Goal: Task Accomplishment & Management: Manage account settings

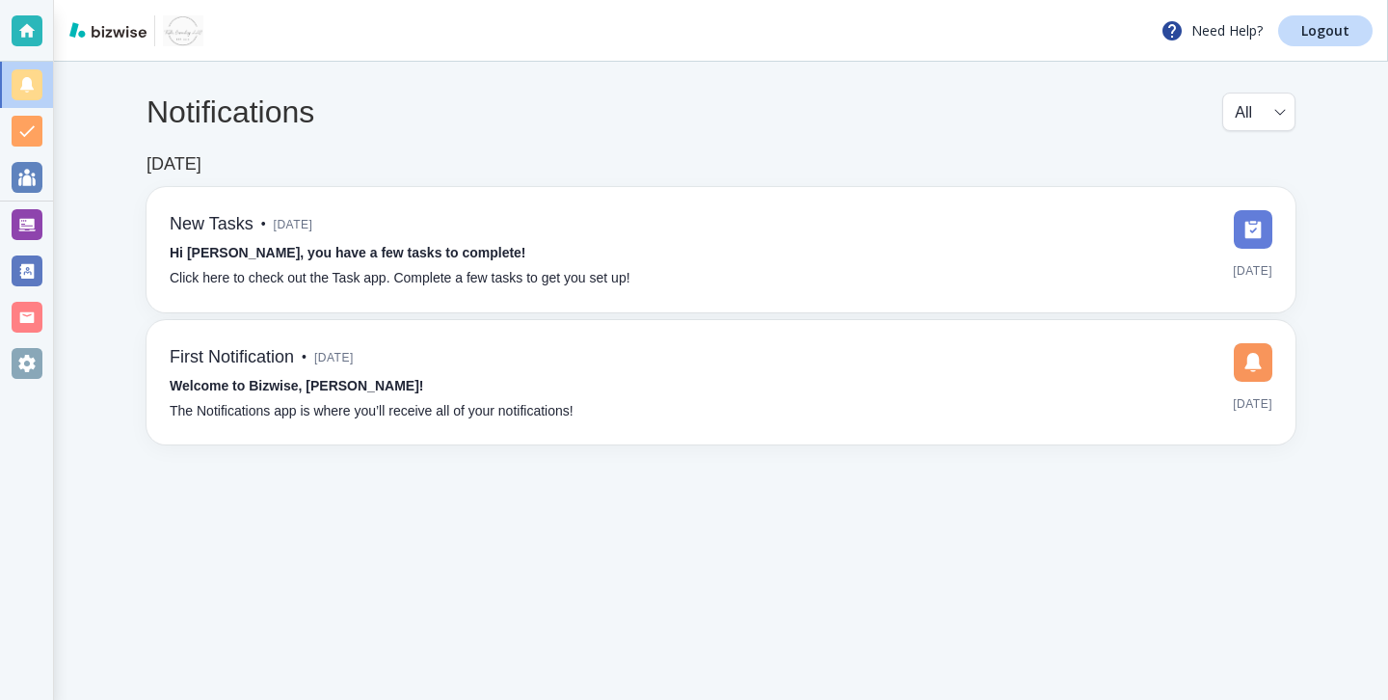
click at [39, 223] on div at bounding box center [27, 224] width 31 height 31
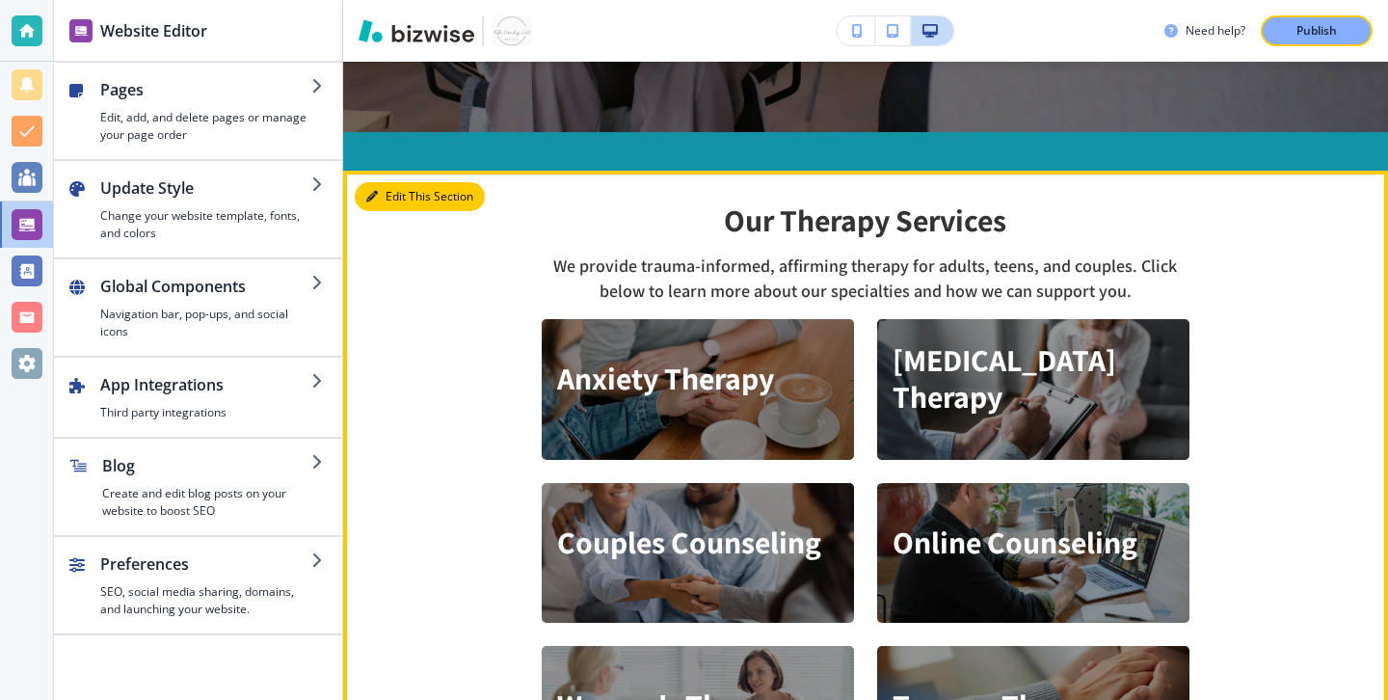
click at [410, 200] on button "Edit This Section" at bounding box center [420, 196] width 130 height 29
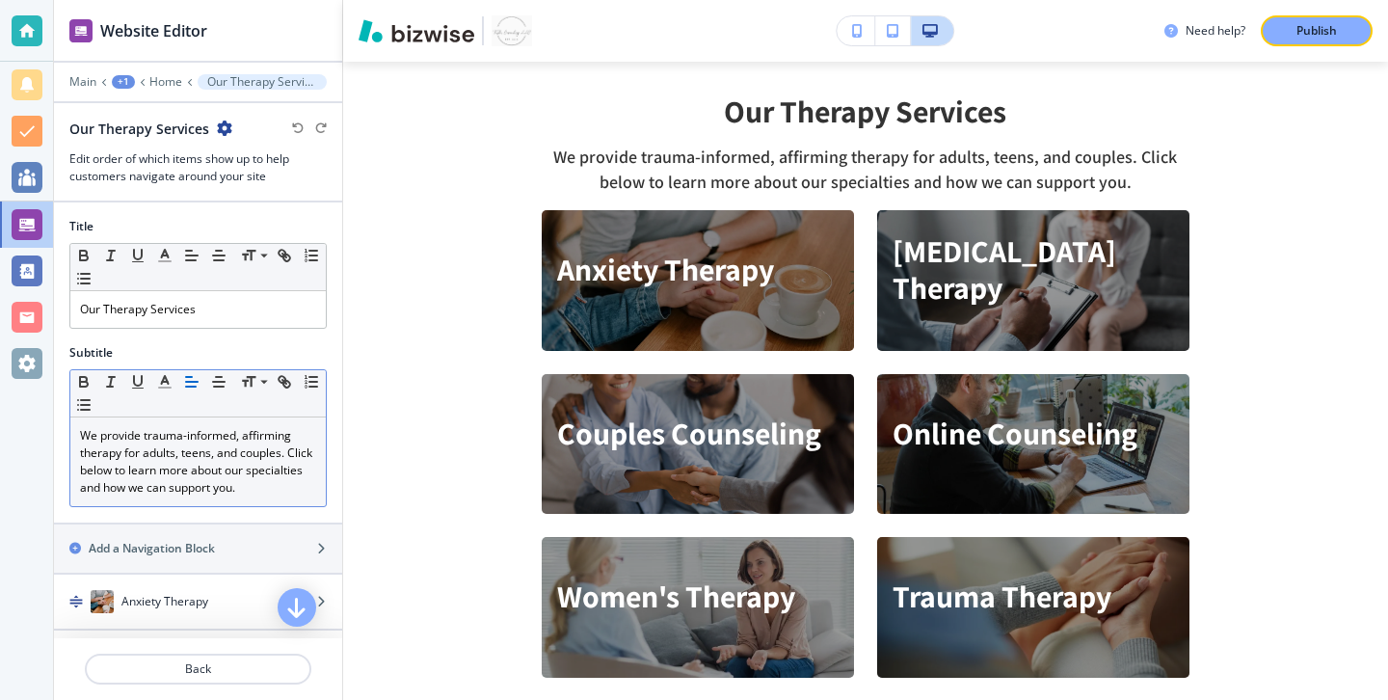
scroll to position [332, 0]
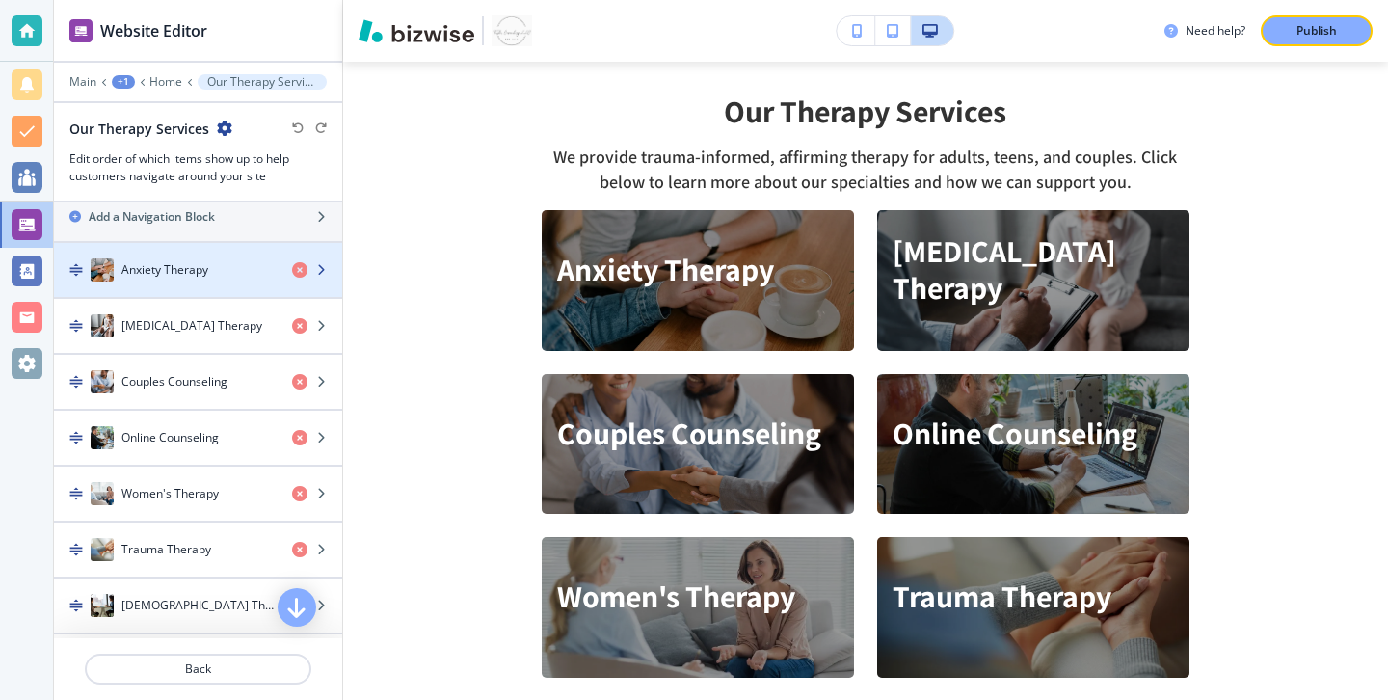
click at [181, 263] on h4 "Anxiety Therapy" at bounding box center [164, 269] width 87 height 17
click at [181, 264] on h4 "Anxiety Therapy" at bounding box center [164, 269] width 87 height 17
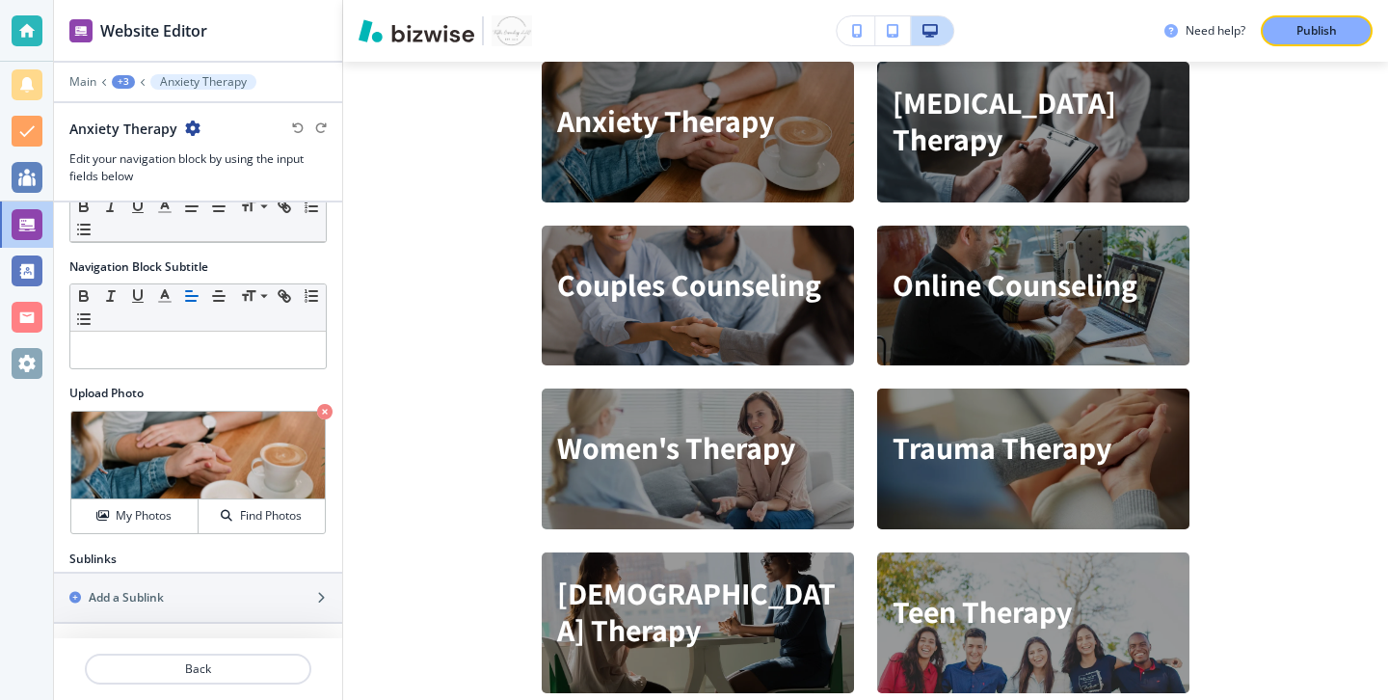
scroll to position [94, 0]
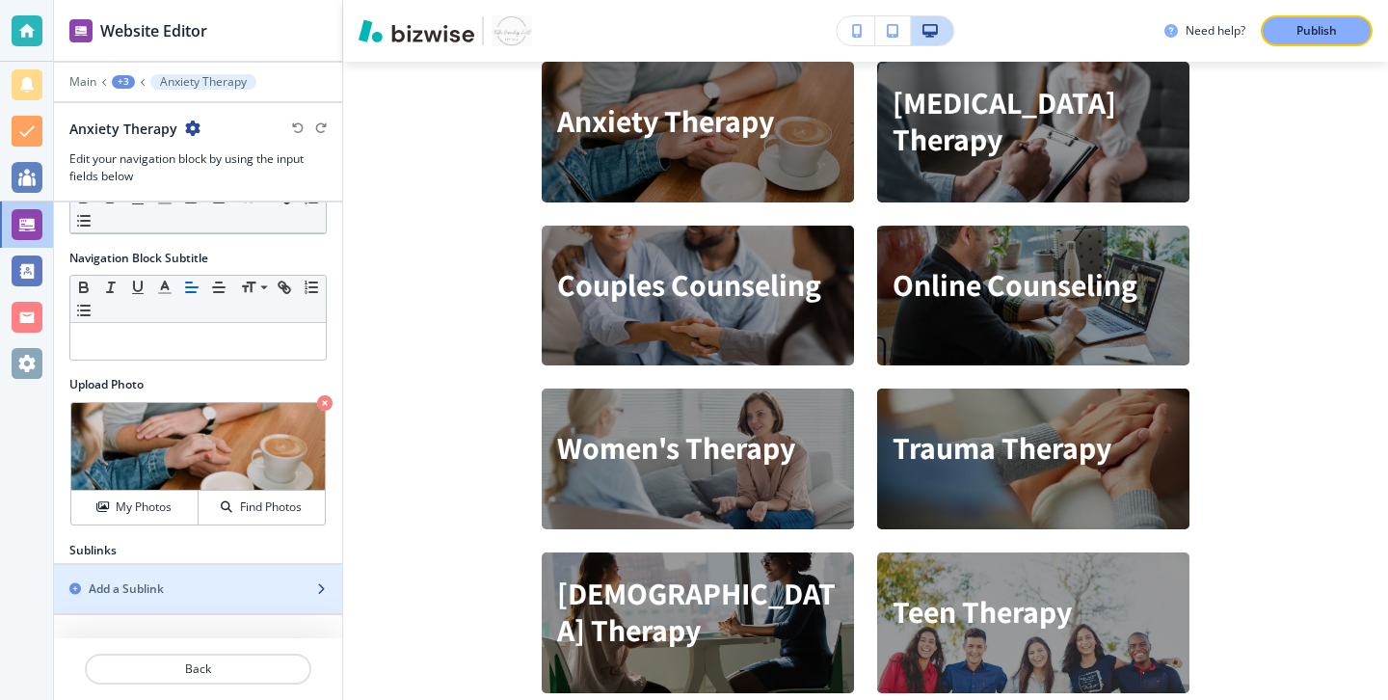
click at [269, 577] on div "button" at bounding box center [198, 572] width 288 height 15
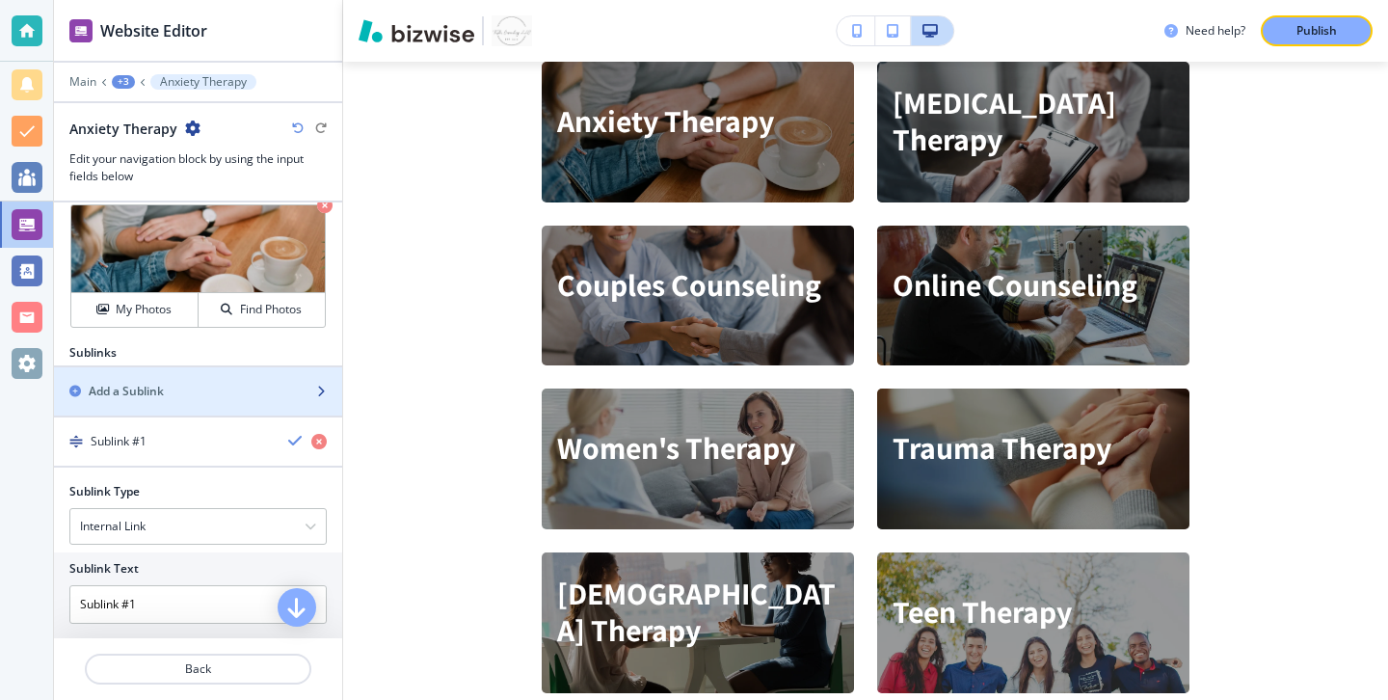
scroll to position [339, 0]
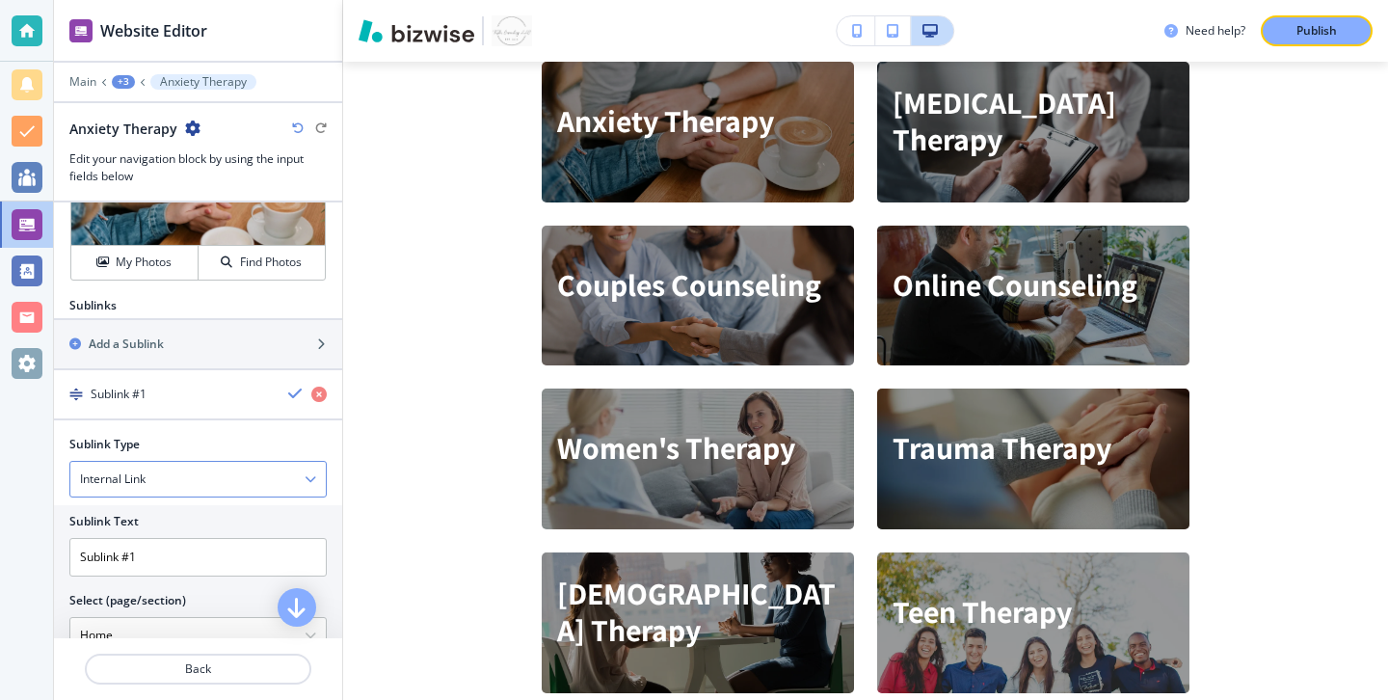
click at [227, 477] on div "Internal Link" at bounding box center [197, 479] width 255 height 35
click at [237, 431] on div at bounding box center [198, 427] width 288 height 15
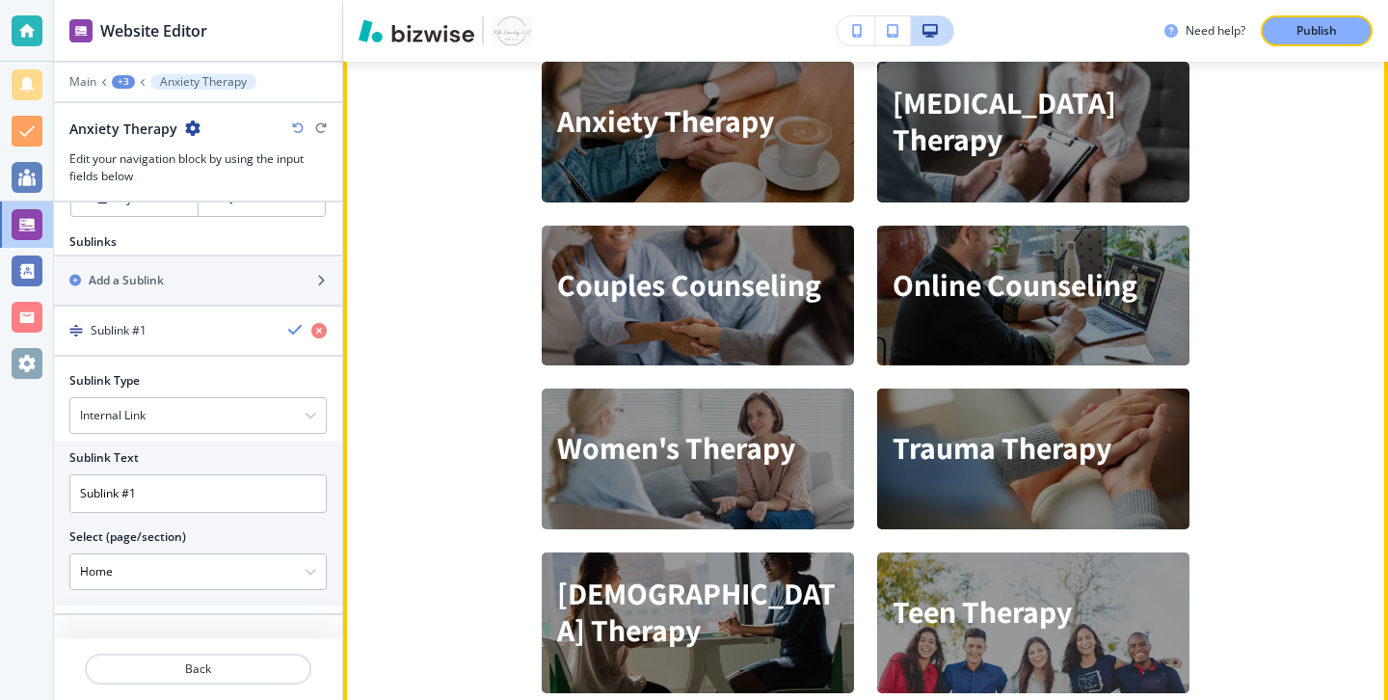
scroll to position [783, 0]
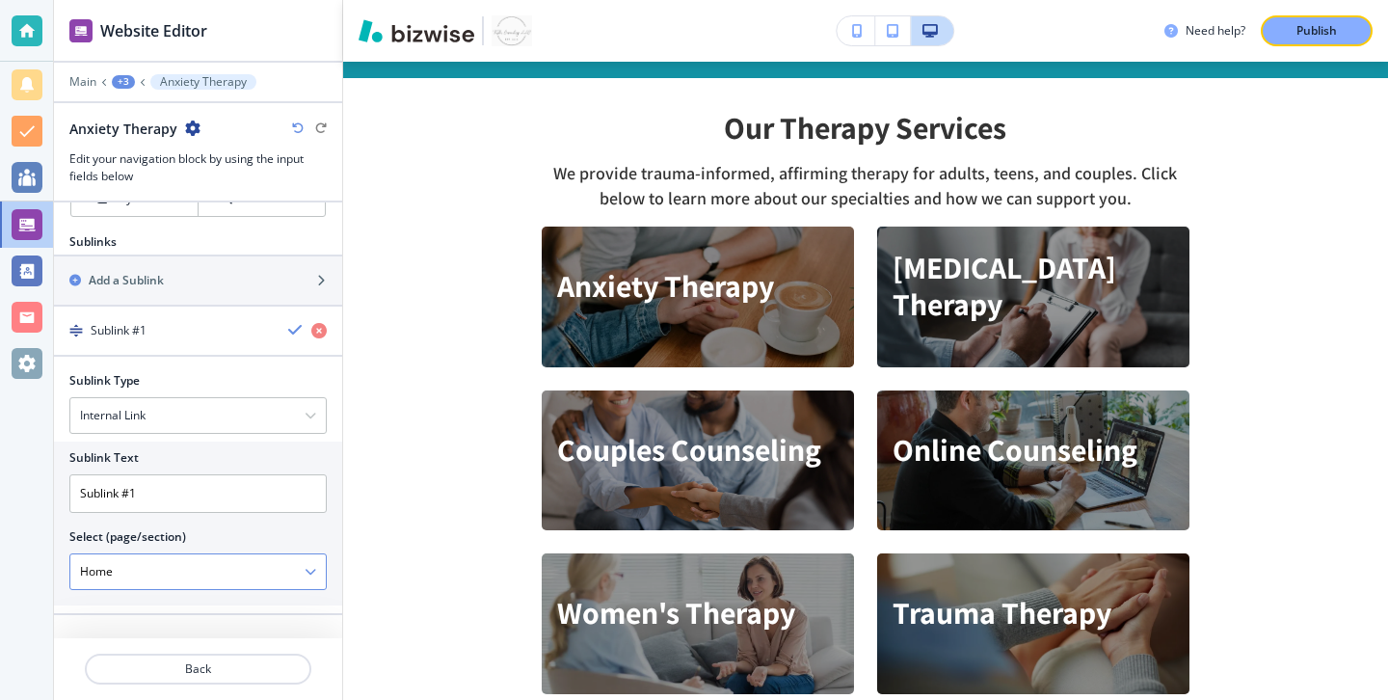
click at [218, 566] on \(page\/section\) "Home" at bounding box center [187, 571] width 234 height 33
click at [304, 567] on \(page\/section\) "Home" at bounding box center [187, 571] width 234 height 33
click at [318, 569] on div "Home" at bounding box center [197, 571] width 255 height 35
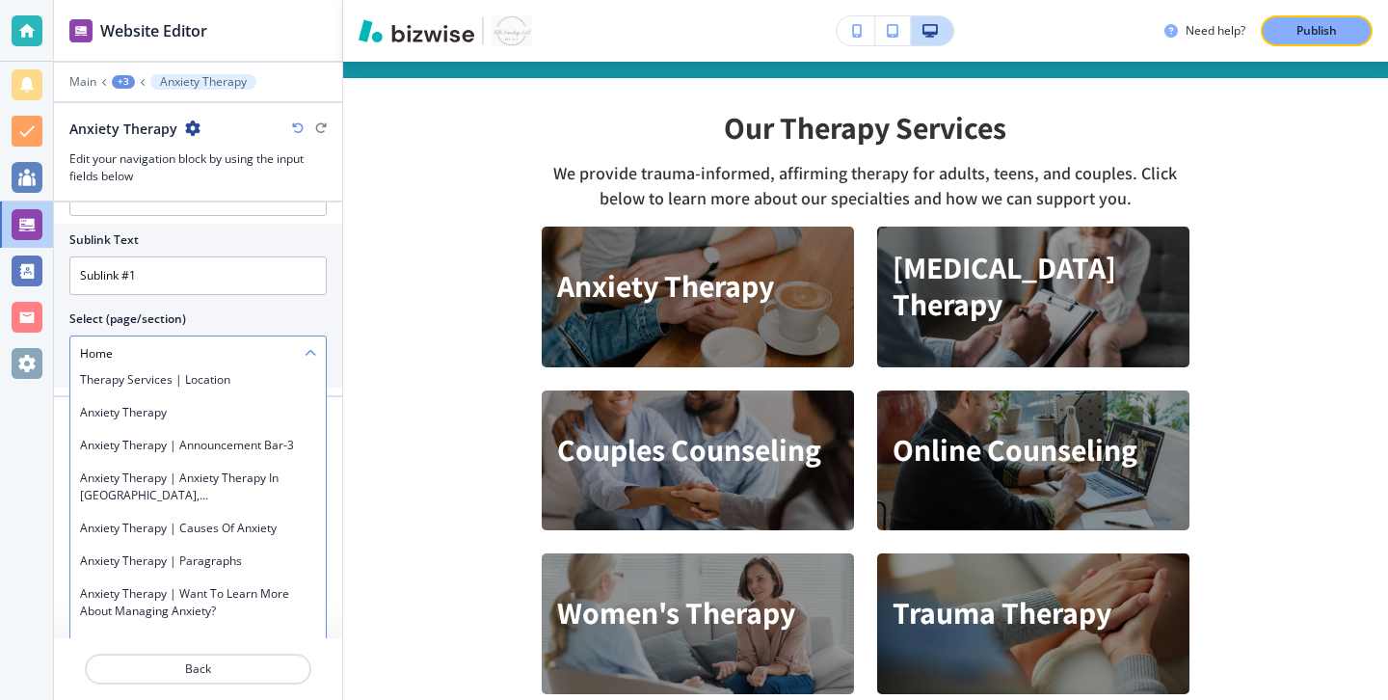
scroll to position [723, 0]
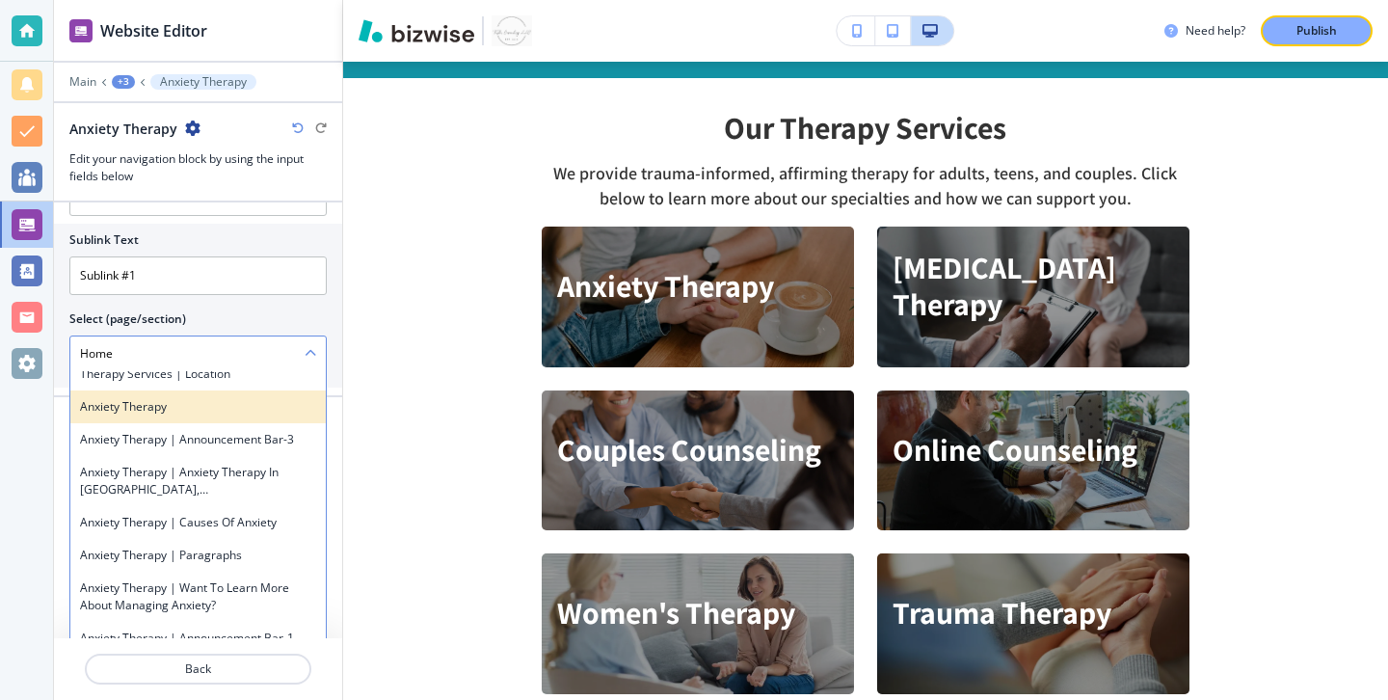
click at [253, 416] on div "Anxiety Therapy" at bounding box center [197, 406] width 255 height 33
type \(page\/section\) "Anxiety Therapy"
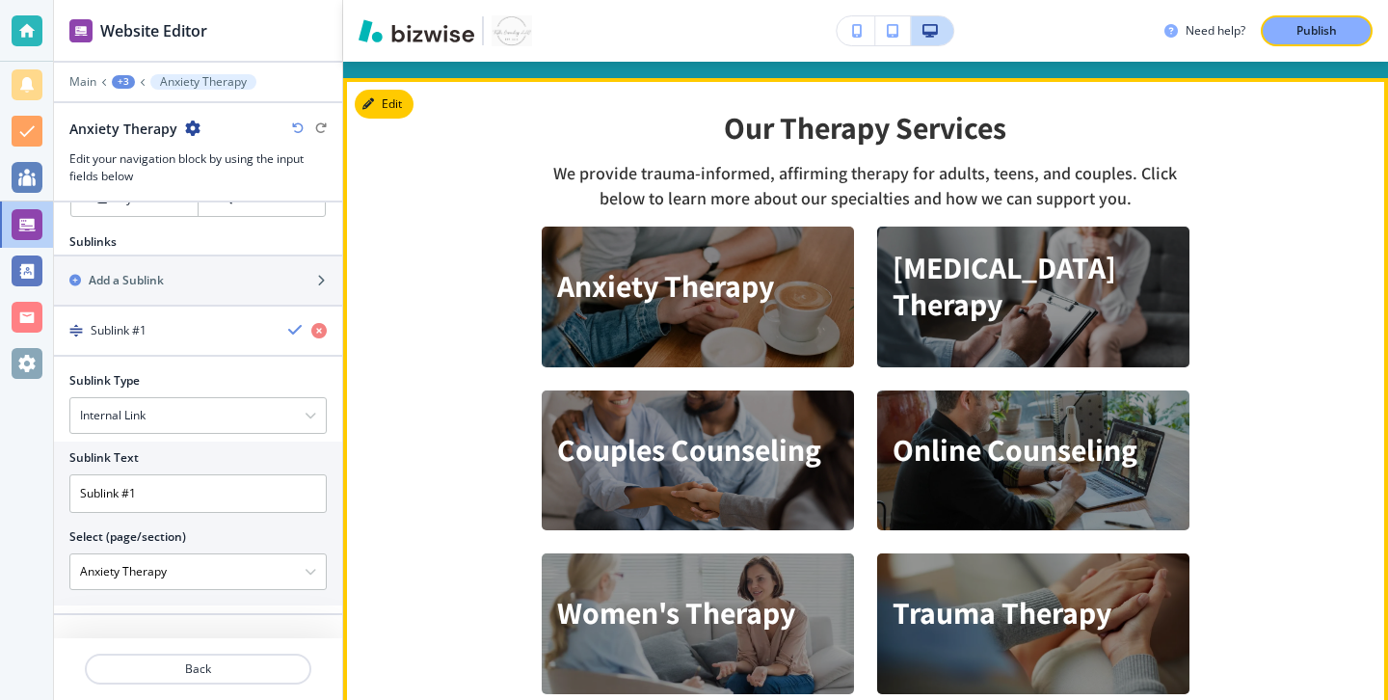
click at [624, 327] on div "Anxiety Therapy" at bounding box center [666, 297] width 248 height 141
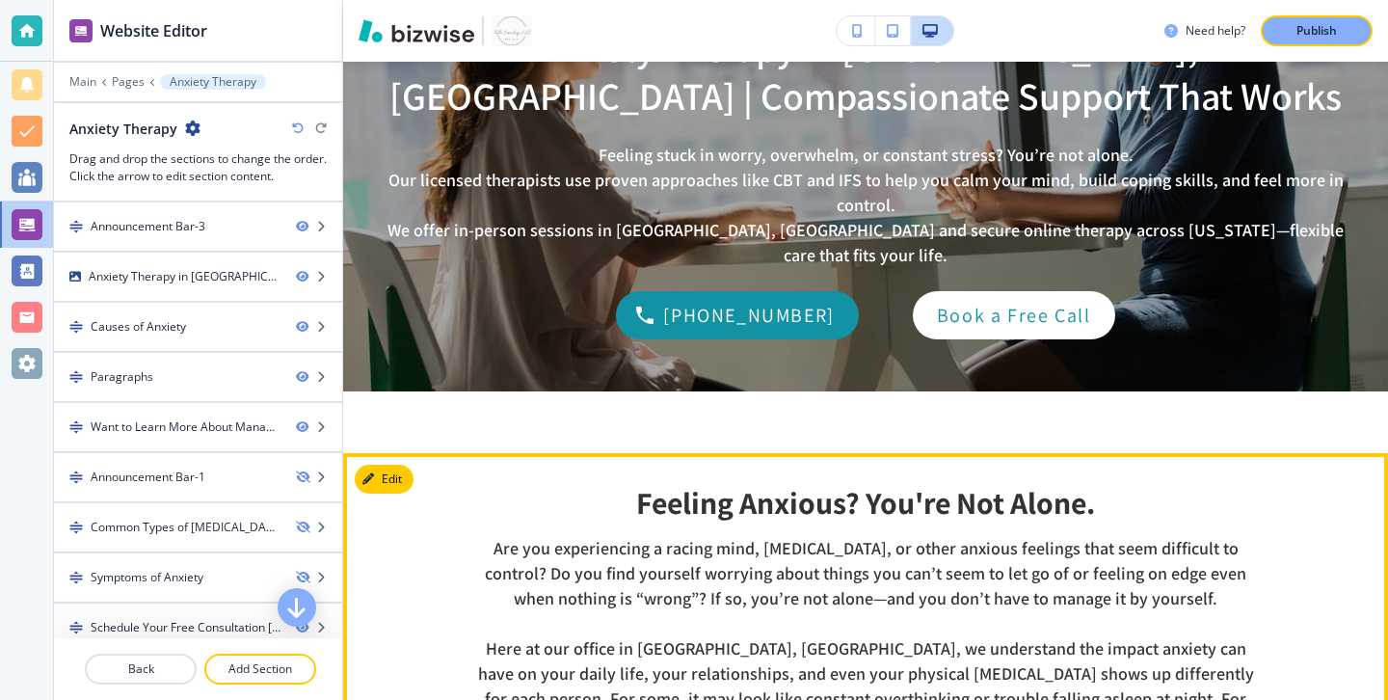
scroll to position [166, 0]
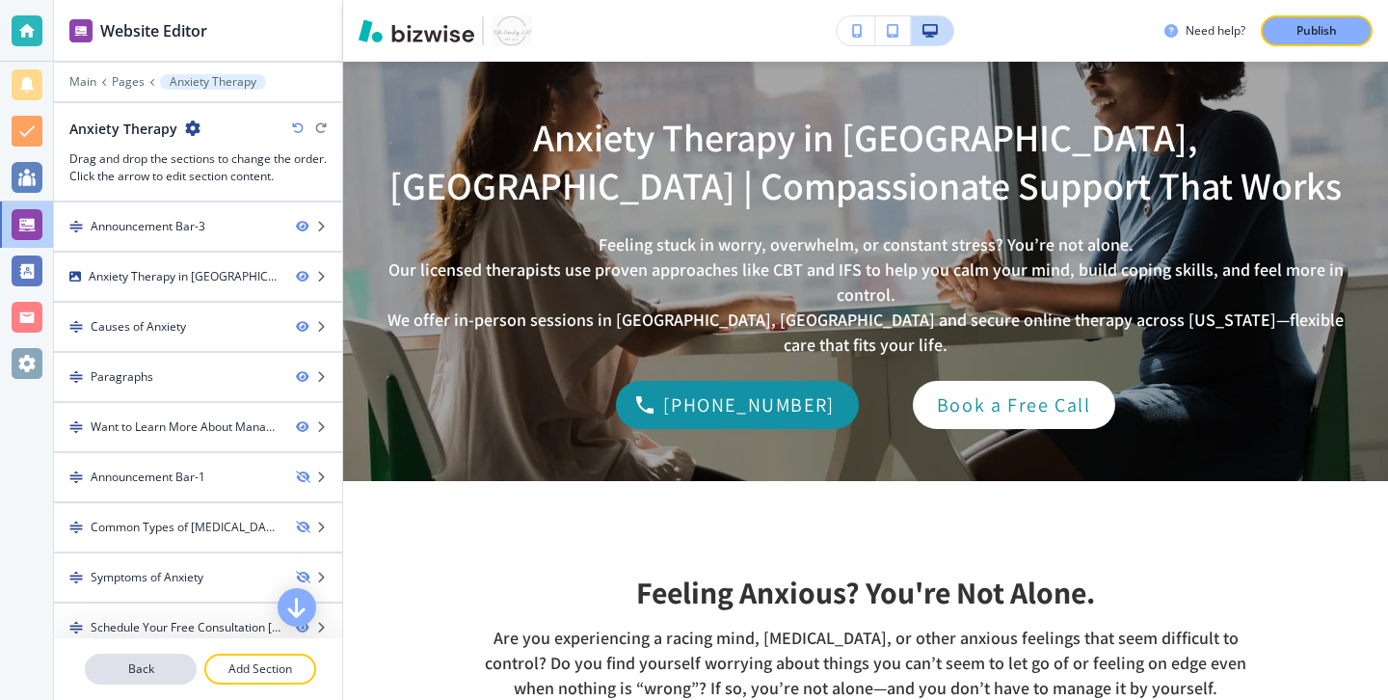
click at [129, 662] on p "Back" at bounding box center [141, 668] width 108 height 17
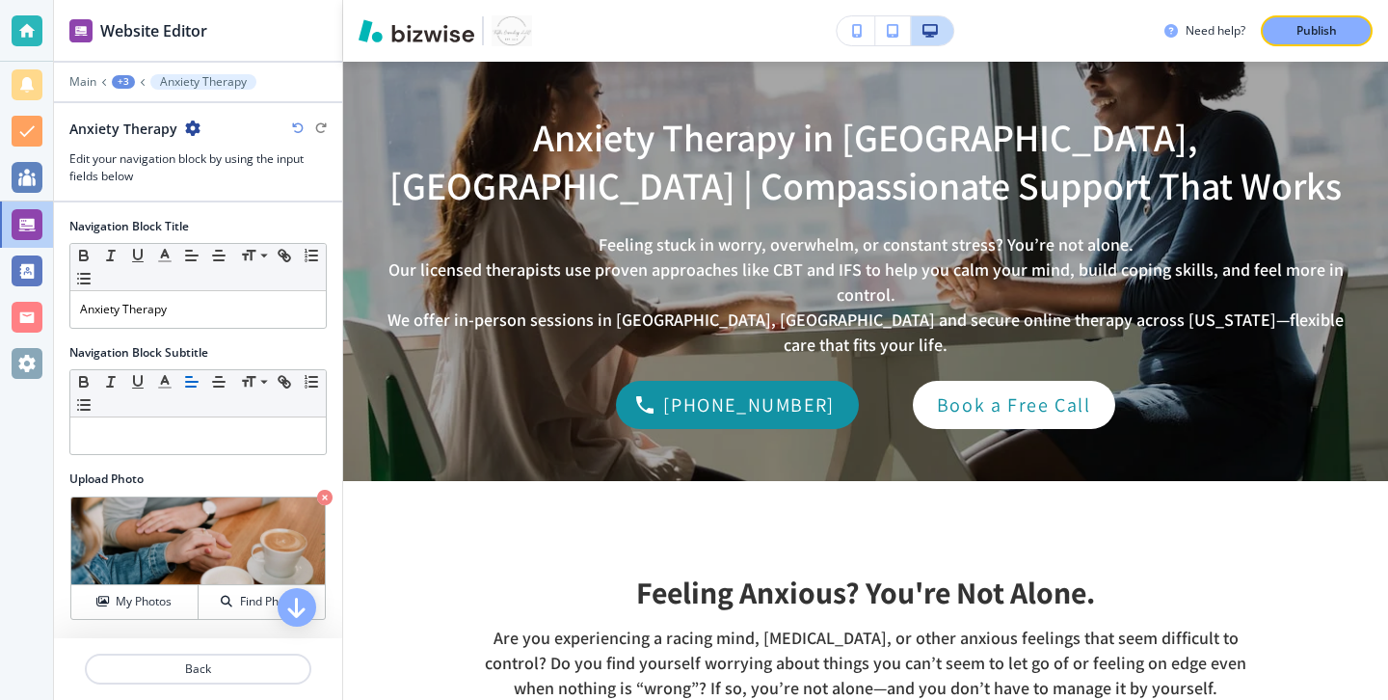
click at [129, 662] on p "Back" at bounding box center [198, 668] width 223 height 17
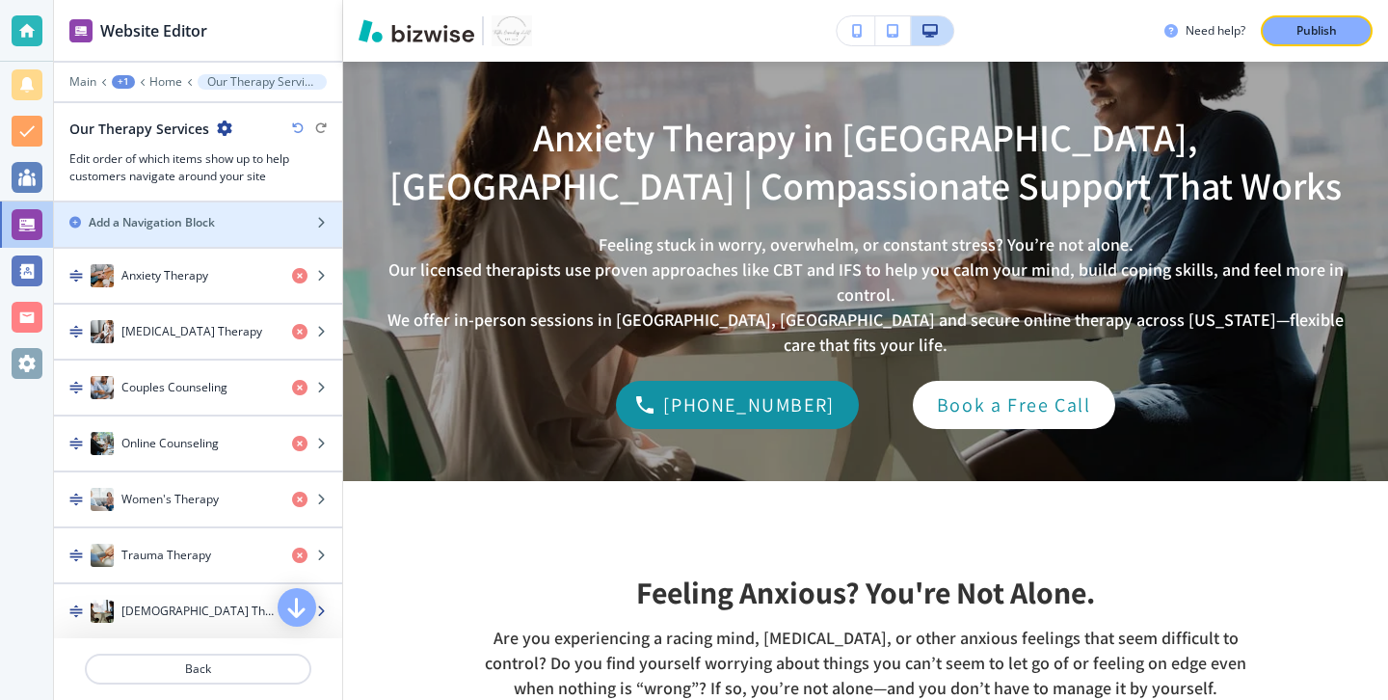
scroll to position [361, 0]
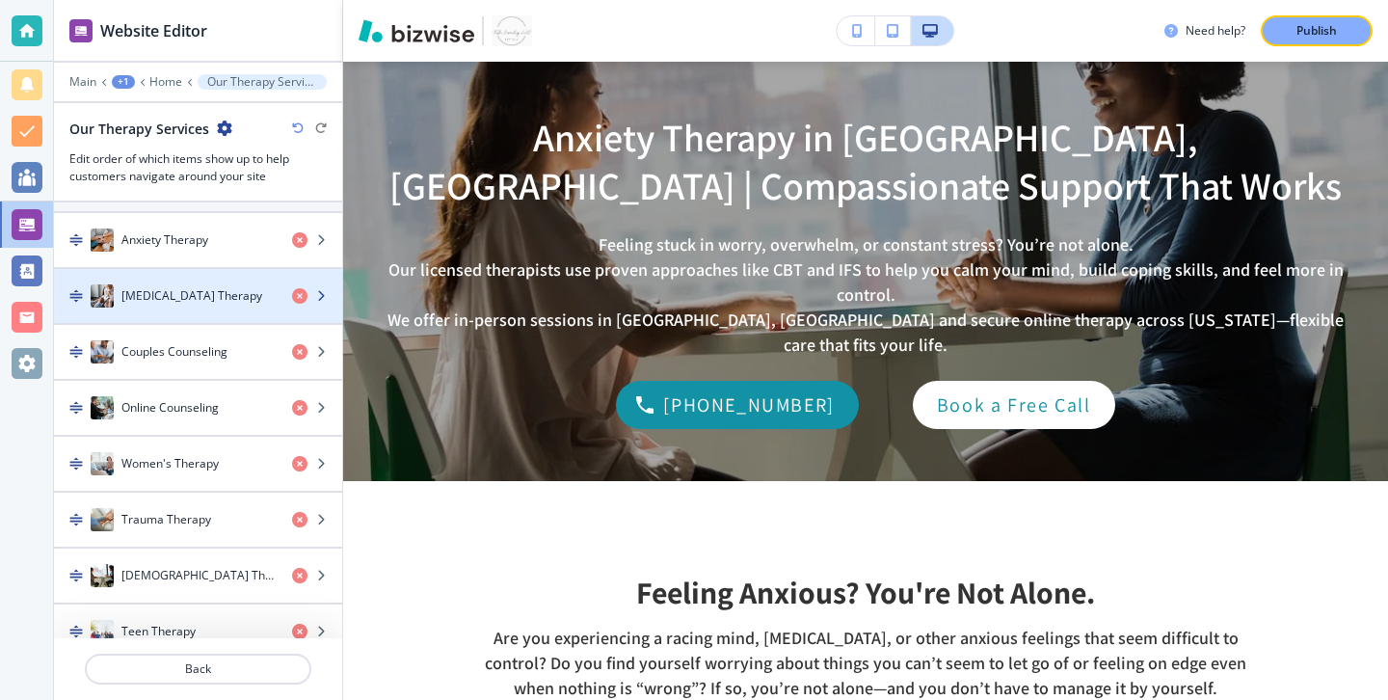
click at [174, 321] on div "button" at bounding box center [198, 314] width 288 height 15
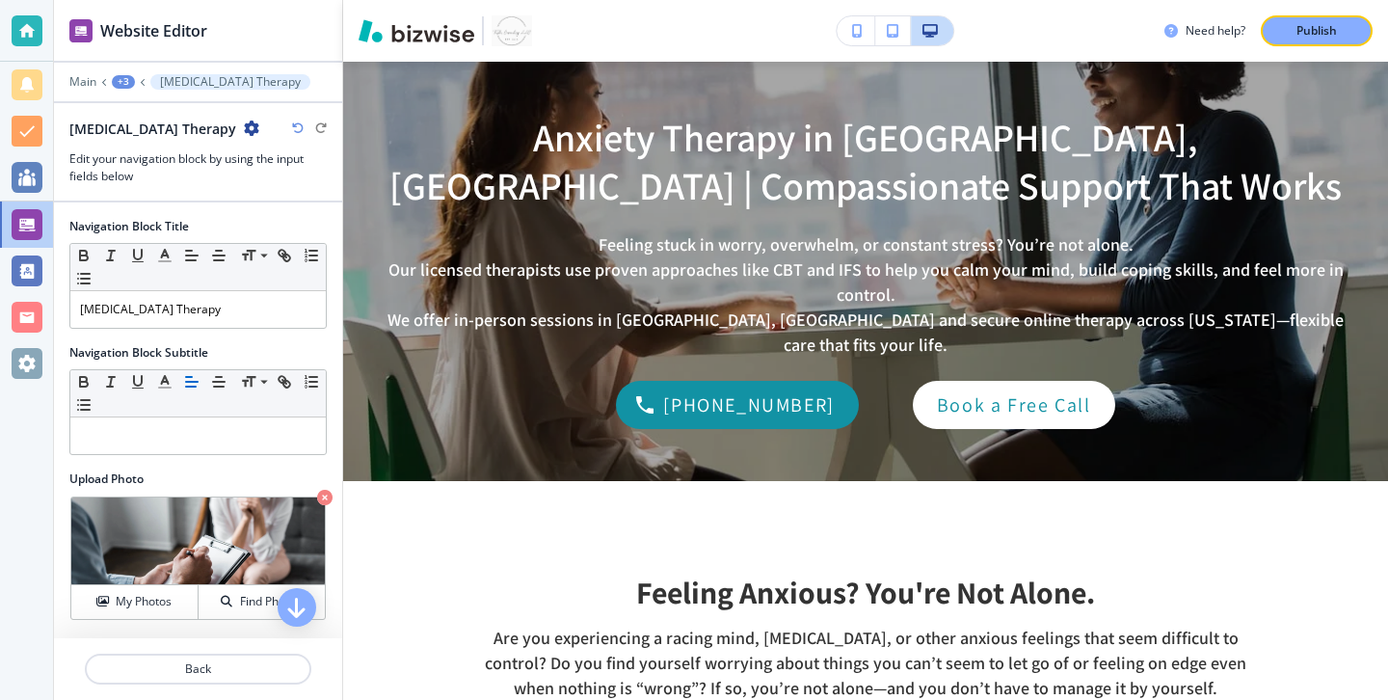
scroll to position [94, 0]
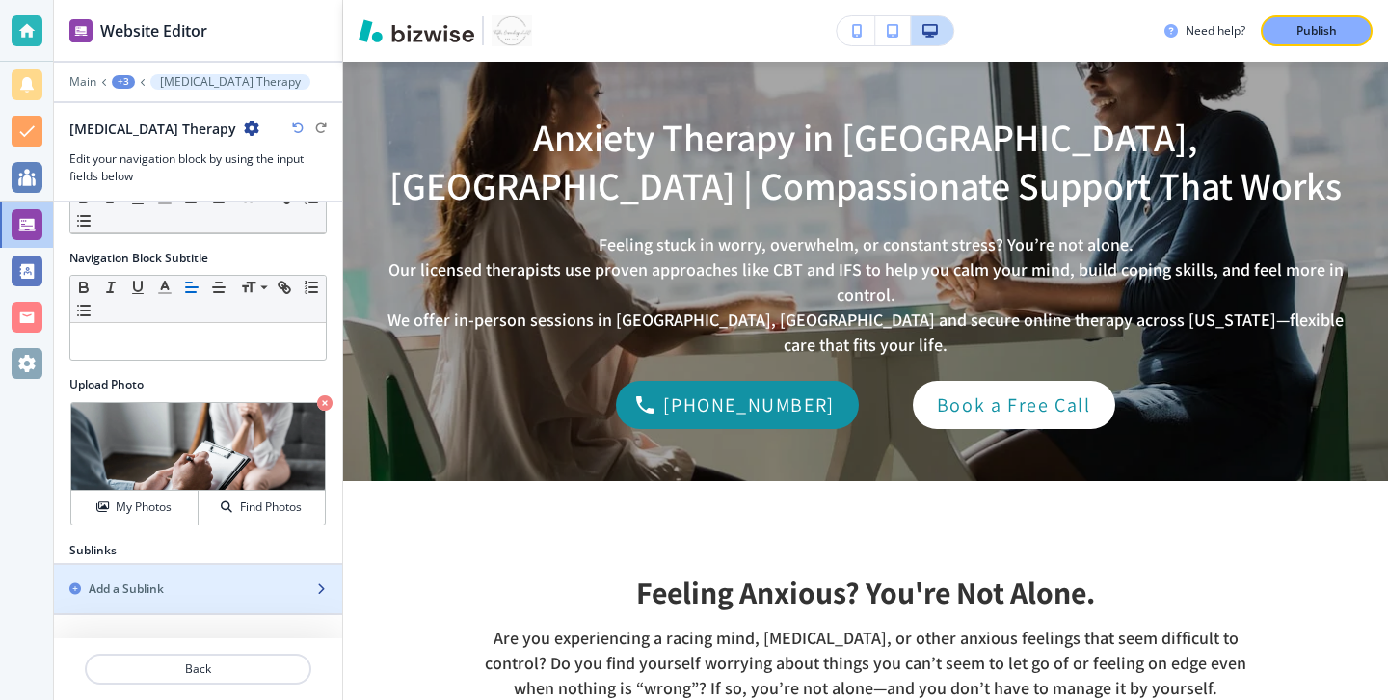
click at [162, 569] on div "button" at bounding box center [198, 572] width 288 height 15
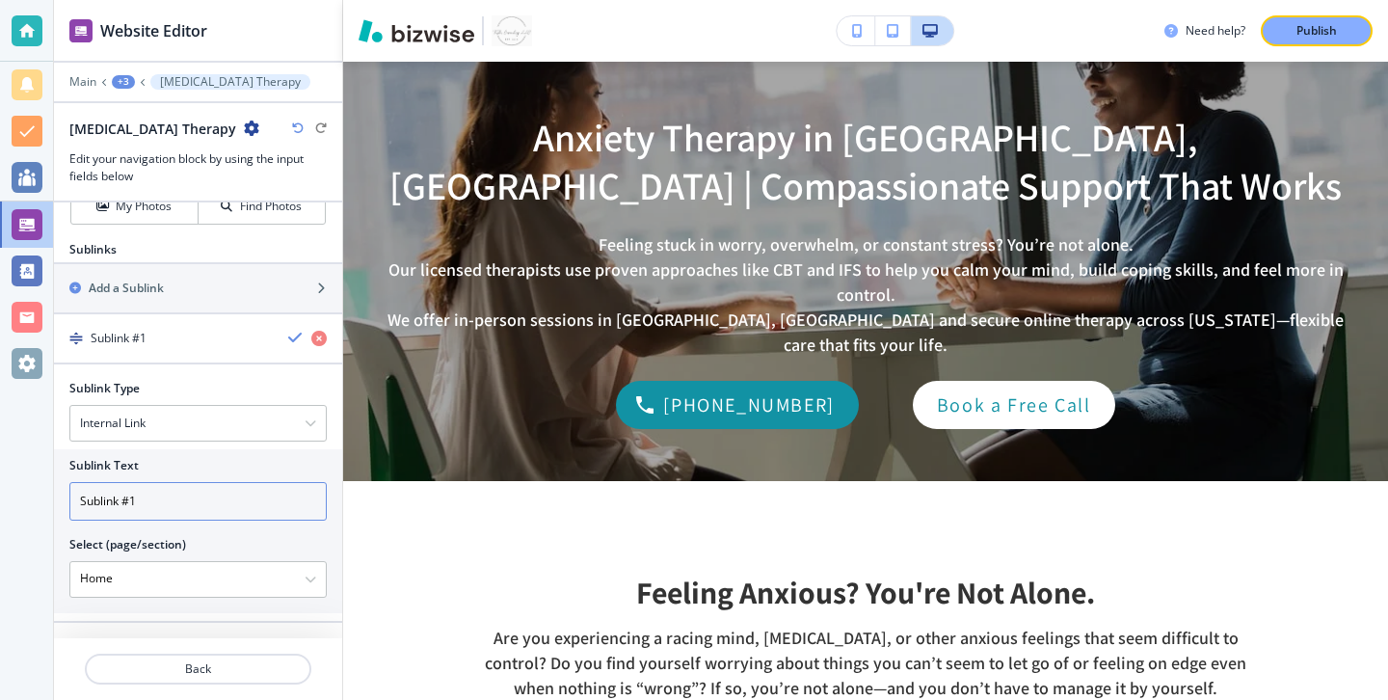
scroll to position [403, 0]
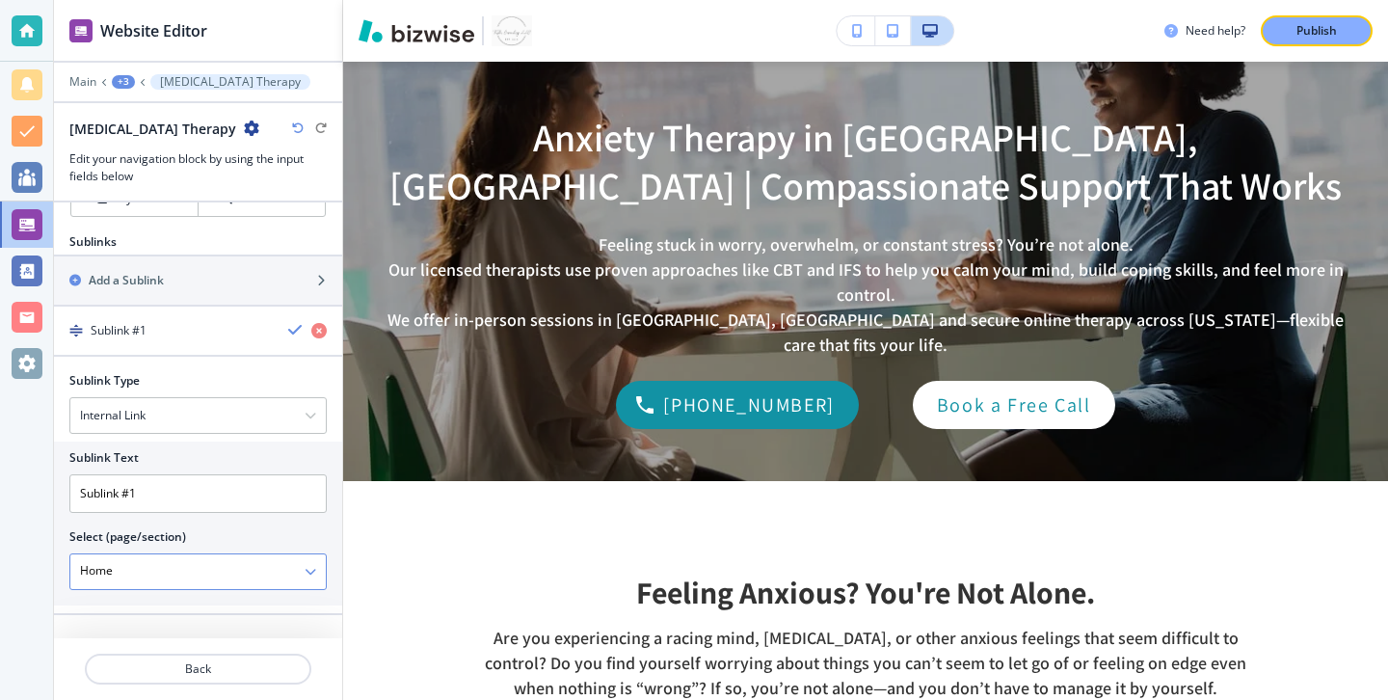
click at [308, 565] on button "button" at bounding box center [311, 571] width 12 height 13
click at [267, 627] on h4 "[MEDICAL_DATA] Therapy" at bounding box center [198, 620] width 236 height 17
type \(page\/section\) "[MEDICAL_DATA] Therapy"
click at [246, 653] on div at bounding box center [198, 645] width 288 height 15
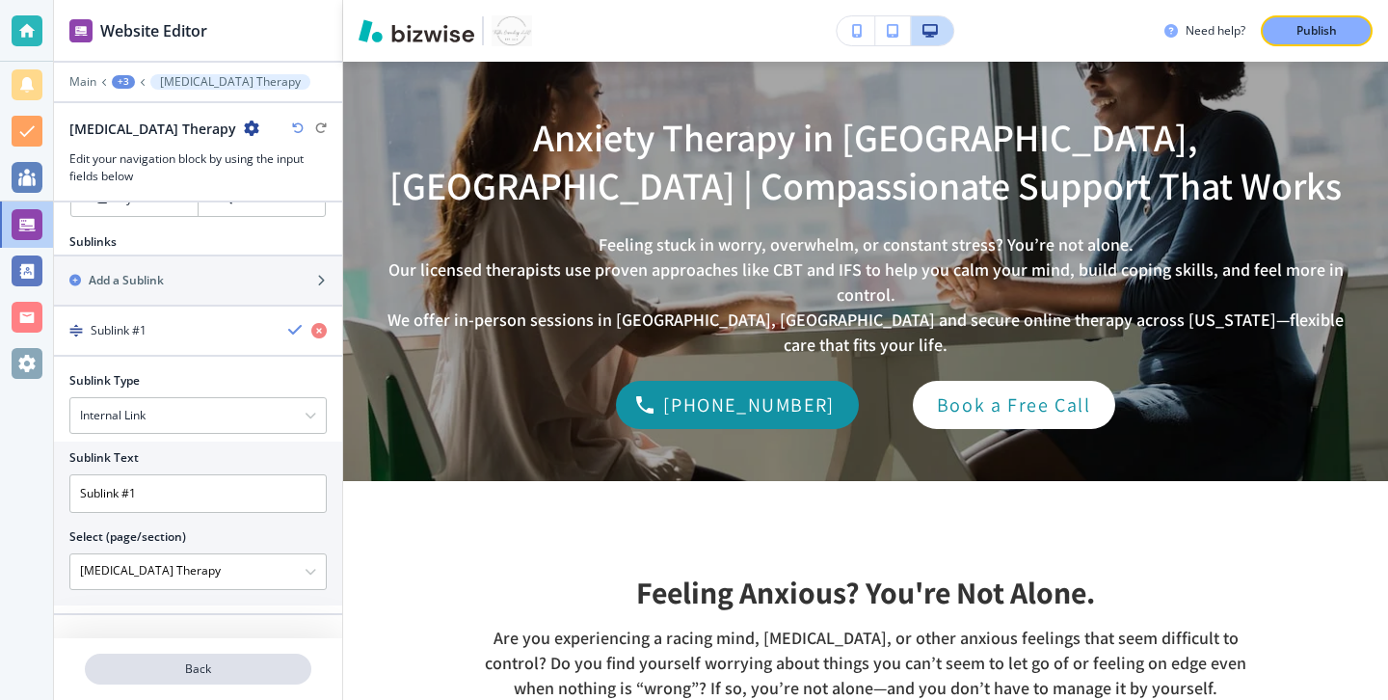
click at [246, 657] on button "Back" at bounding box center [198, 669] width 227 height 31
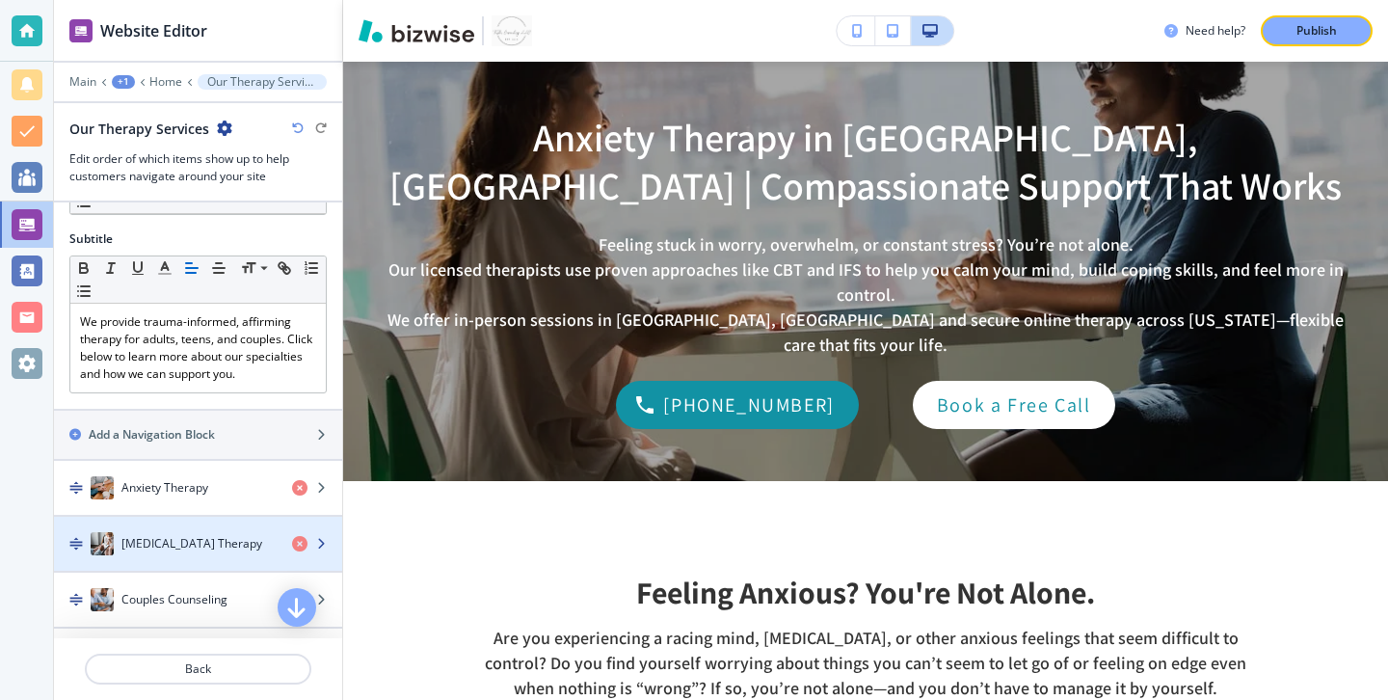
scroll to position [223, 0]
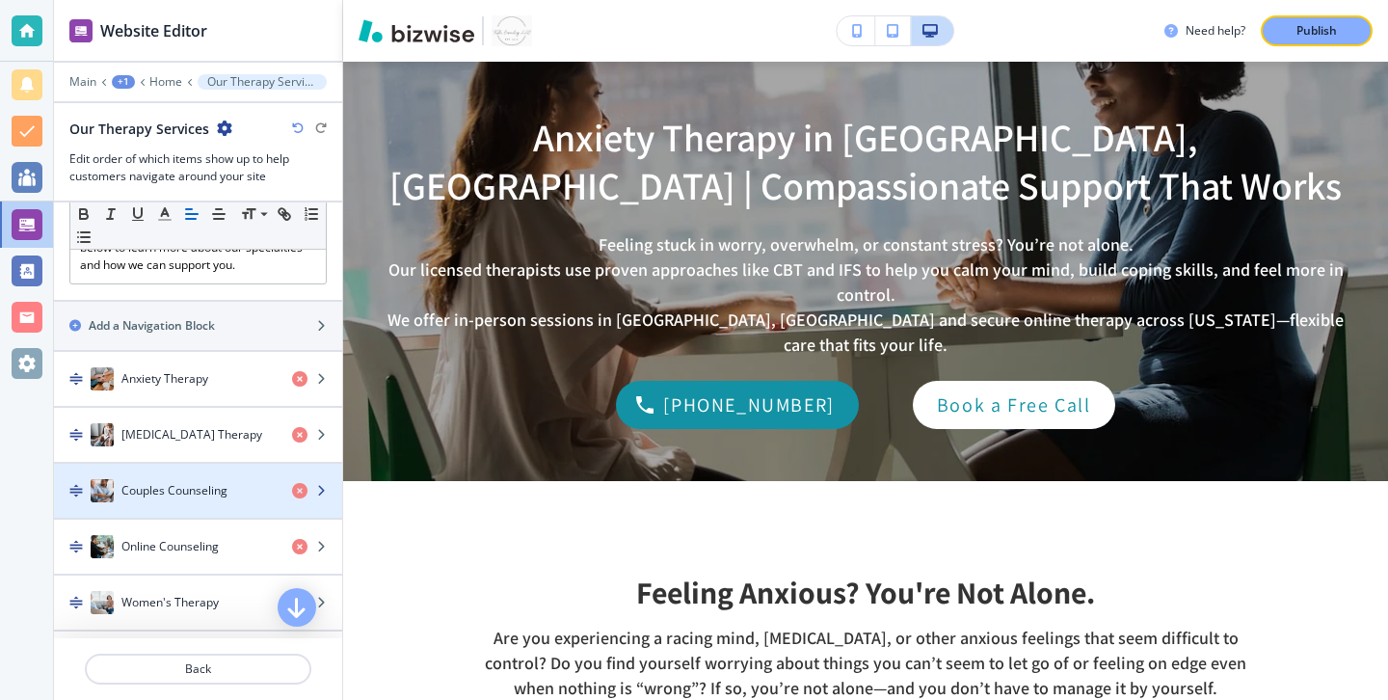
click at [235, 475] on div "button" at bounding box center [198, 471] width 288 height 15
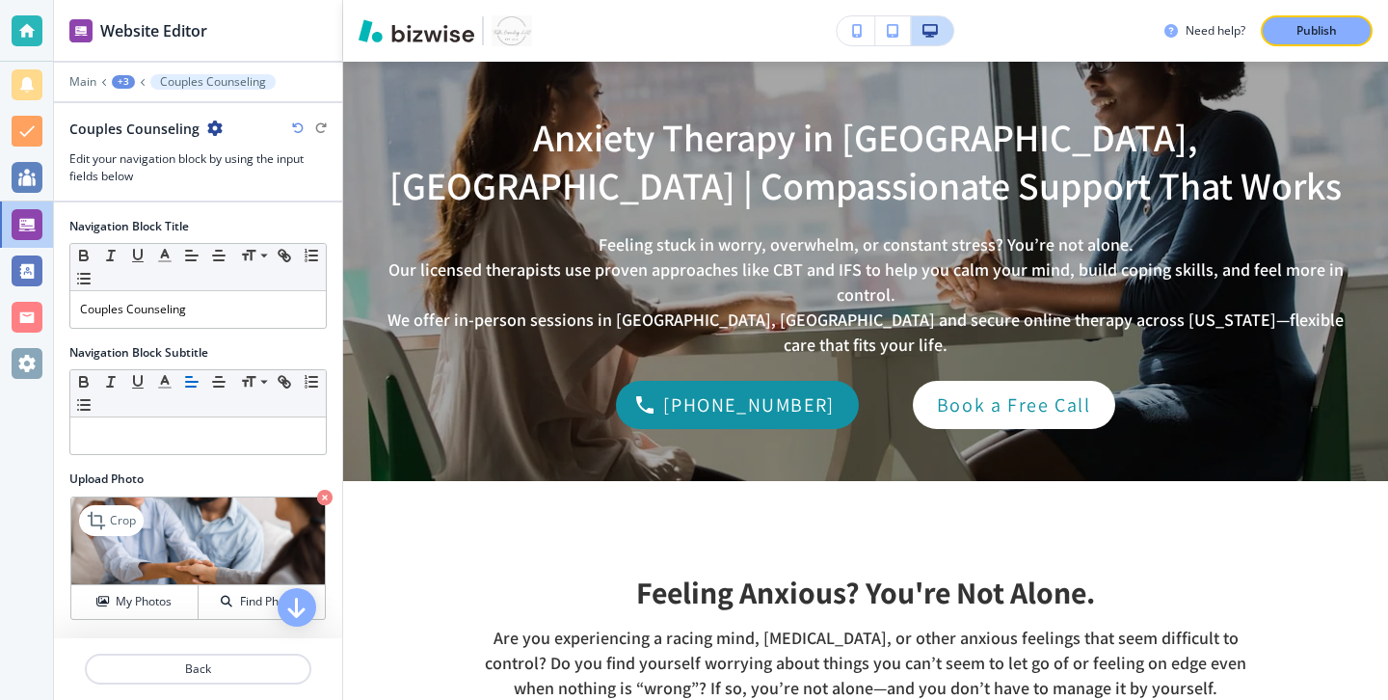
scroll to position [94, 0]
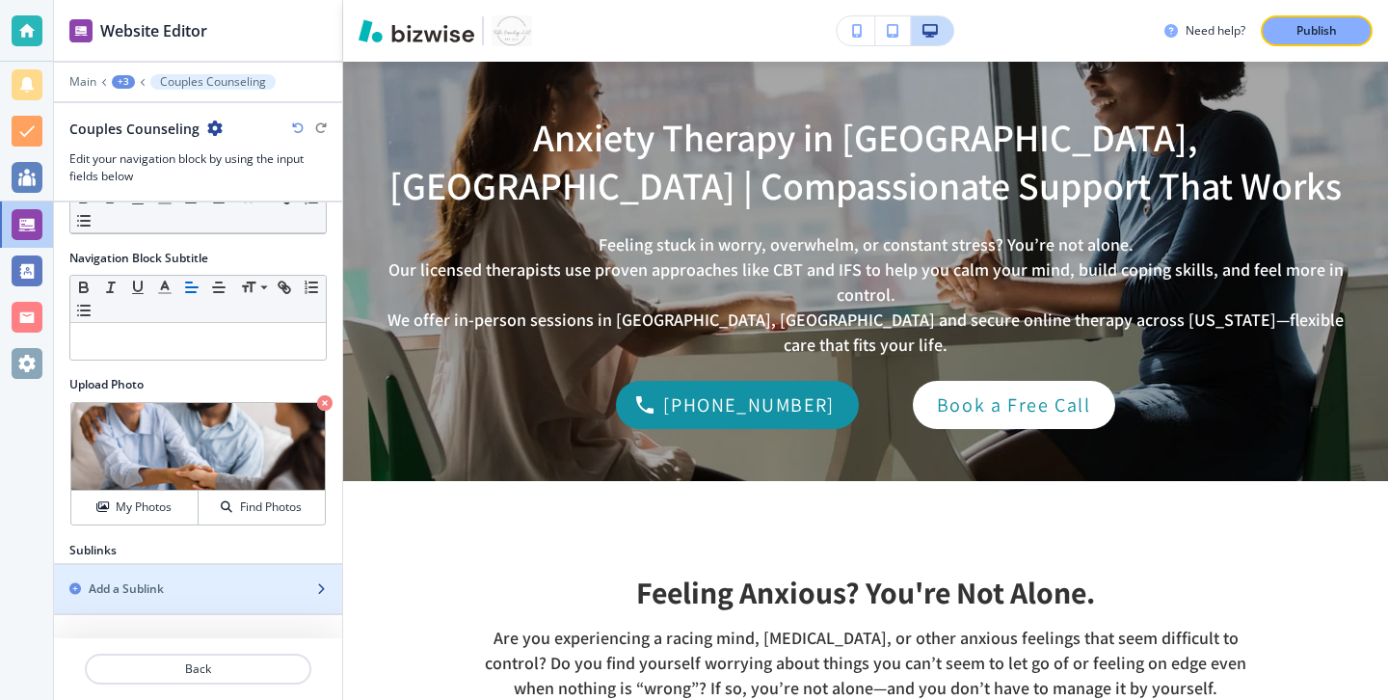
click at [189, 580] on div "Add a Sublink" at bounding box center [177, 588] width 246 height 17
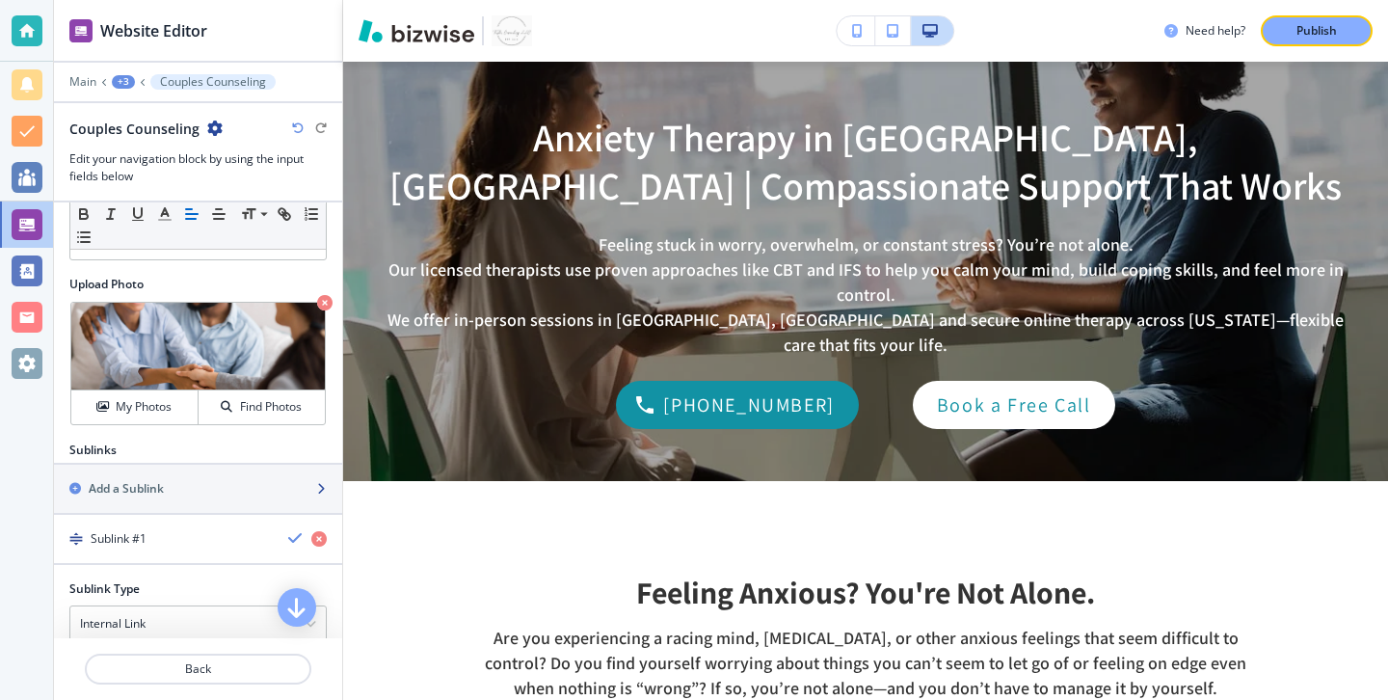
scroll to position [334, 0]
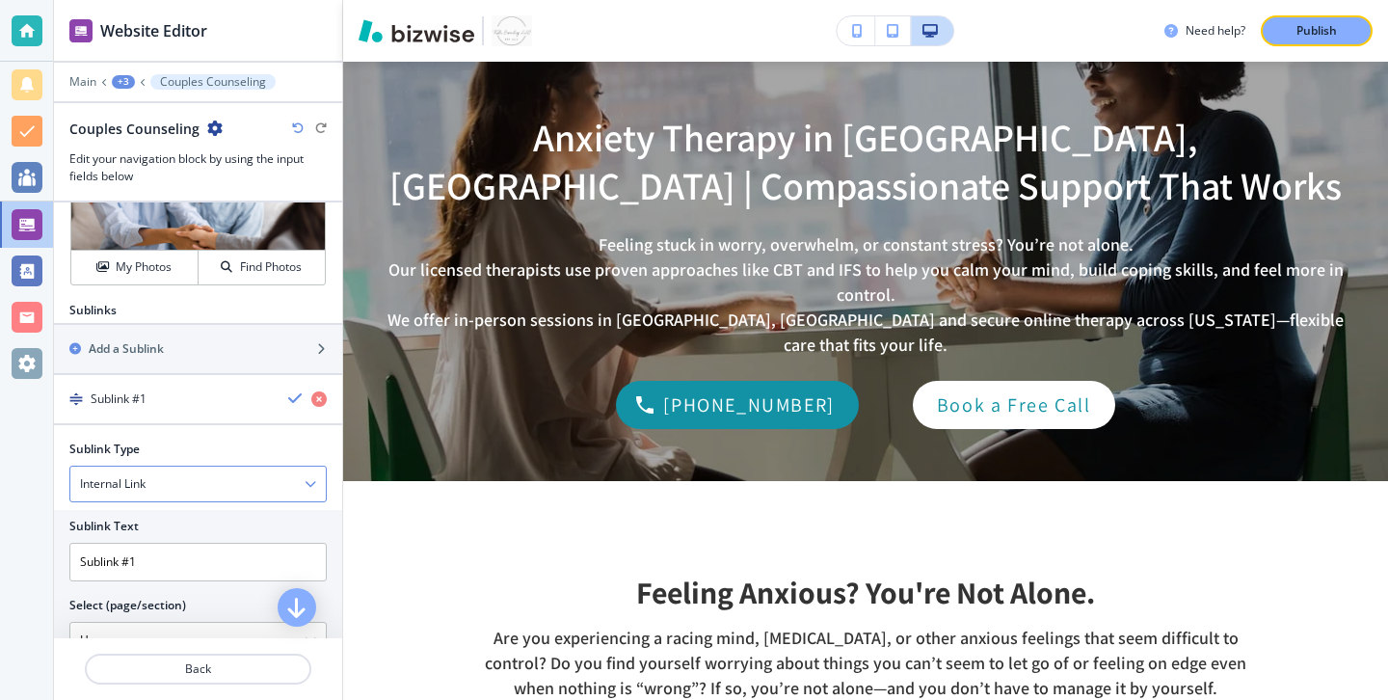
click at [221, 483] on div "Internal Link" at bounding box center [197, 484] width 255 height 35
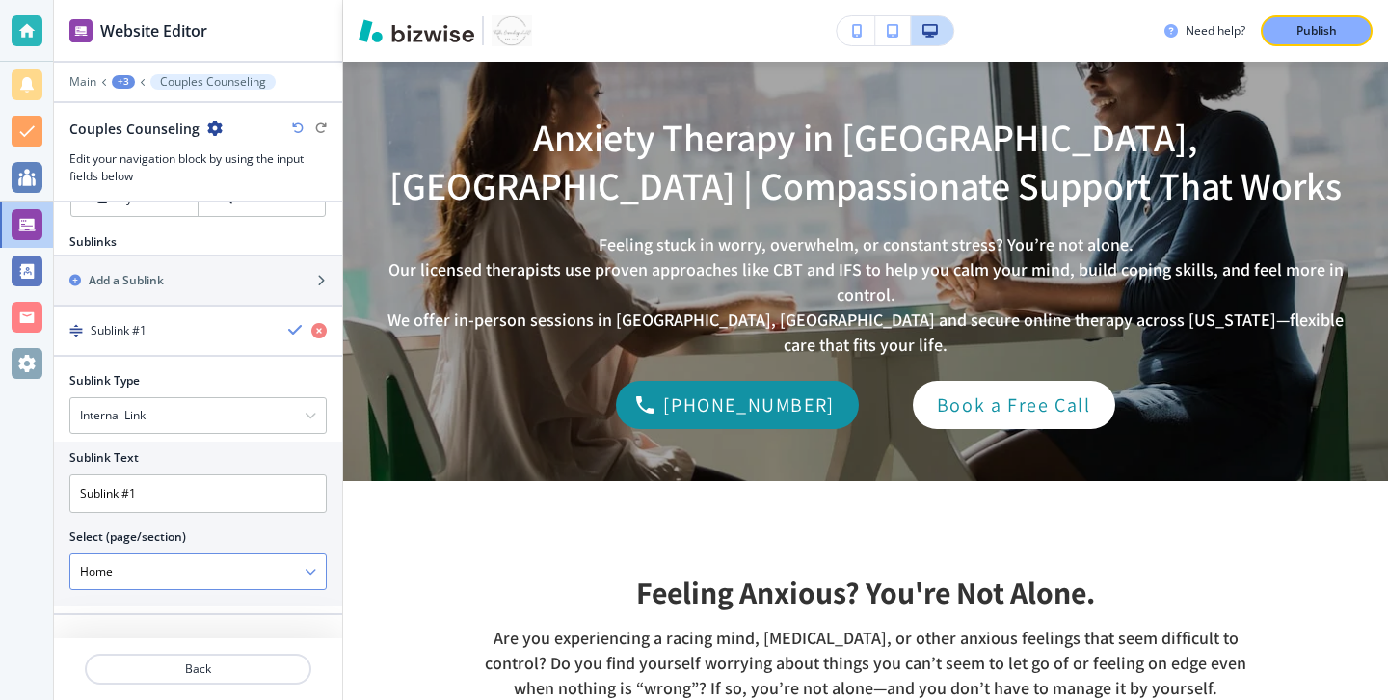
click at [215, 568] on \(page\/section\) "Home" at bounding box center [187, 571] width 234 height 33
click at [303, 569] on \(page\/section\) "Home" at bounding box center [187, 571] width 234 height 33
click at [306, 569] on icon "button" at bounding box center [311, 572] width 12 height 12
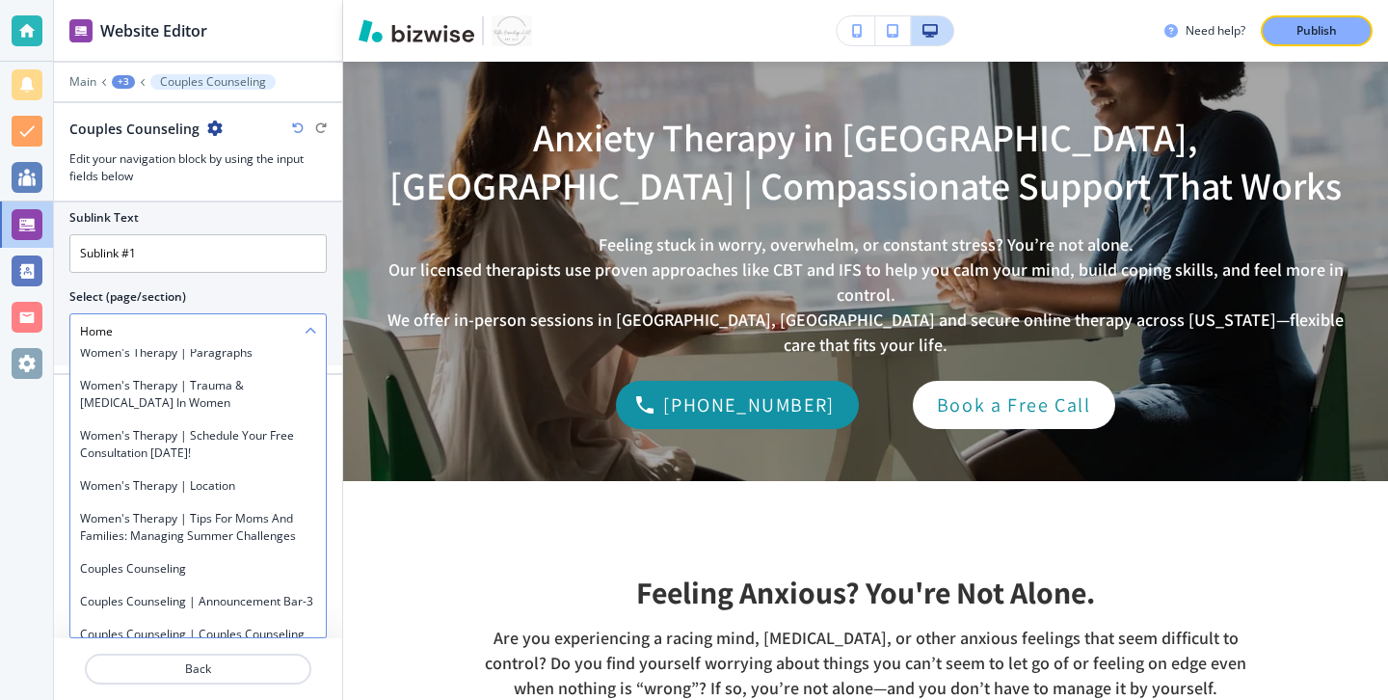
scroll to position [1940, 0]
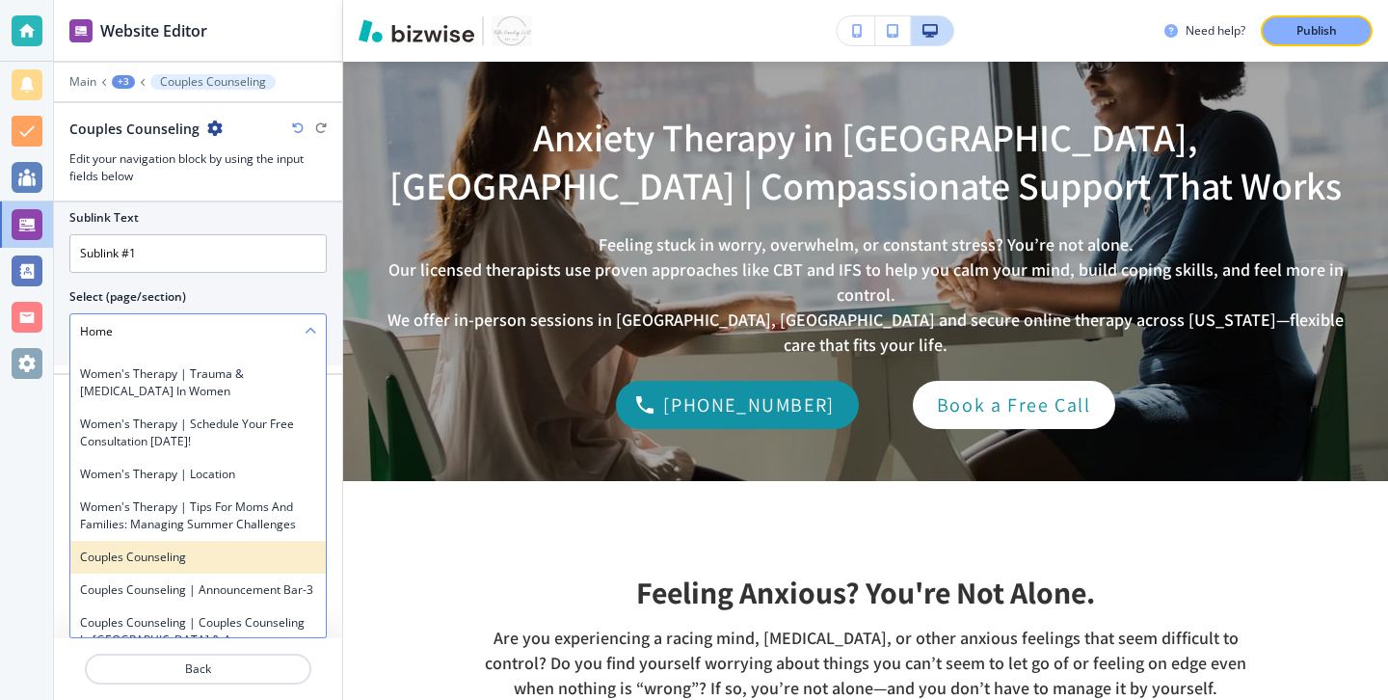
click at [263, 548] on h4 "Couples Counseling" at bounding box center [198, 556] width 236 height 17
type \(page\/section\) "Couples Counseling"
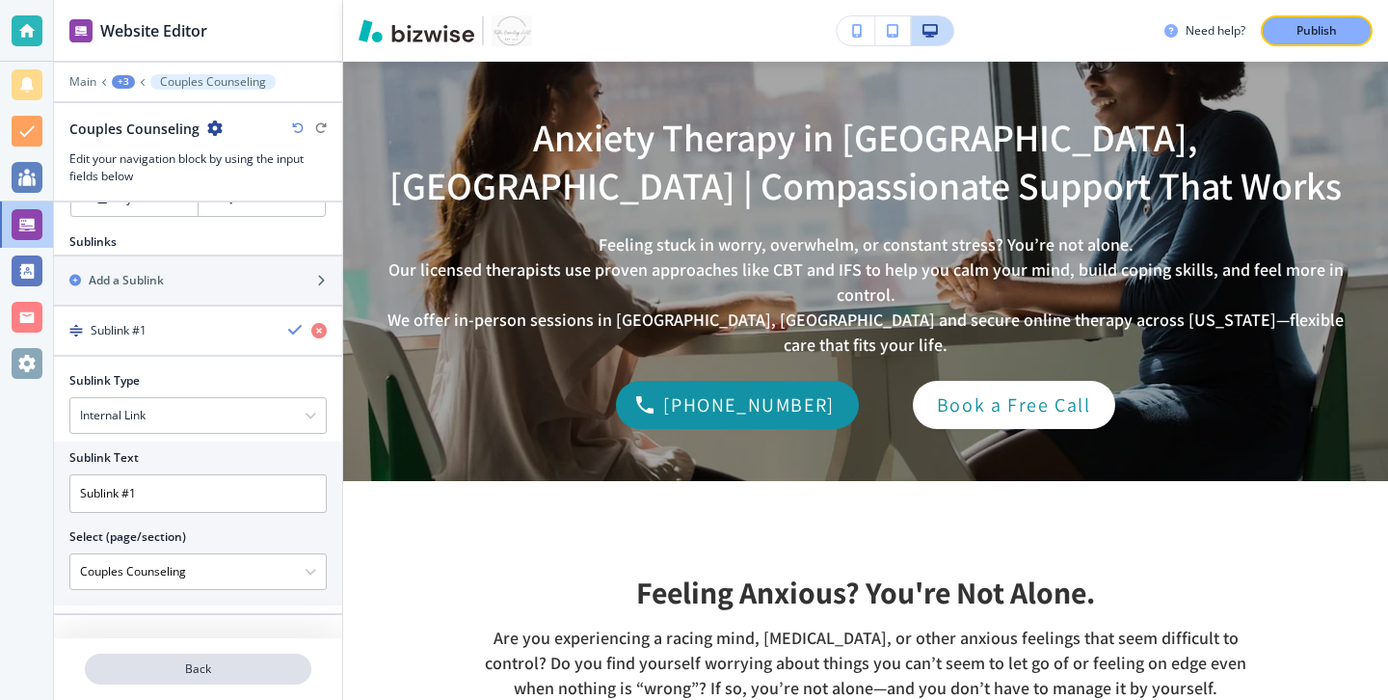
click at [251, 667] on p "Back" at bounding box center [198, 668] width 223 height 17
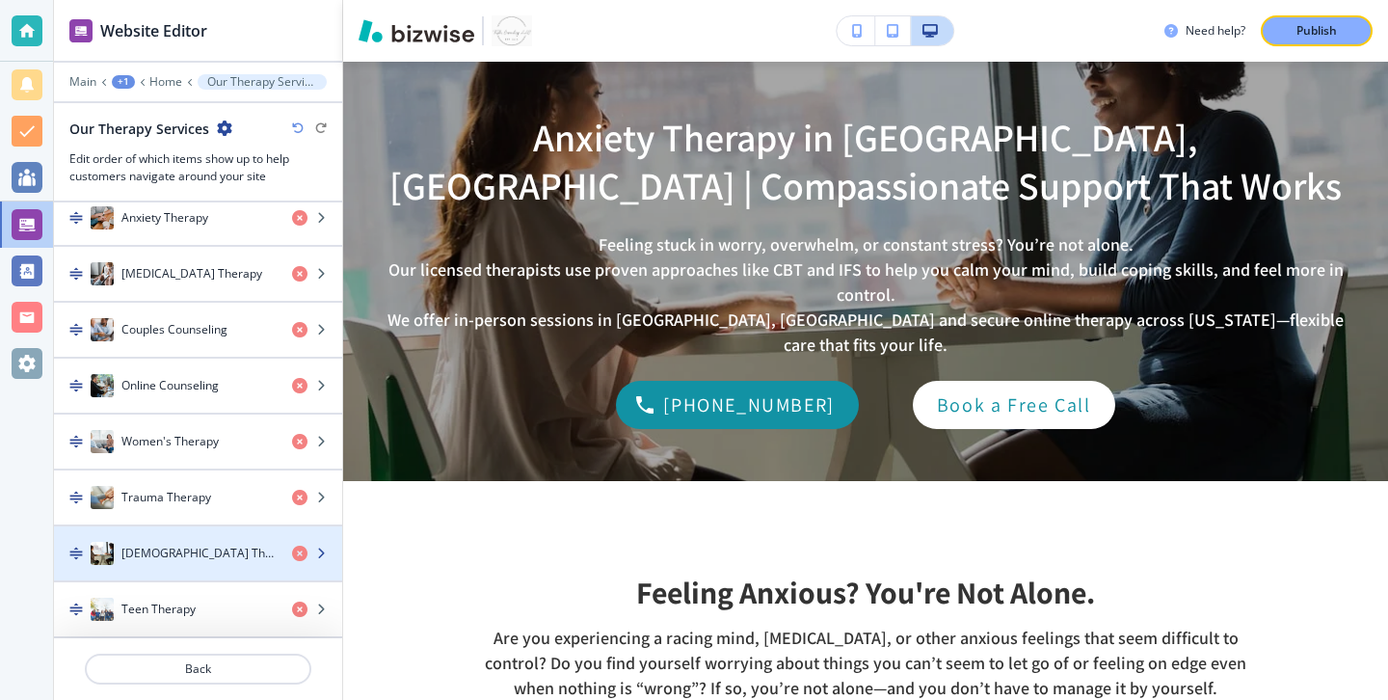
scroll to position [370, 0]
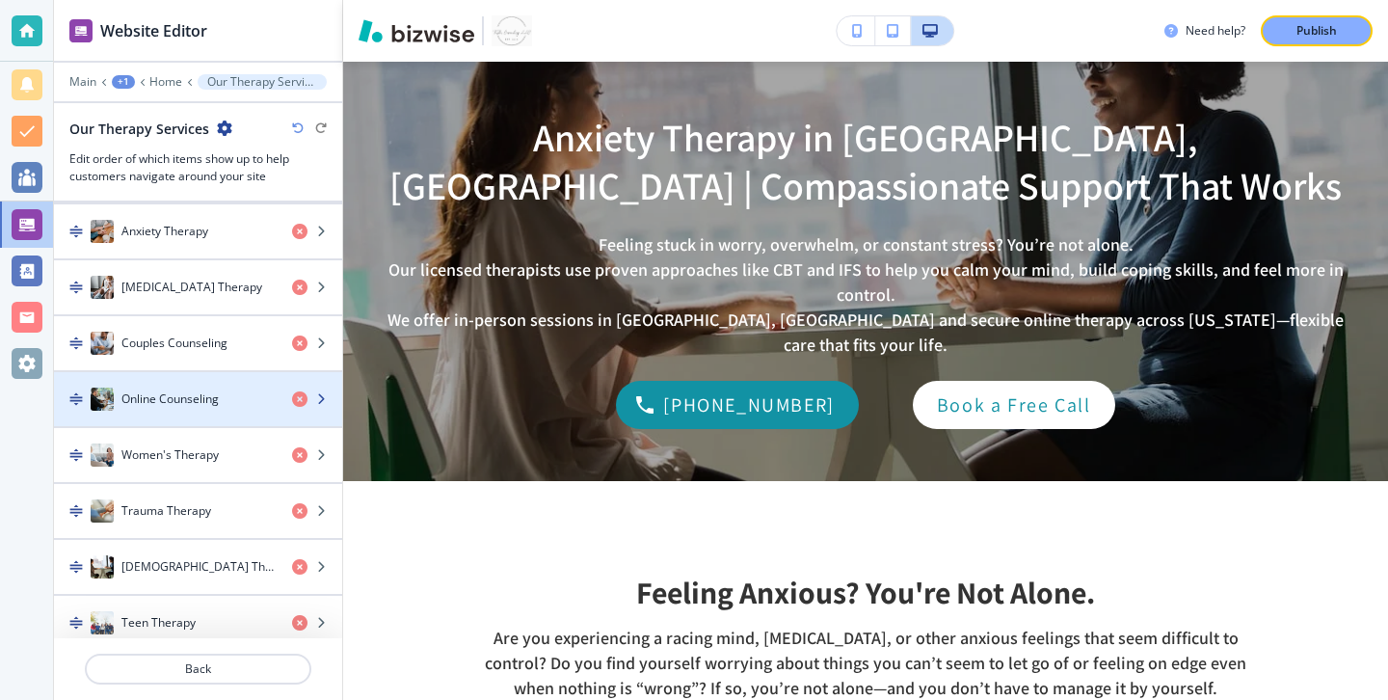
click at [202, 399] on h4 "Online Counseling" at bounding box center [169, 398] width 97 height 17
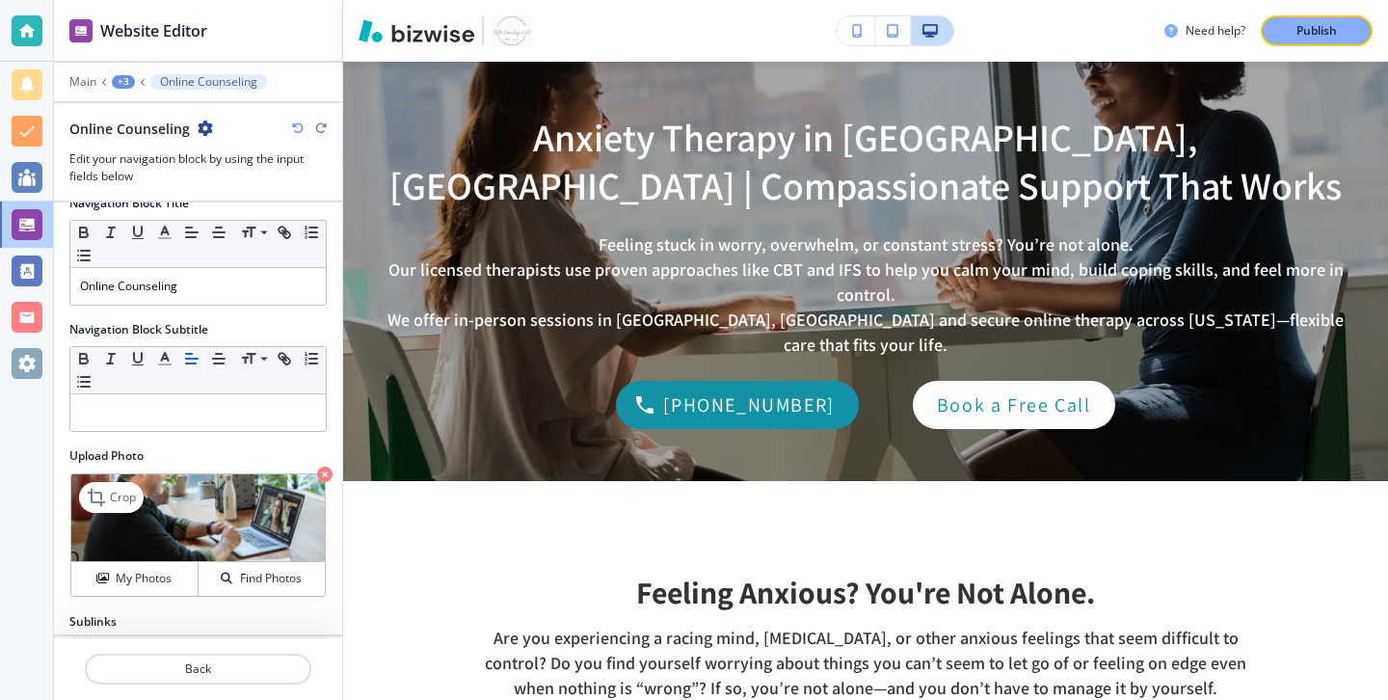
scroll to position [94, 0]
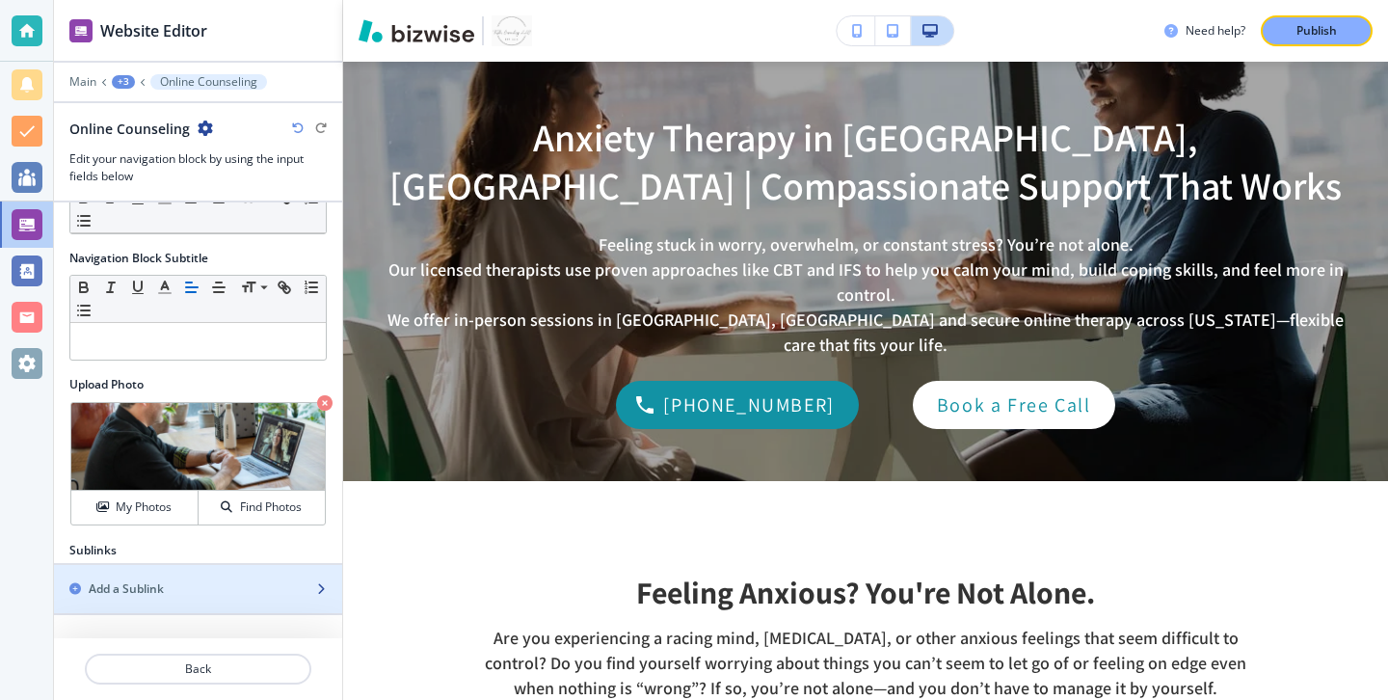
click at [190, 572] on div "button" at bounding box center [198, 572] width 288 height 15
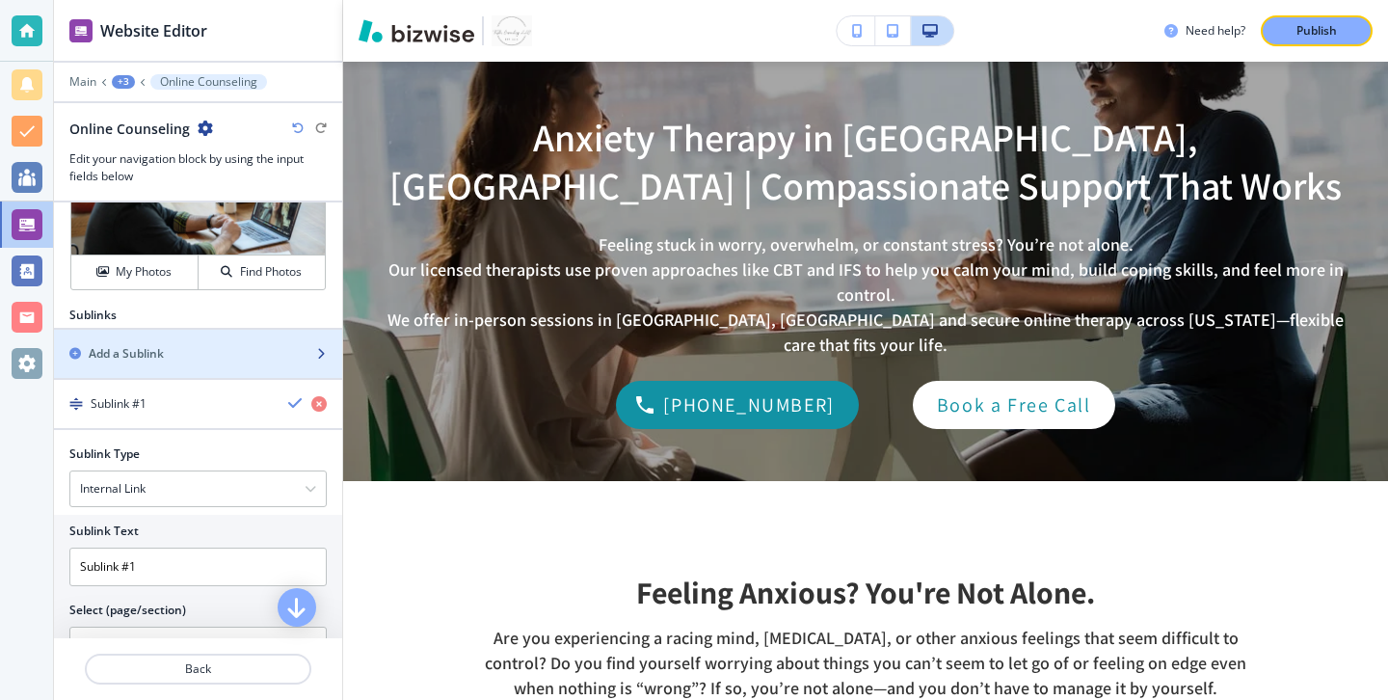
scroll to position [403, 0]
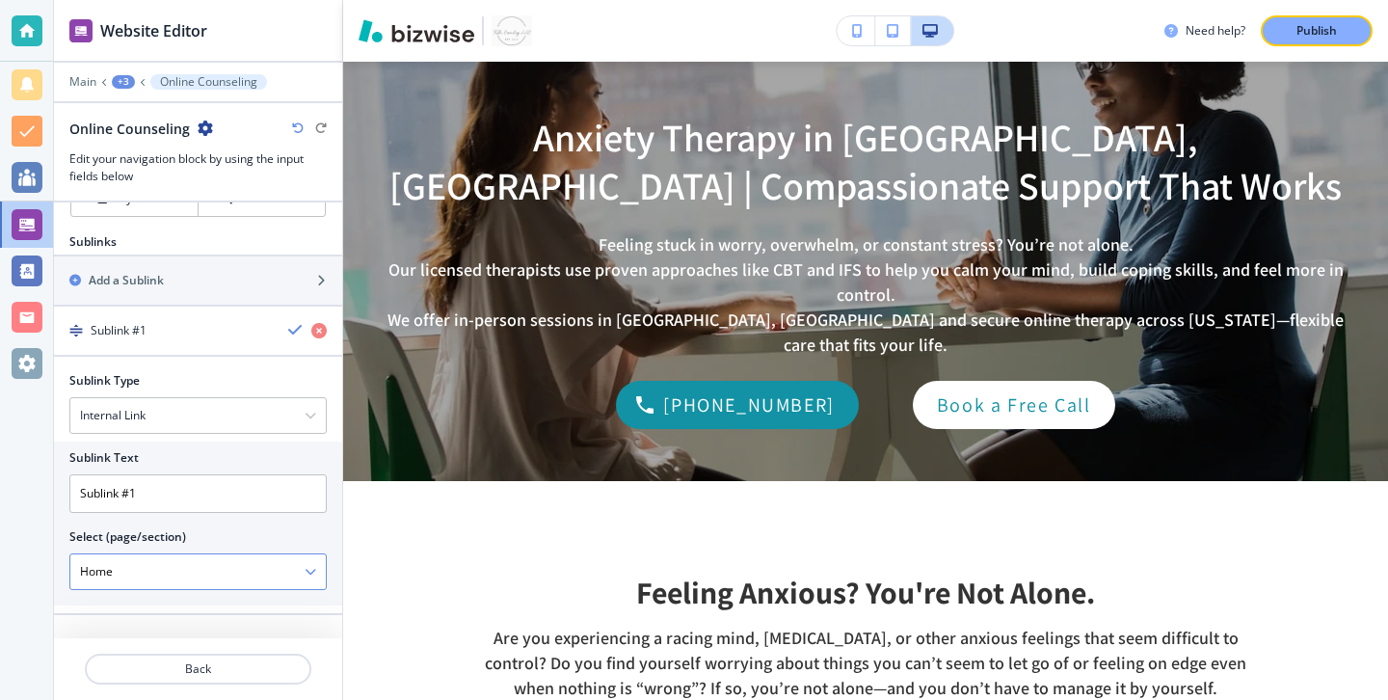
click at [225, 556] on \(page\/section\) "Home" at bounding box center [187, 571] width 234 height 33
click at [303, 564] on \(page\/section\) "Home" at bounding box center [187, 571] width 234 height 33
click at [306, 567] on icon "button" at bounding box center [311, 572] width 12 height 12
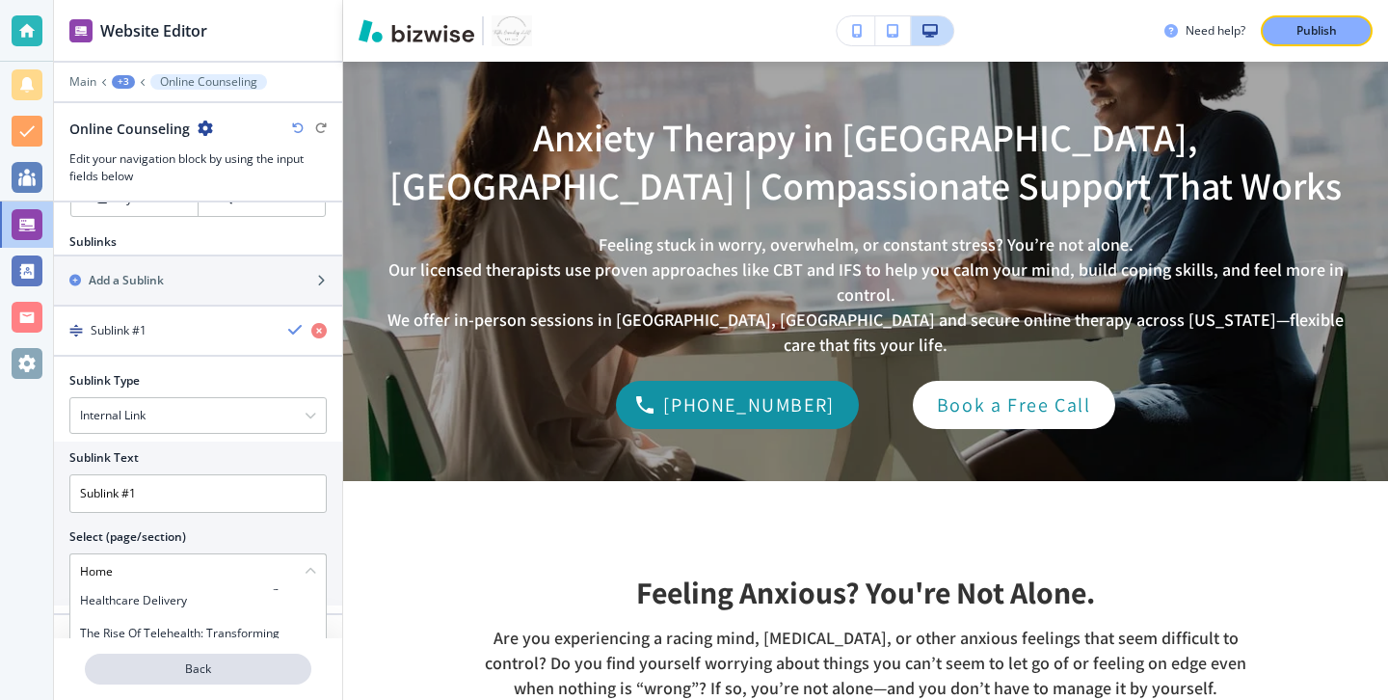
click at [264, 663] on p "Back" at bounding box center [198, 668] width 223 height 17
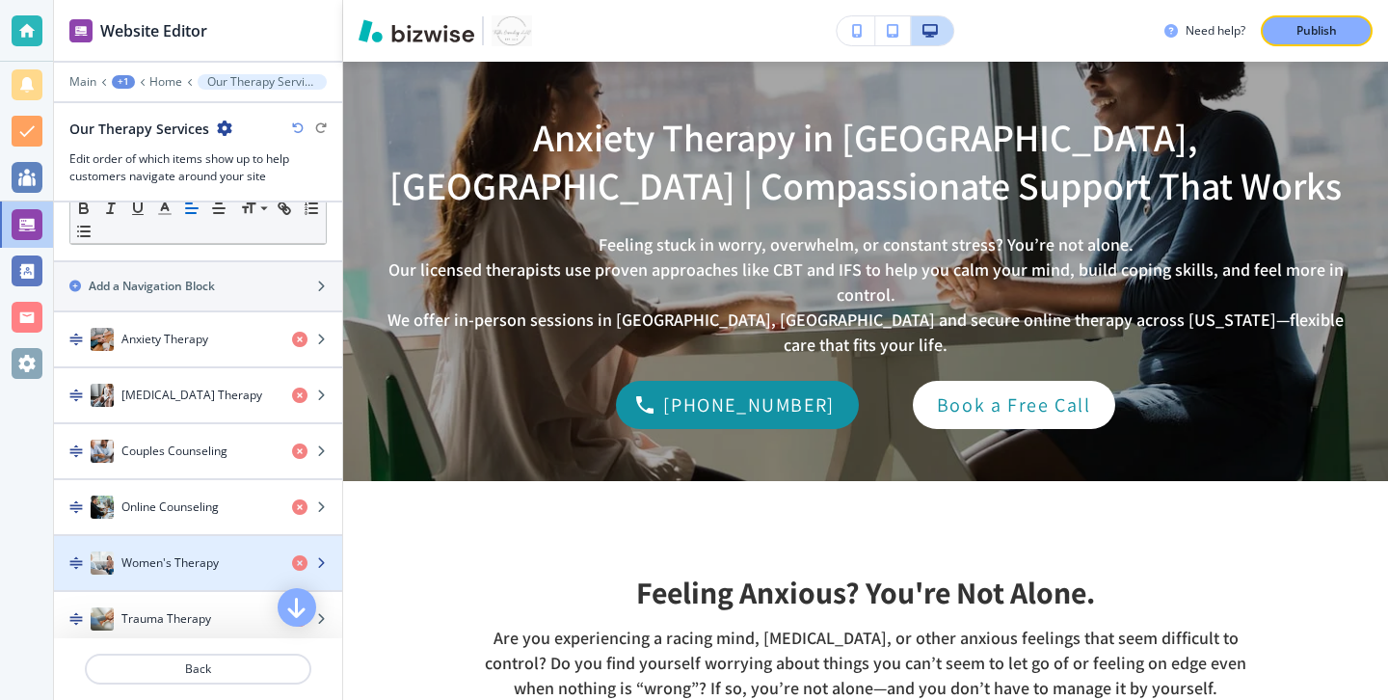
scroll to position [277, 0]
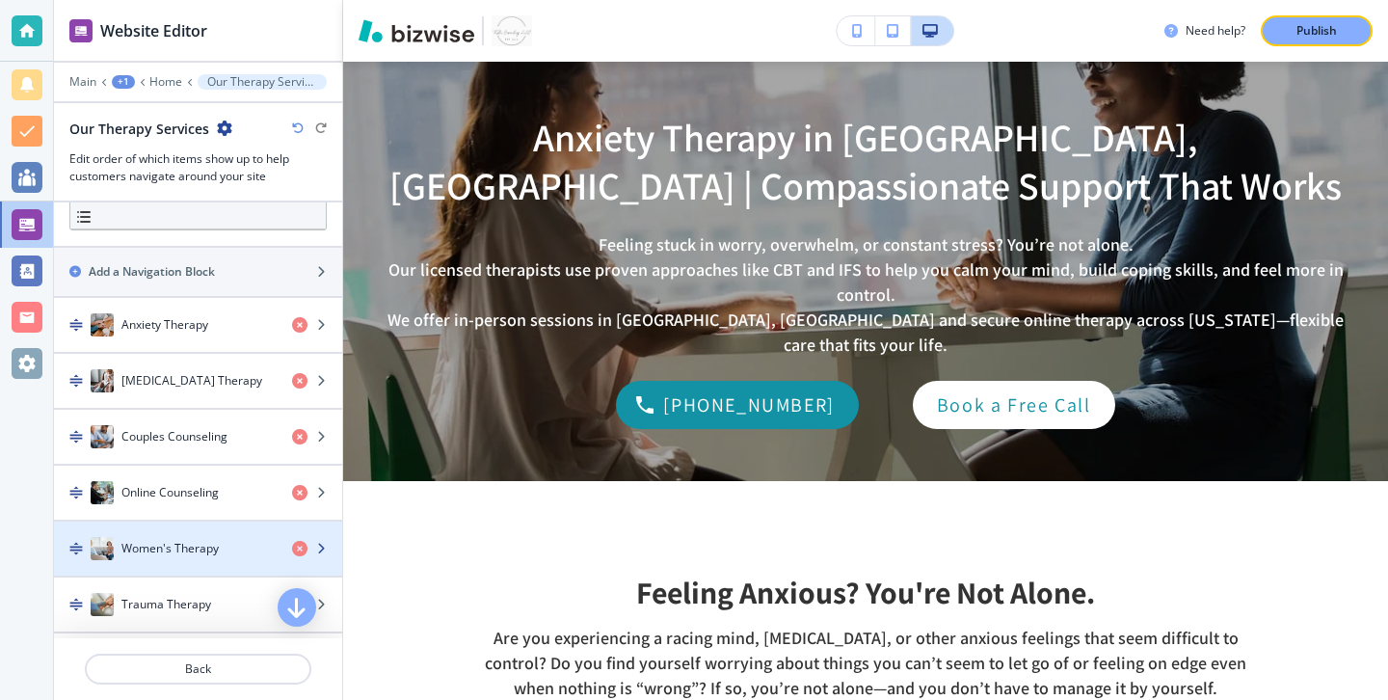
click at [249, 549] on div "Women's Therapy" at bounding box center [165, 548] width 223 height 23
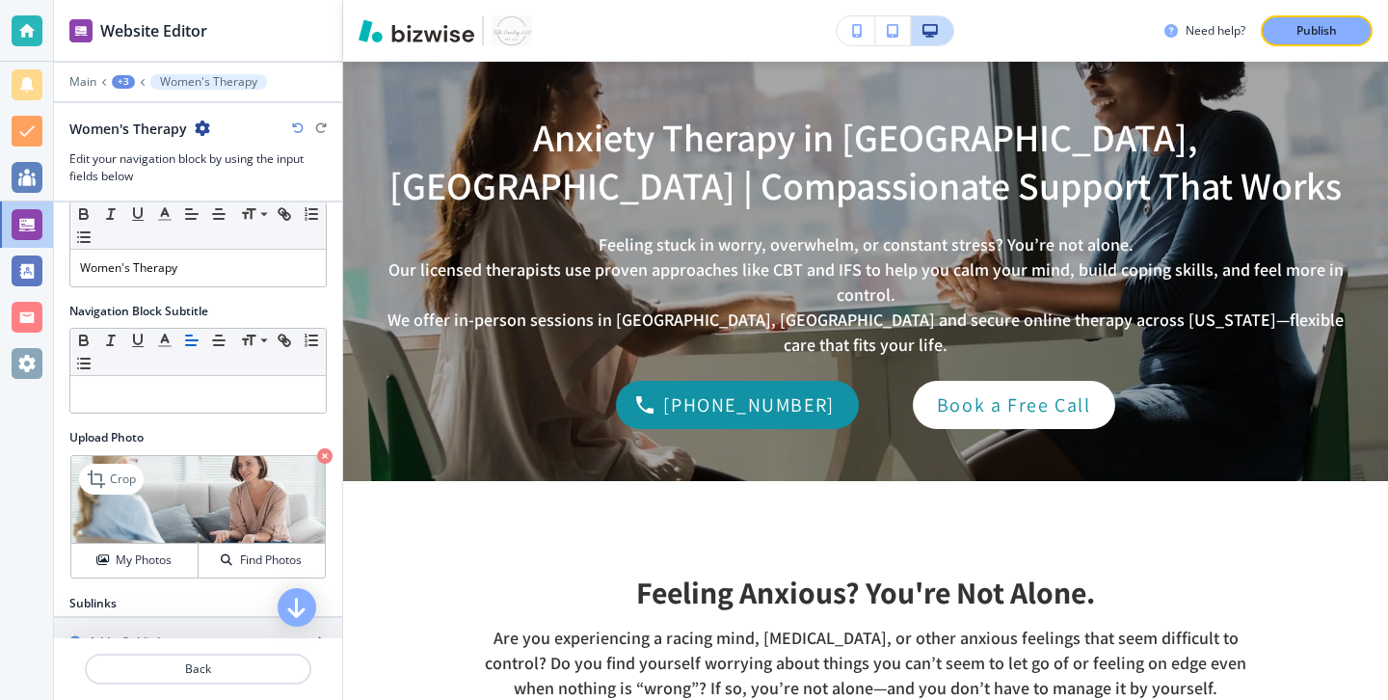
scroll to position [94, 0]
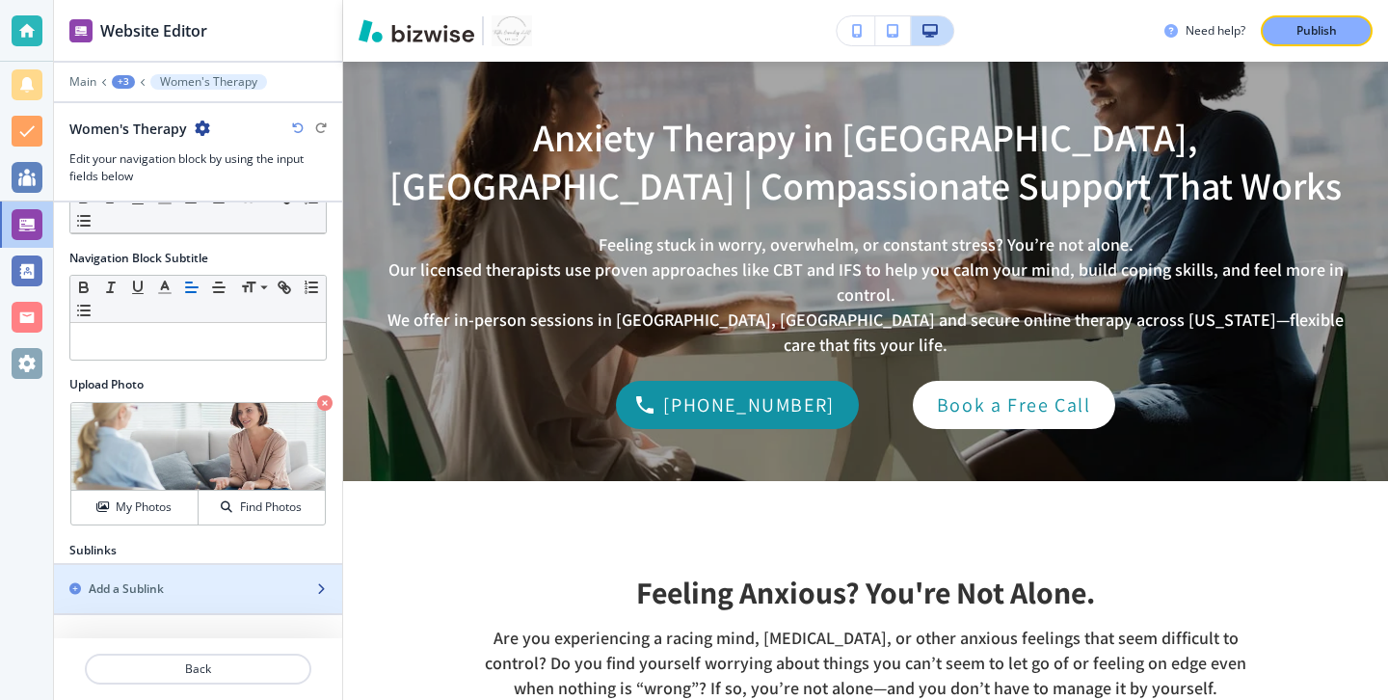
click at [249, 575] on div "button" at bounding box center [198, 572] width 288 height 15
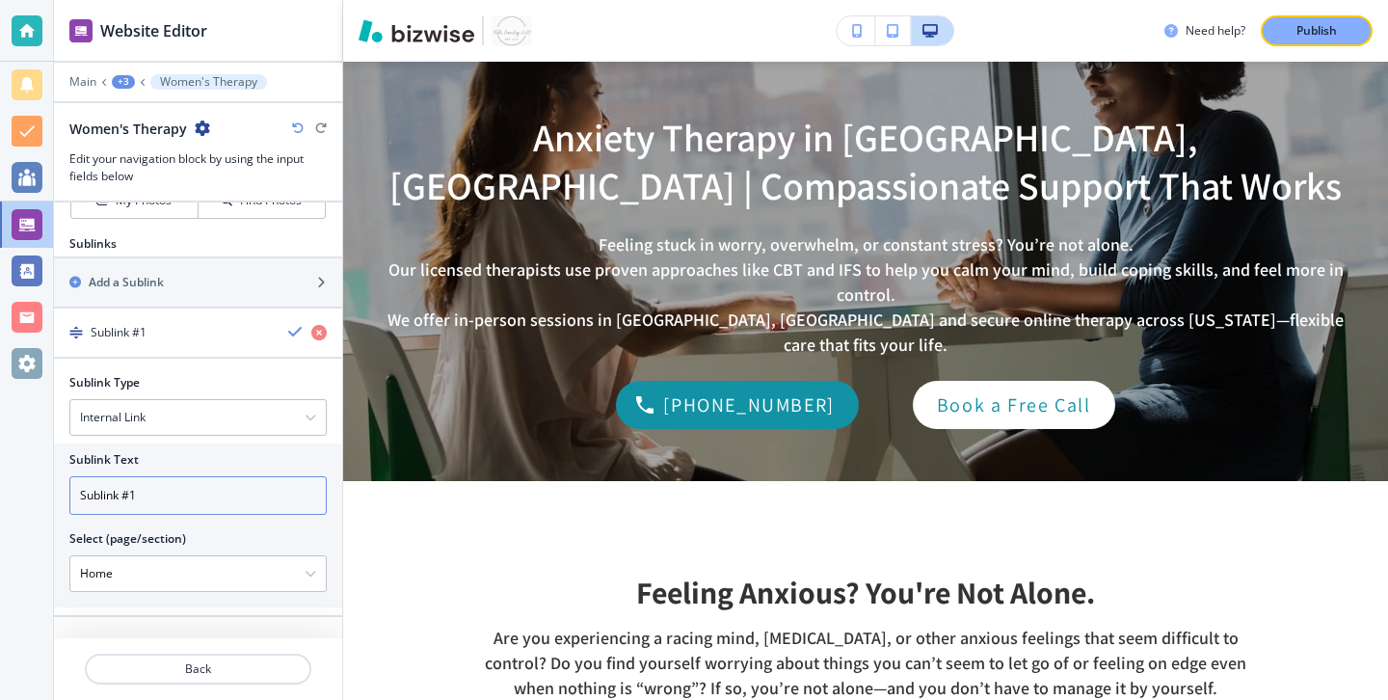
scroll to position [403, 0]
click at [305, 568] on icon "button" at bounding box center [311, 572] width 12 height 12
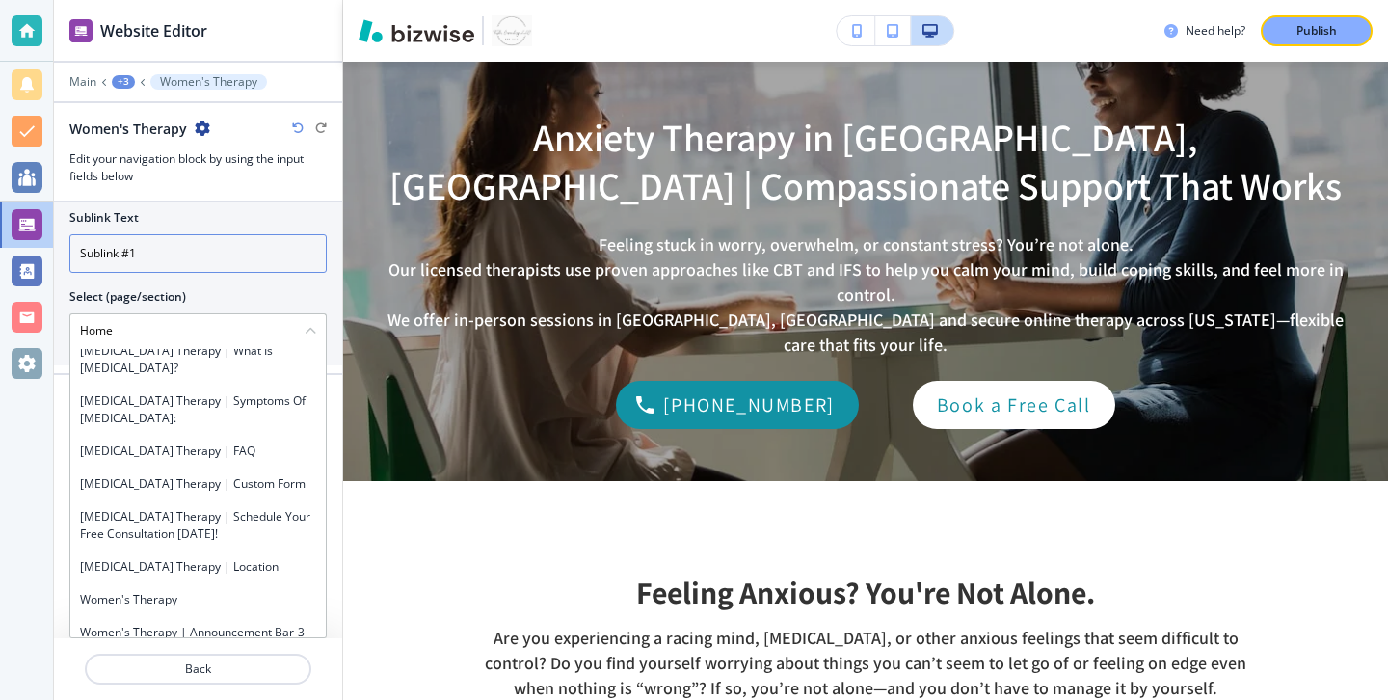
scroll to position [1583, 0]
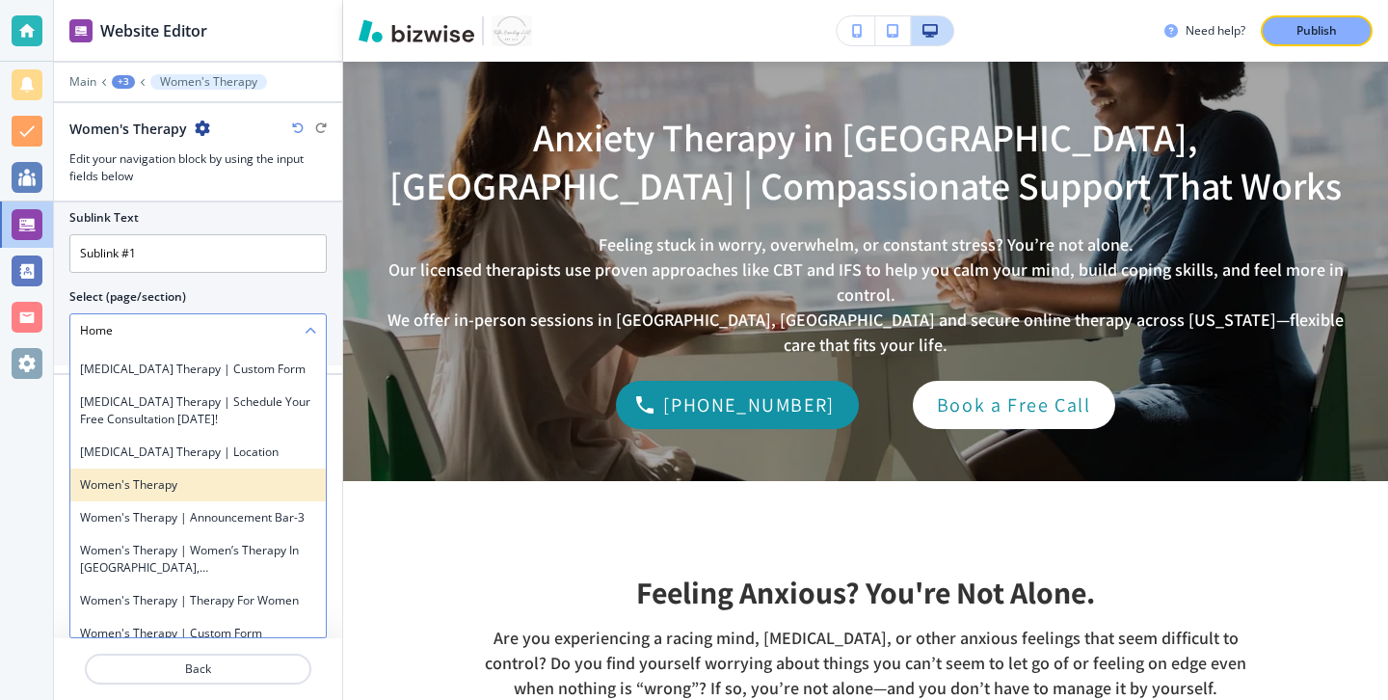
click at [260, 468] on div "Women's Therapy" at bounding box center [197, 484] width 255 height 33
type \(page\/section\) "Women's Therapy"
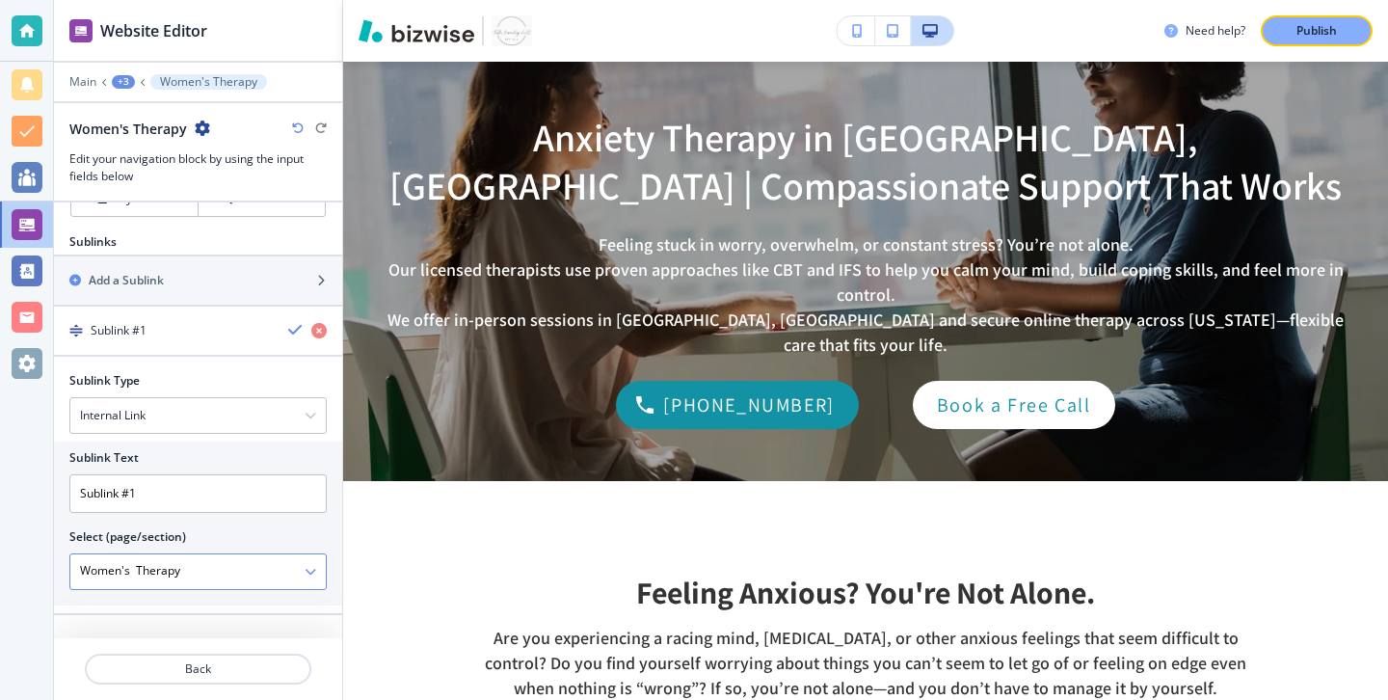
scroll to position [403, 0]
click at [232, 663] on p "Back" at bounding box center [198, 668] width 223 height 17
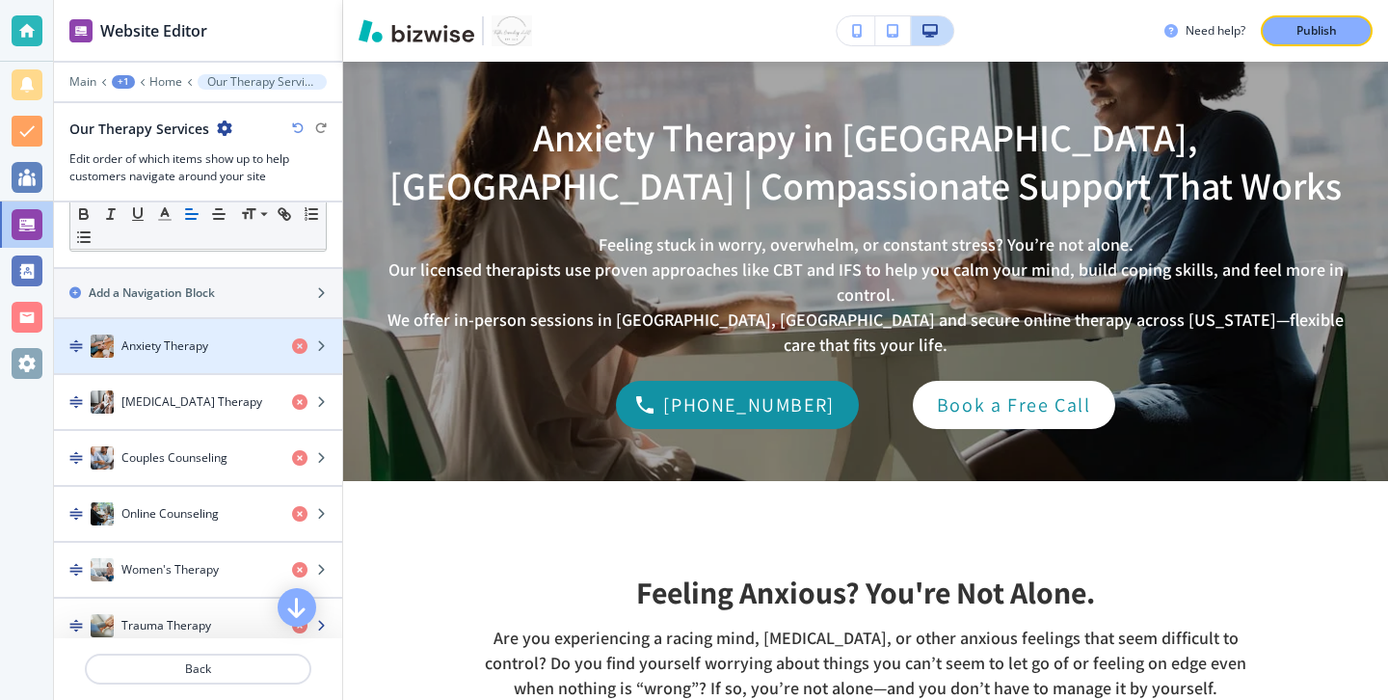
scroll to position [306, 0]
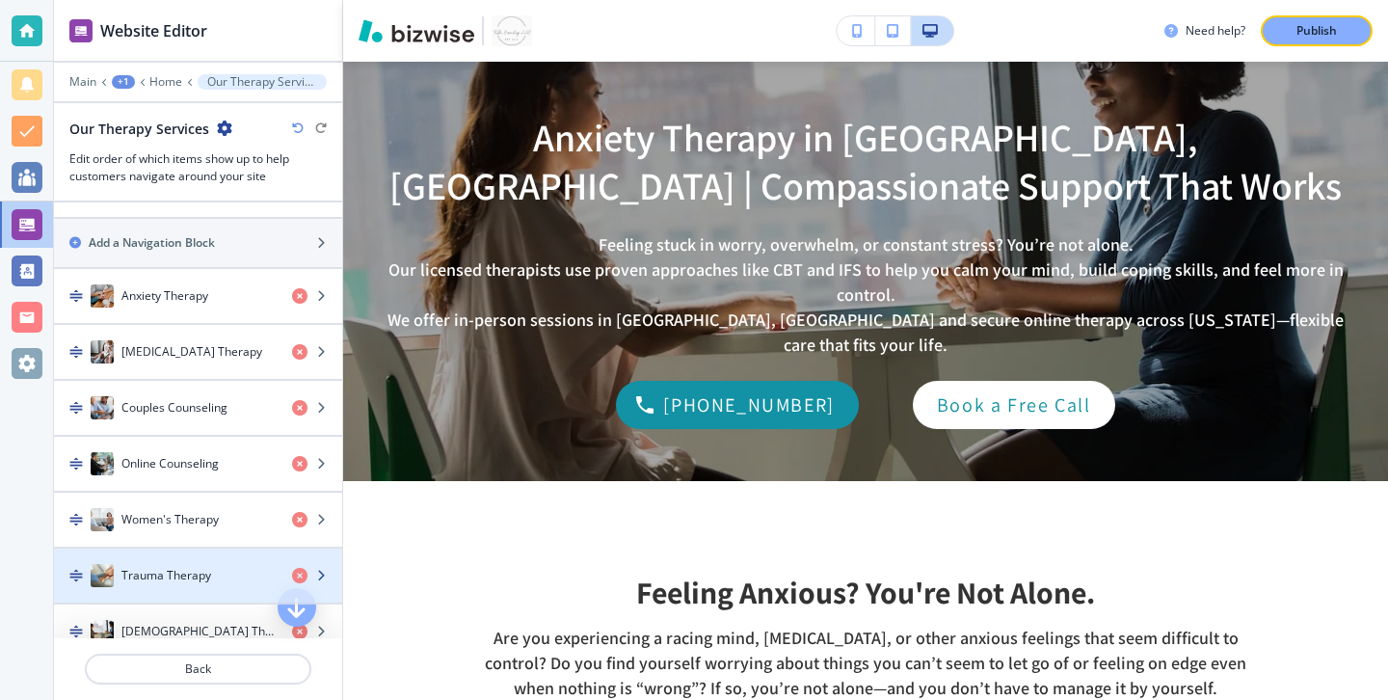
click at [226, 567] on div "Trauma Therapy" at bounding box center [165, 575] width 223 height 23
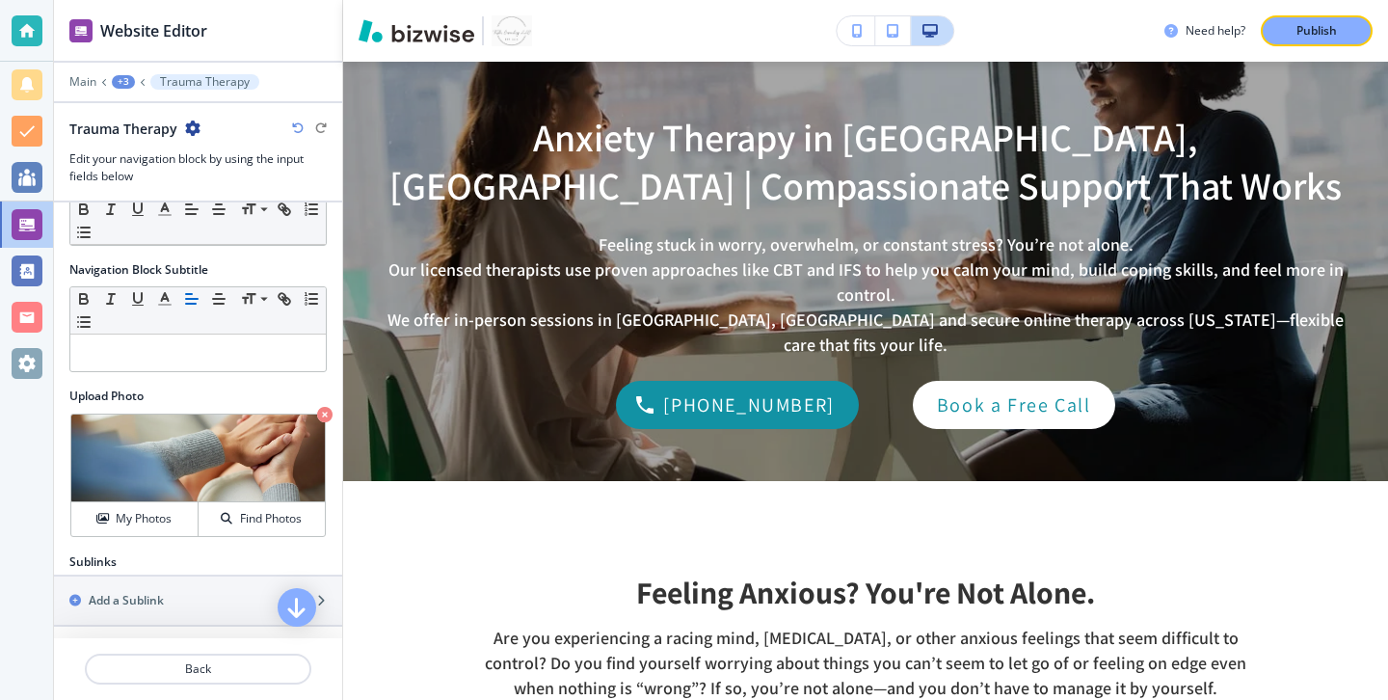
scroll to position [94, 0]
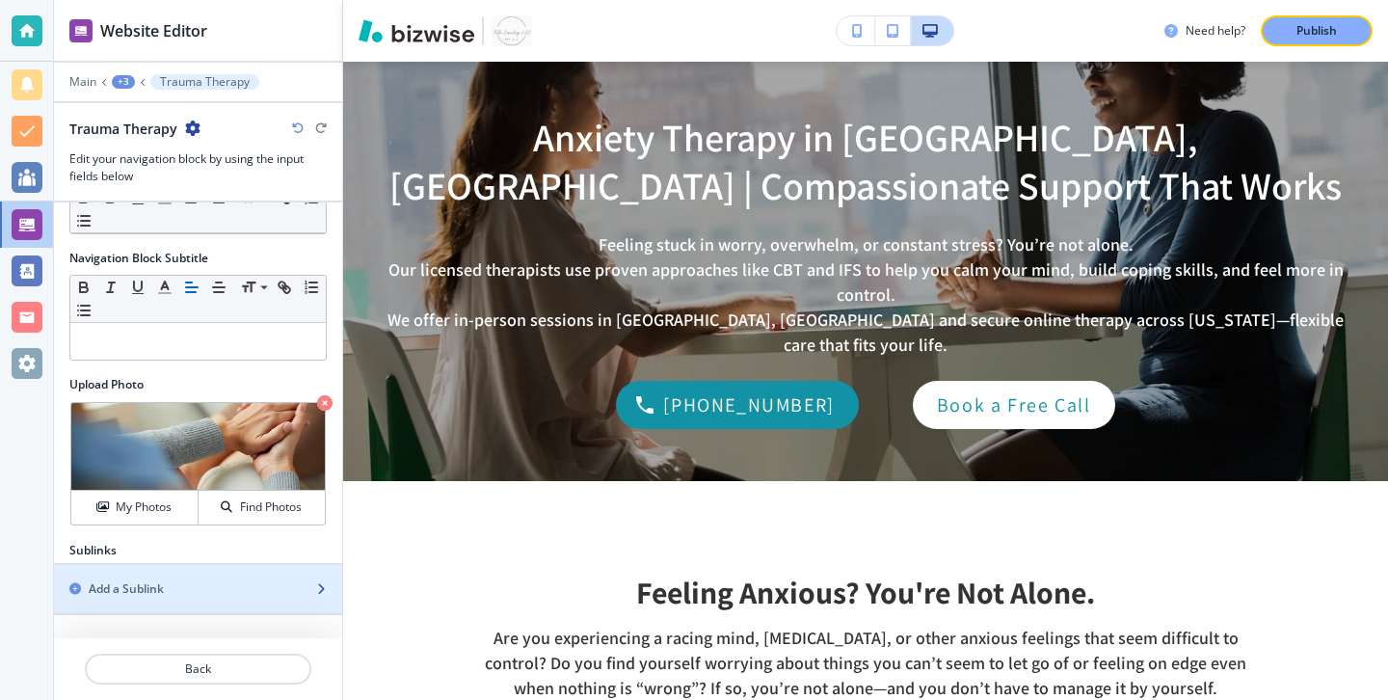
click at [202, 581] on div "Add a Sublink" at bounding box center [177, 588] width 246 height 17
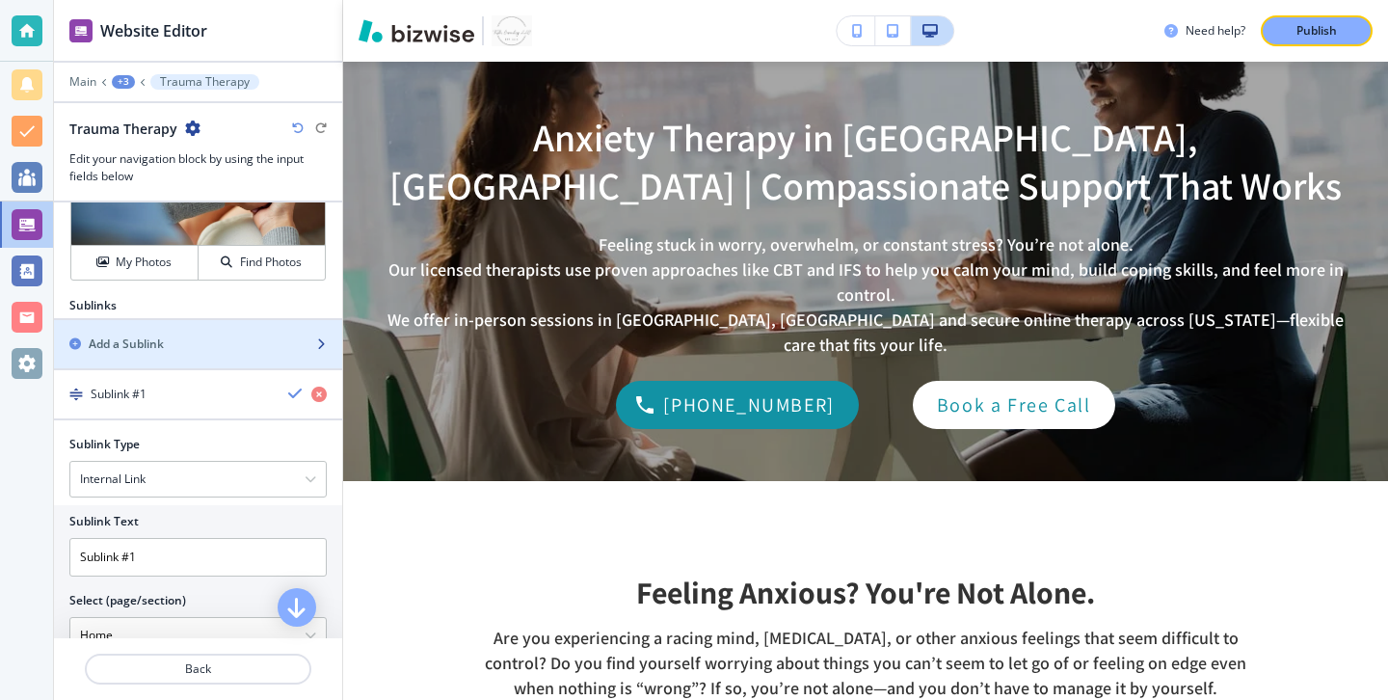
scroll to position [403, 0]
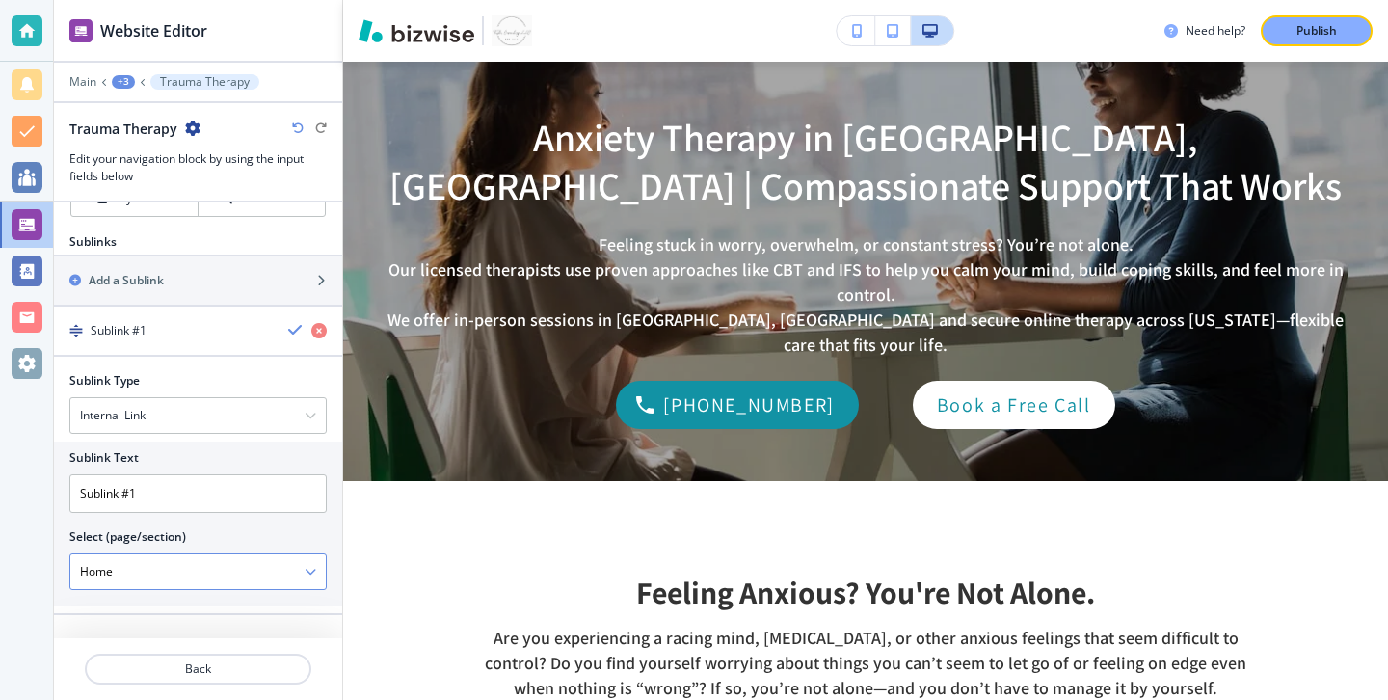
click at [300, 573] on \(page\/section\) "Home" at bounding box center [187, 571] width 234 height 33
click at [306, 573] on icon "button" at bounding box center [311, 572] width 12 height 12
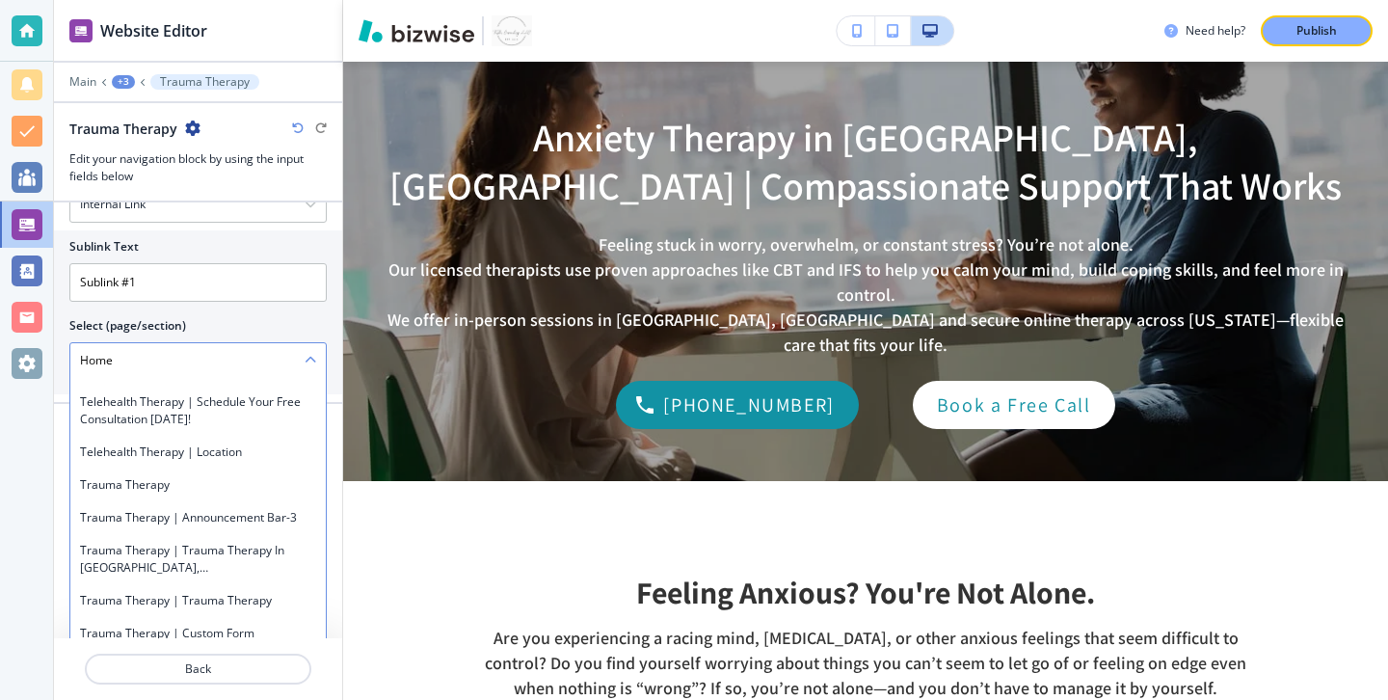
scroll to position [3564, 0]
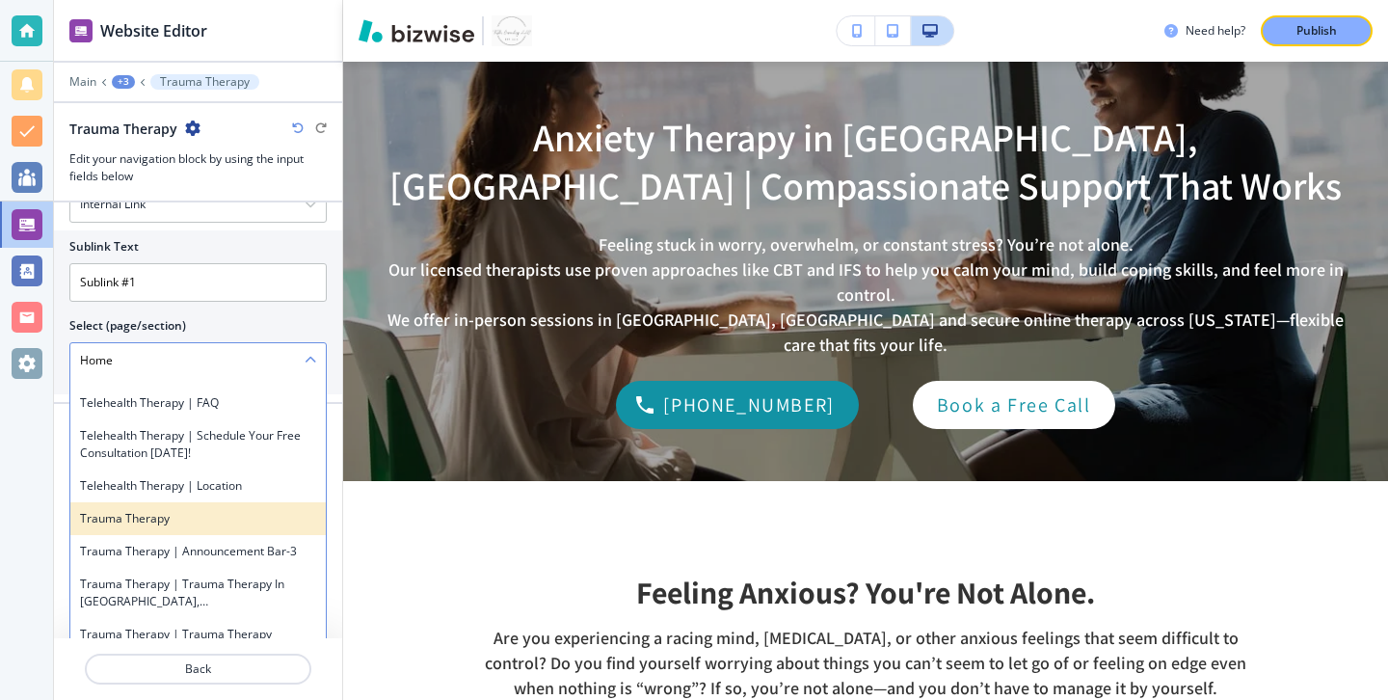
click at [216, 510] on h4 "Trauma Therapy" at bounding box center [198, 518] width 236 height 17
type \(page\/section\) "Trauma Therapy"
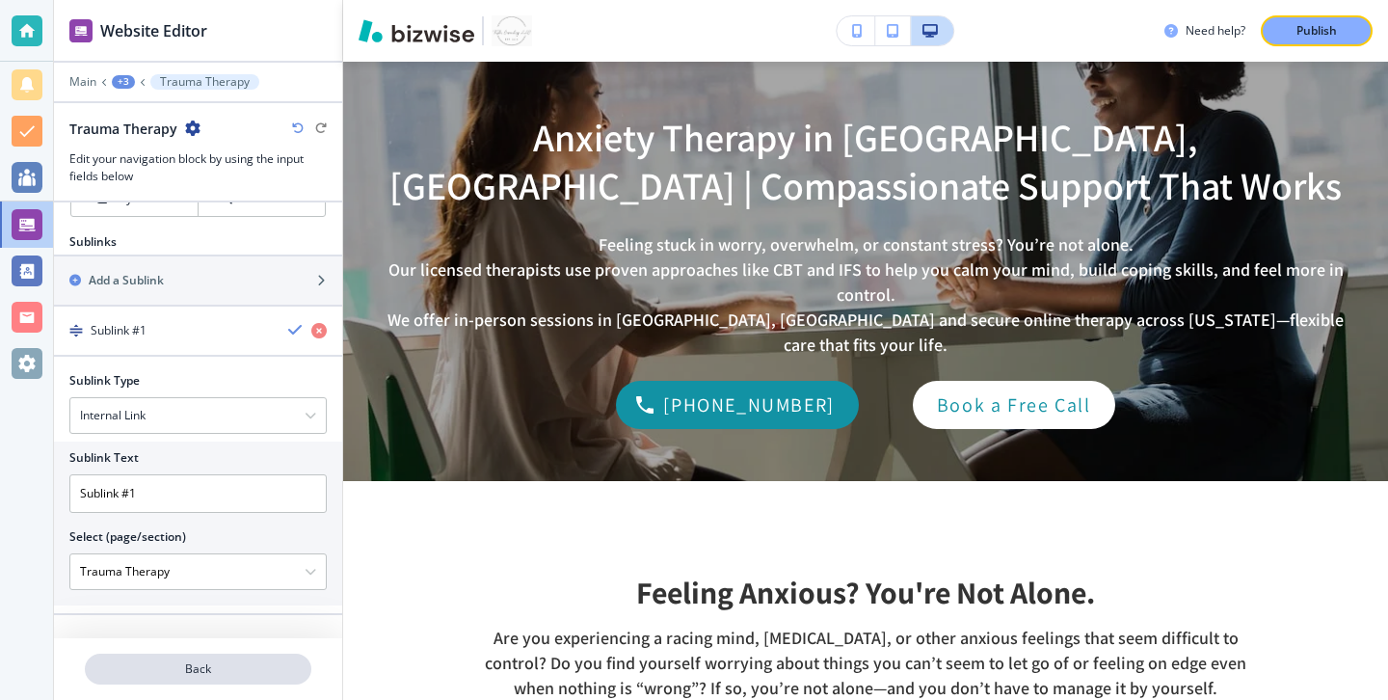
click at [225, 670] on p "Back" at bounding box center [198, 668] width 223 height 17
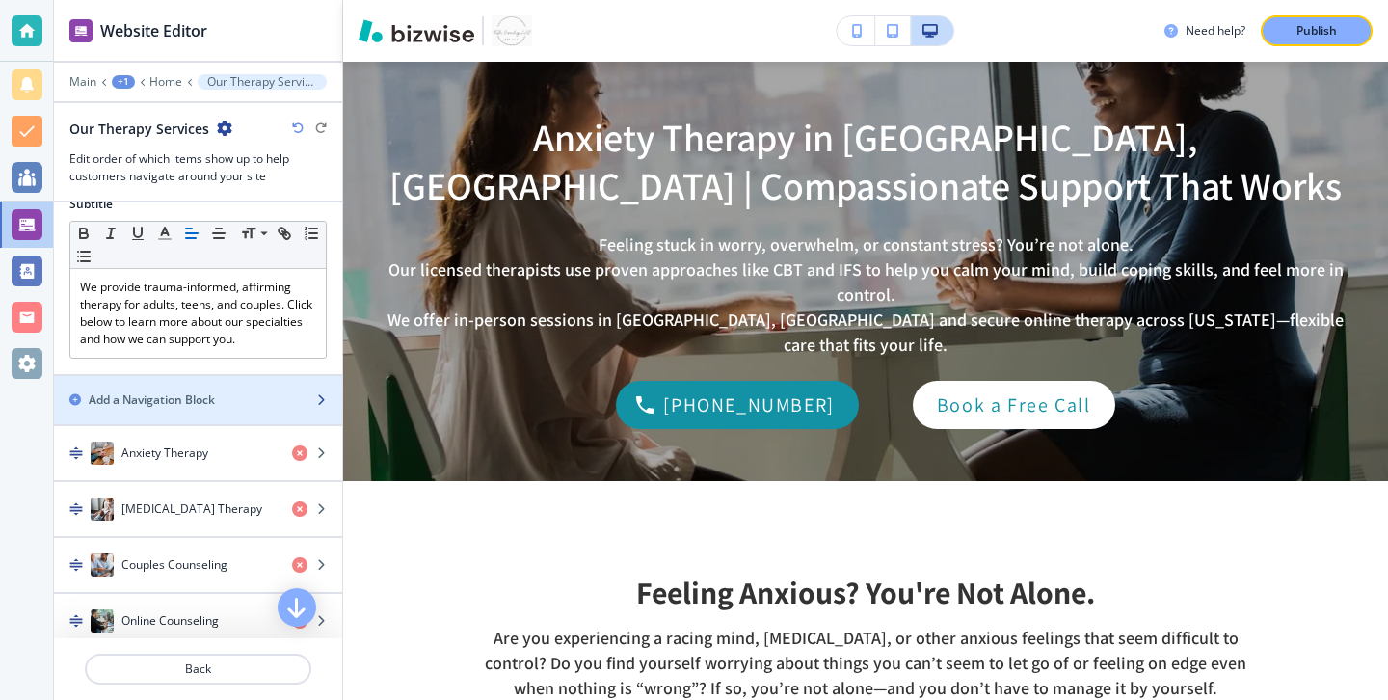
scroll to position [384, 0]
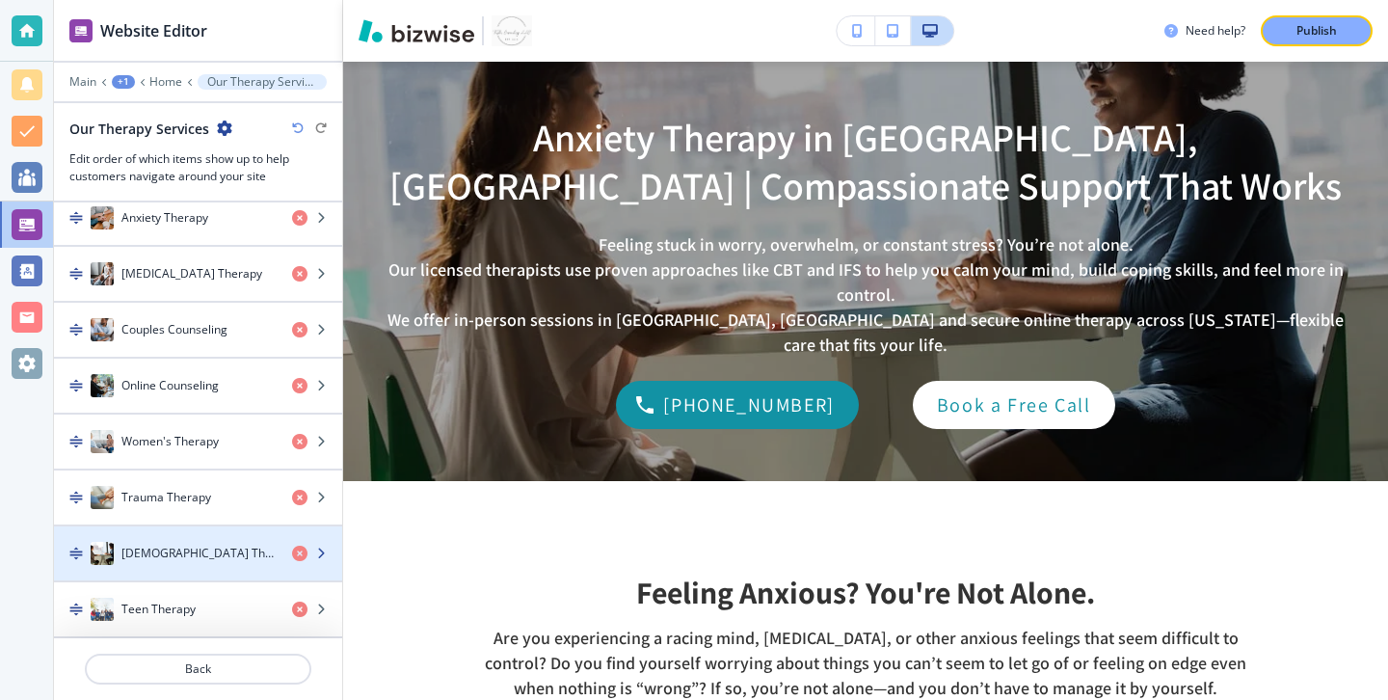
click at [220, 545] on div "[DEMOGRAPHIC_DATA] Therapy" at bounding box center [165, 553] width 223 height 23
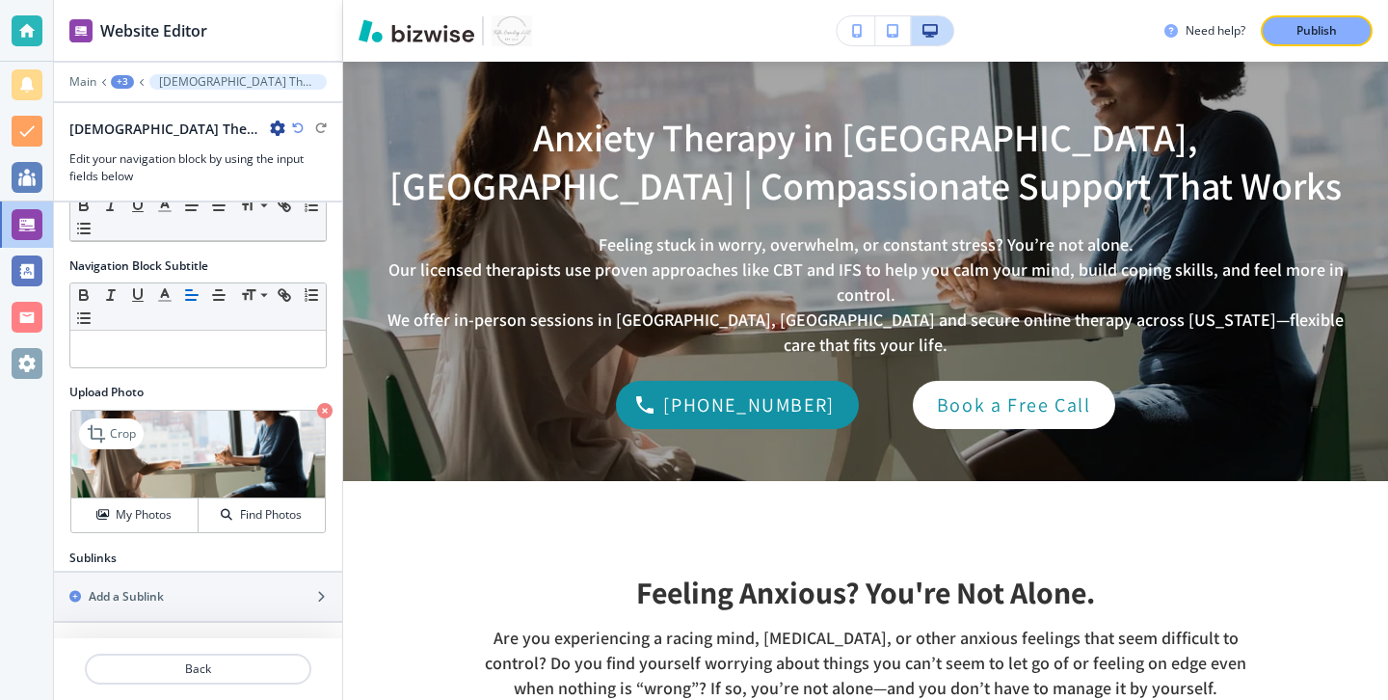
scroll to position [94, 0]
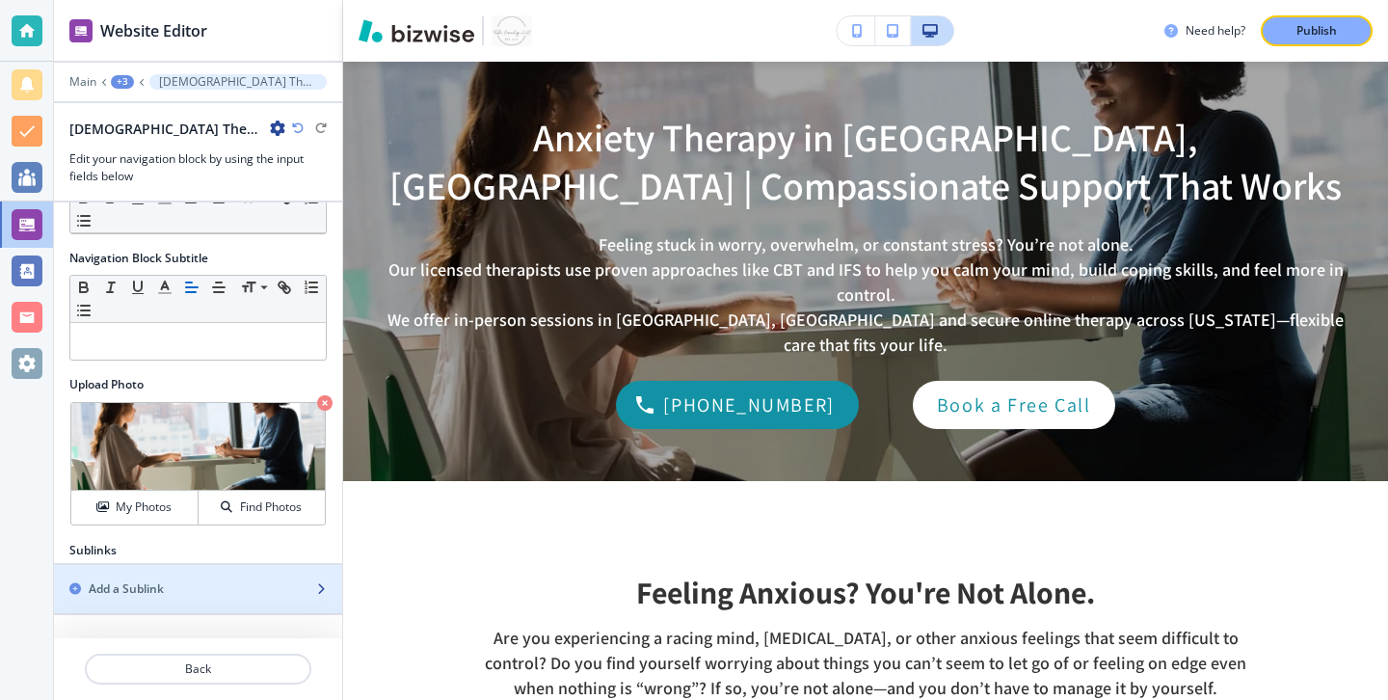
click at [185, 576] on div "button" at bounding box center [198, 572] width 288 height 15
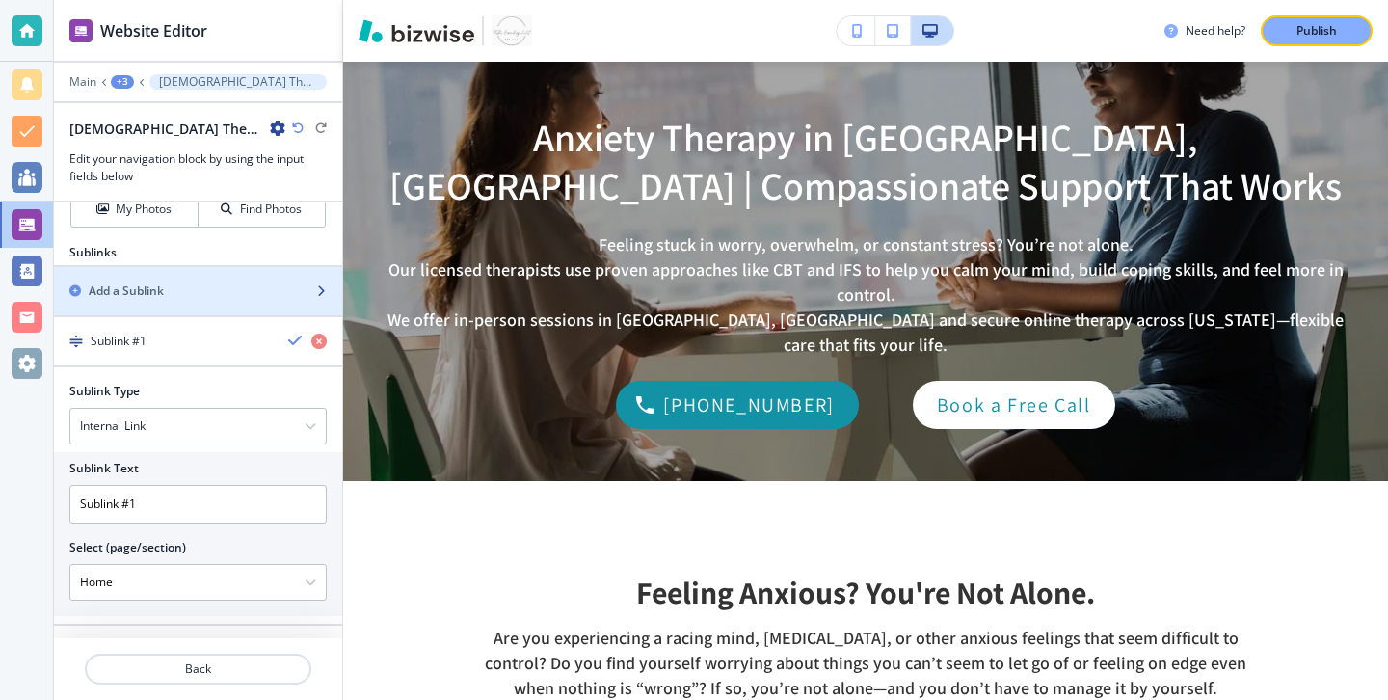
scroll to position [403, 0]
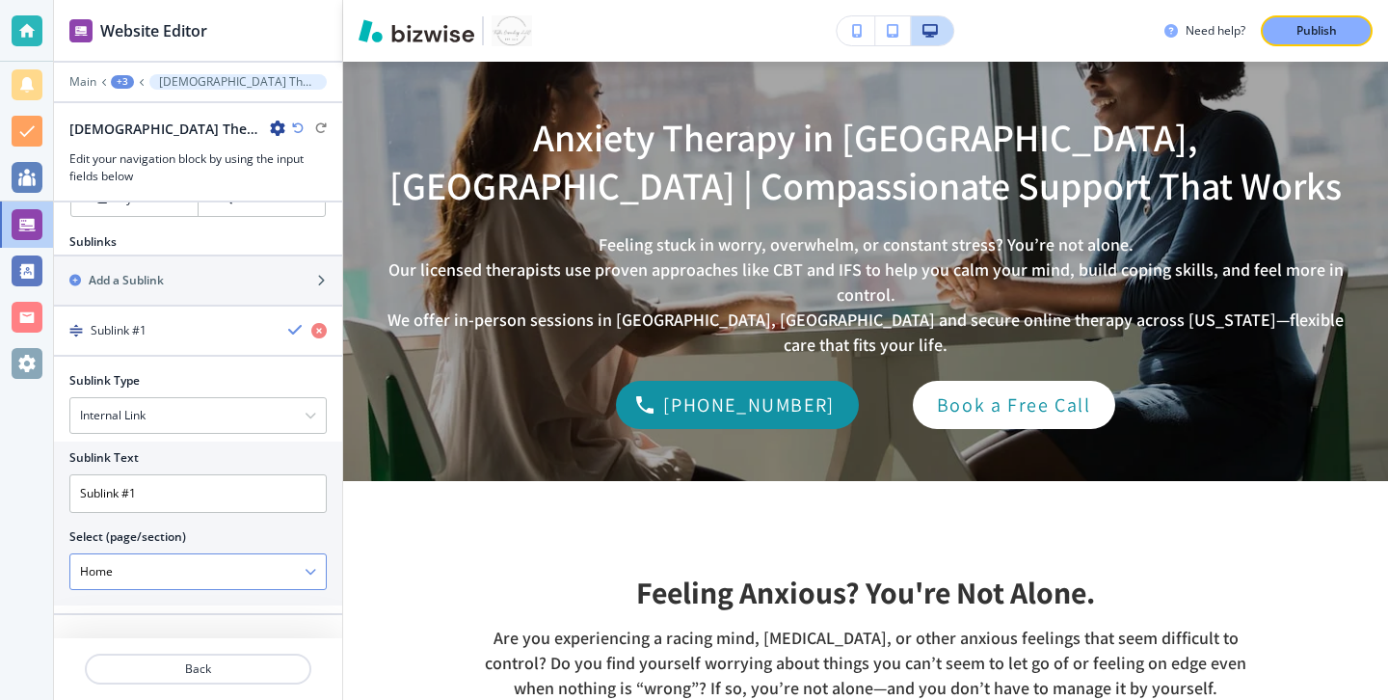
click at [325, 561] on div "Home" at bounding box center [197, 571] width 255 height 35
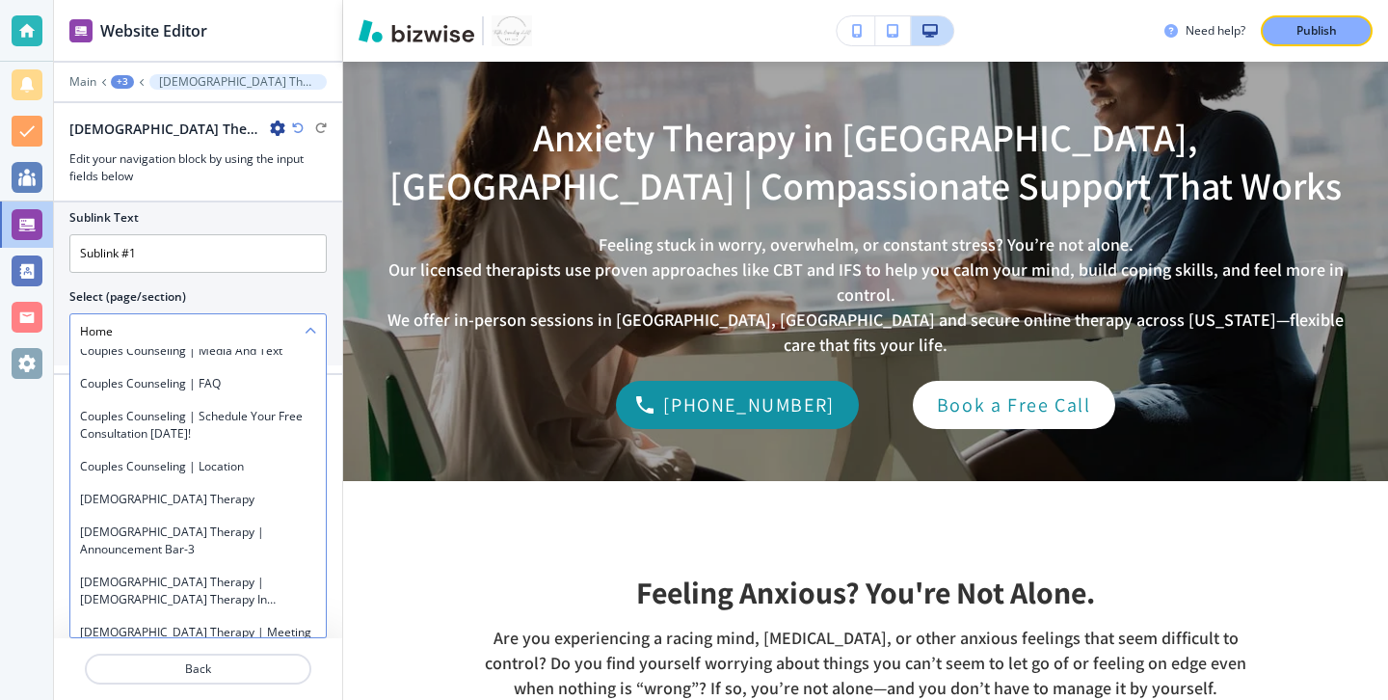
scroll to position [2346, 0]
click at [232, 490] on h4 "[DEMOGRAPHIC_DATA] Therapy" at bounding box center [198, 498] width 236 height 17
type \(page\/section\) "[DEMOGRAPHIC_DATA] Therapy"
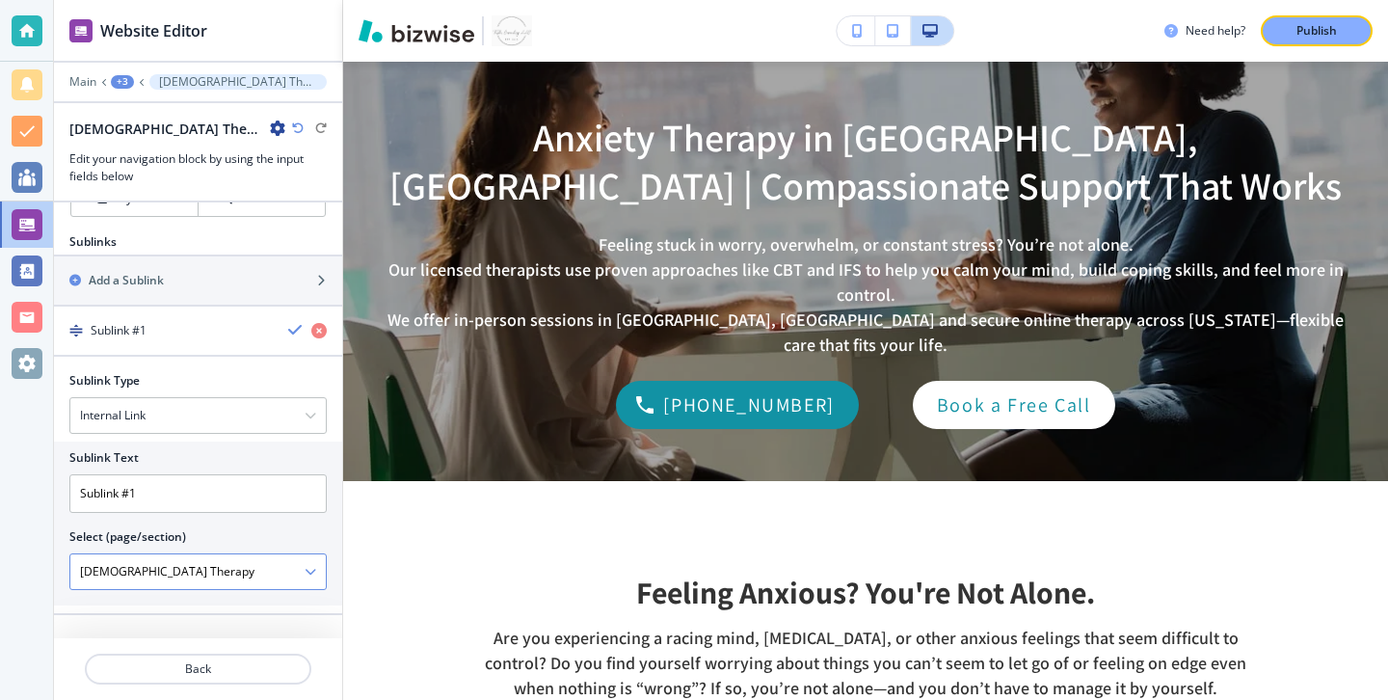
scroll to position [403, 0]
click at [213, 655] on button "Back" at bounding box center [198, 669] width 227 height 31
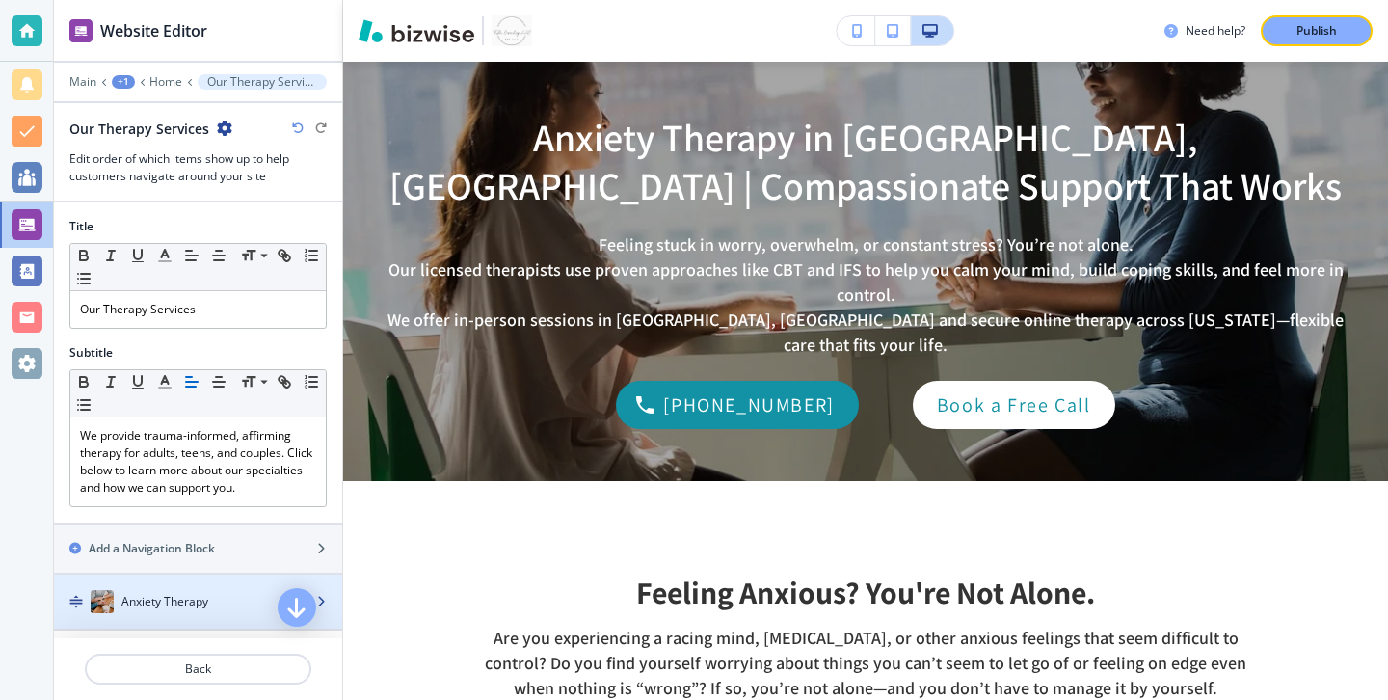
scroll to position [384, 0]
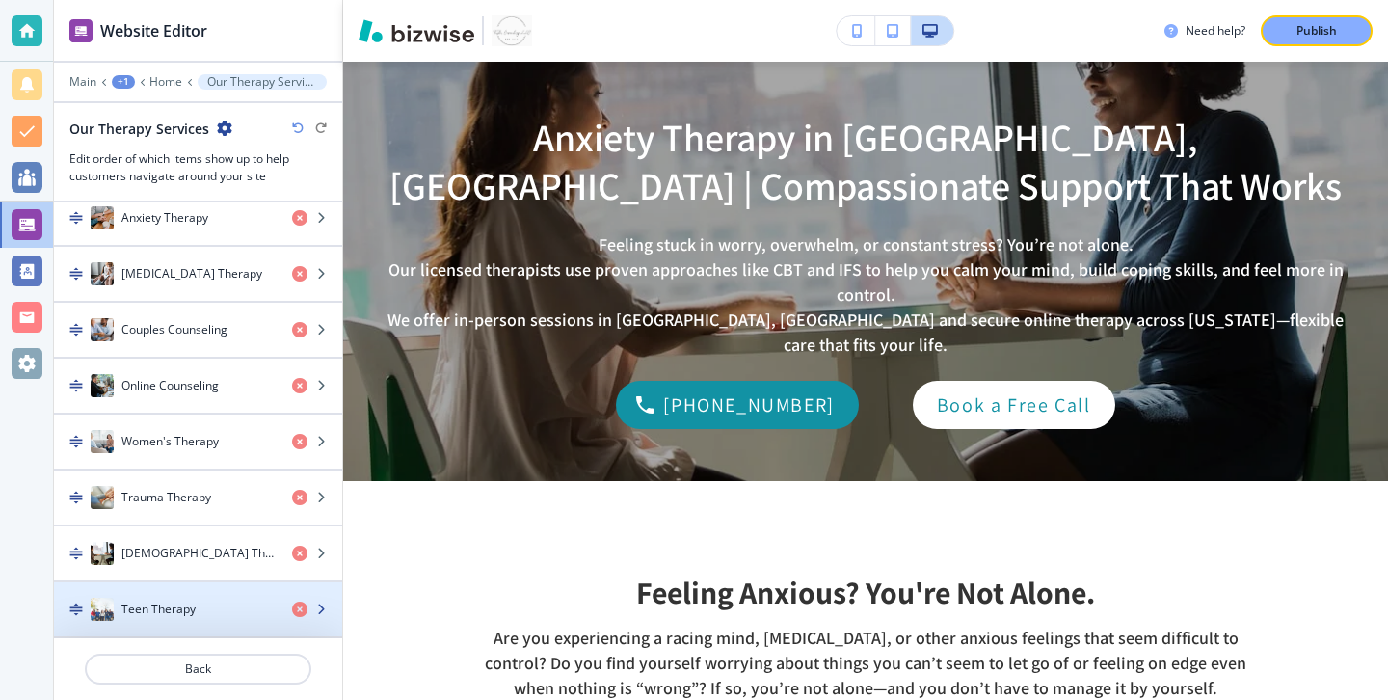
click at [211, 603] on div "Teen Therapy" at bounding box center [165, 609] width 223 height 23
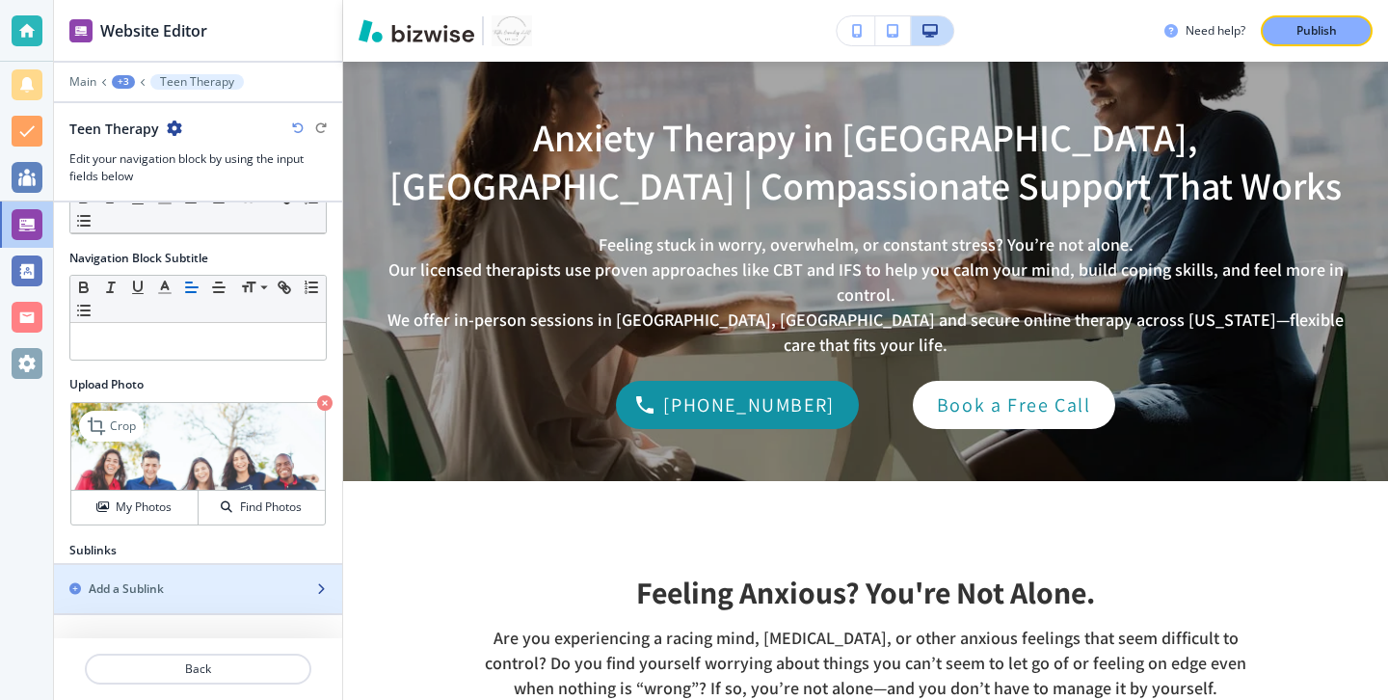
click at [211, 569] on div "button" at bounding box center [198, 572] width 288 height 15
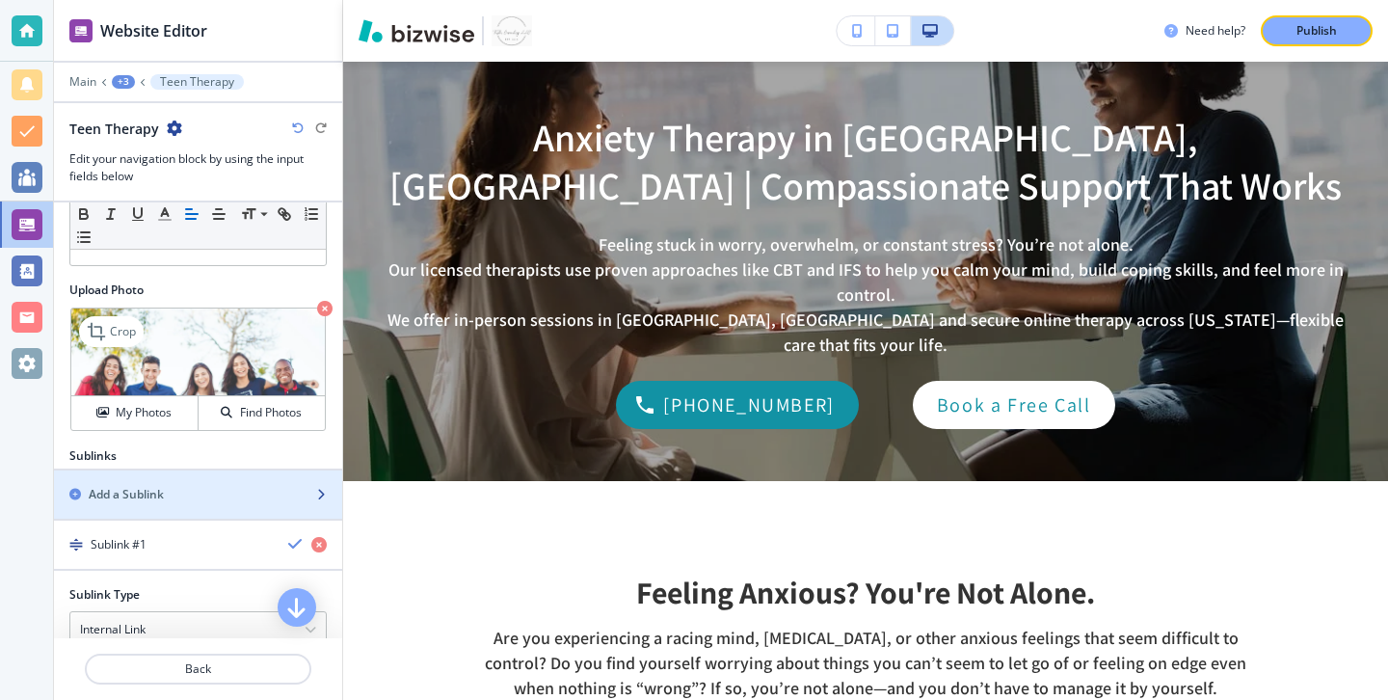
scroll to position [403, 0]
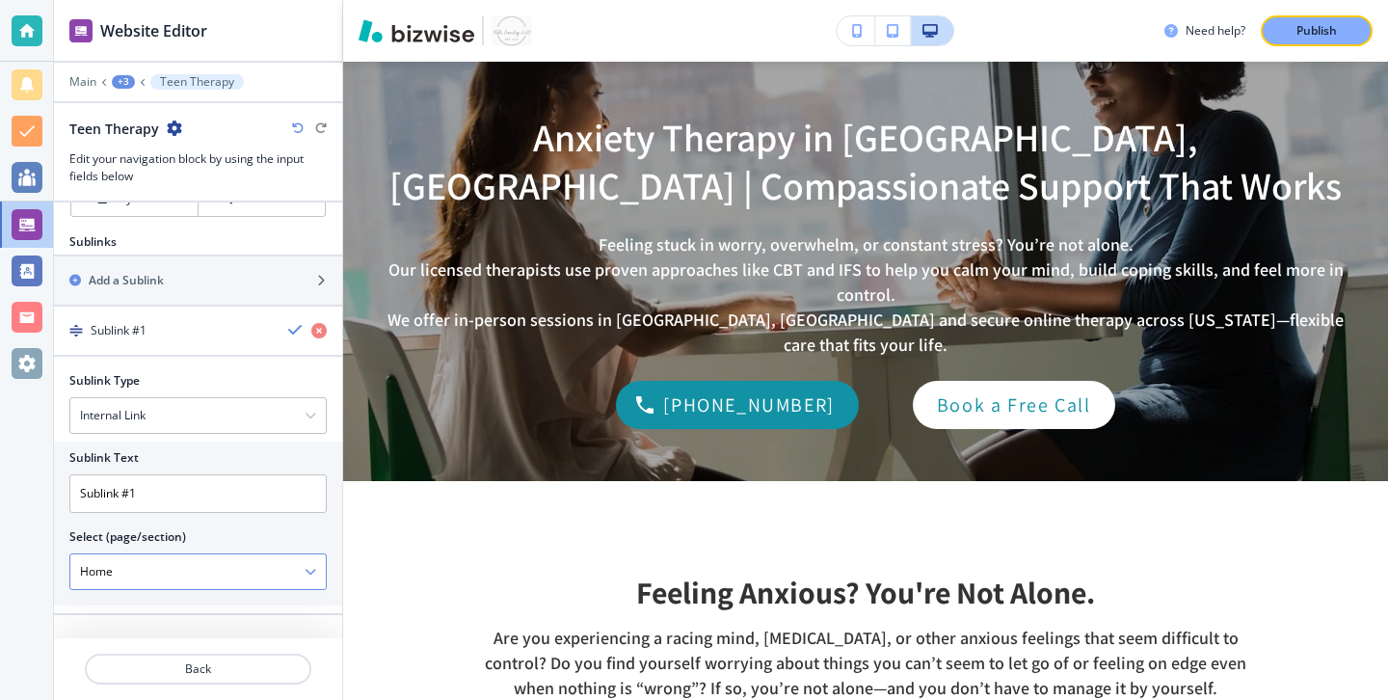
click at [303, 564] on \(page\/section\) "Home" at bounding box center [187, 571] width 234 height 33
click at [310, 566] on icon "button" at bounding box center [311, 572] width 12 height 12
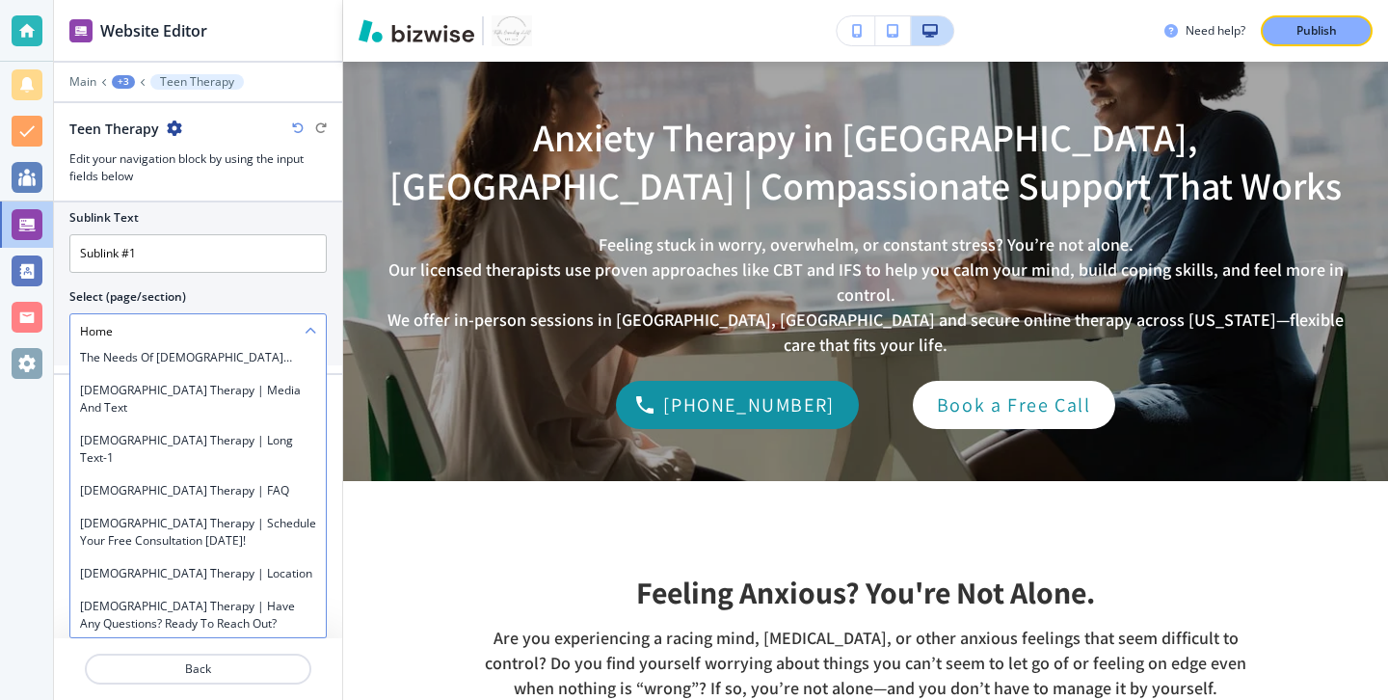
scroll to position [2737, 0]
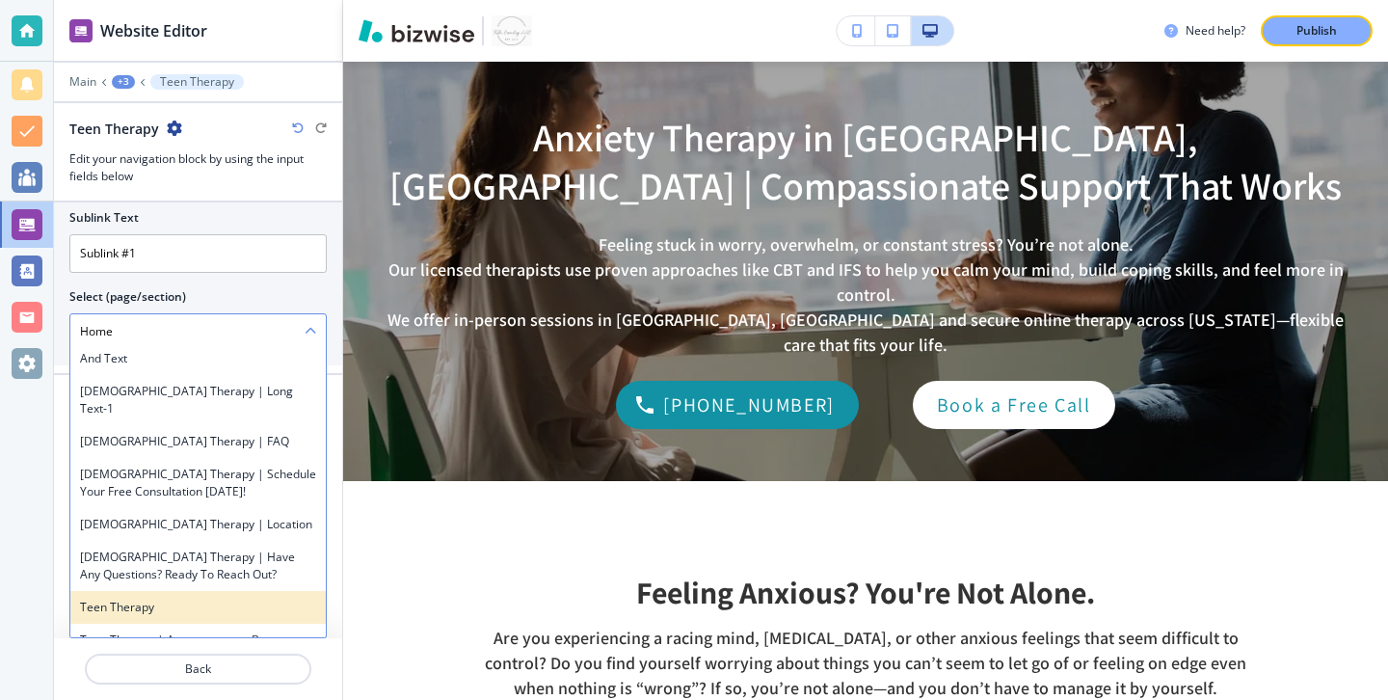
click at [255, 591] on div "Teen Therapy" at bounding box center [197, 607] width 255 height 33
type \(page\/section\) "Teen Therapy"
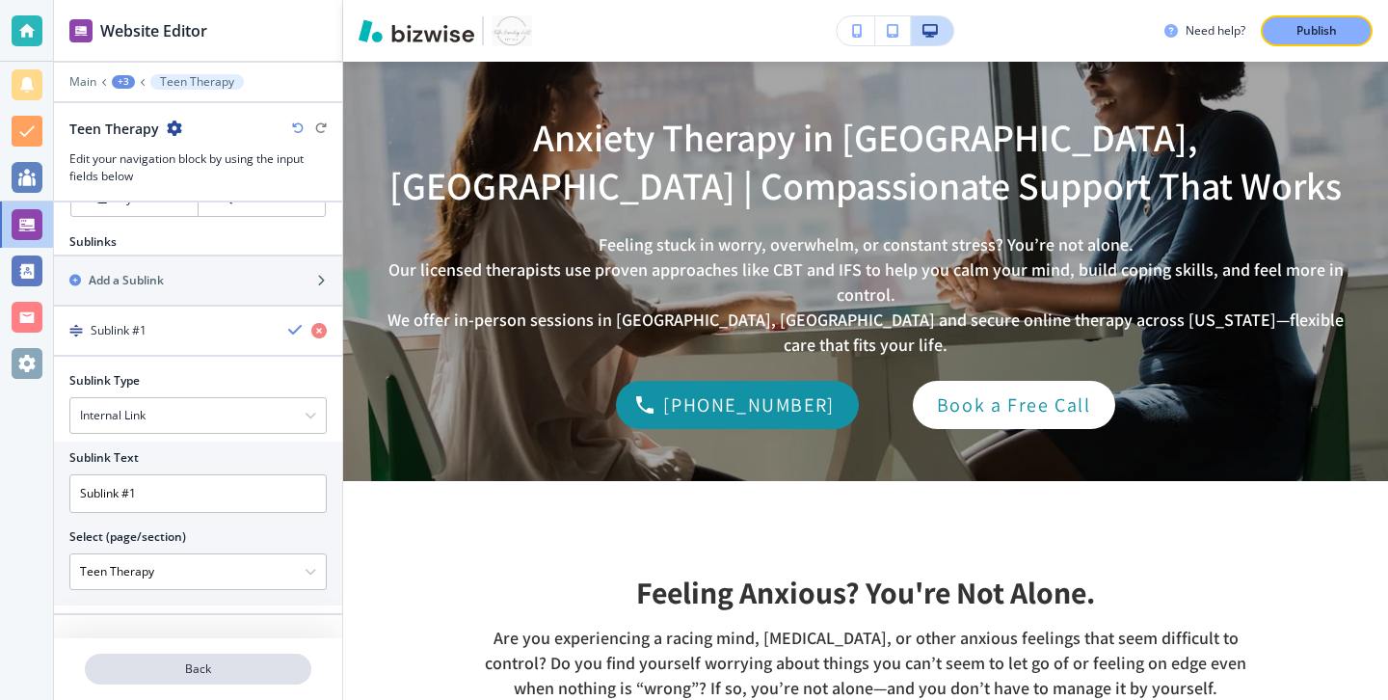
click at [247, 658] on button "Back" at bounding box center [198, 669] width 227 height 31
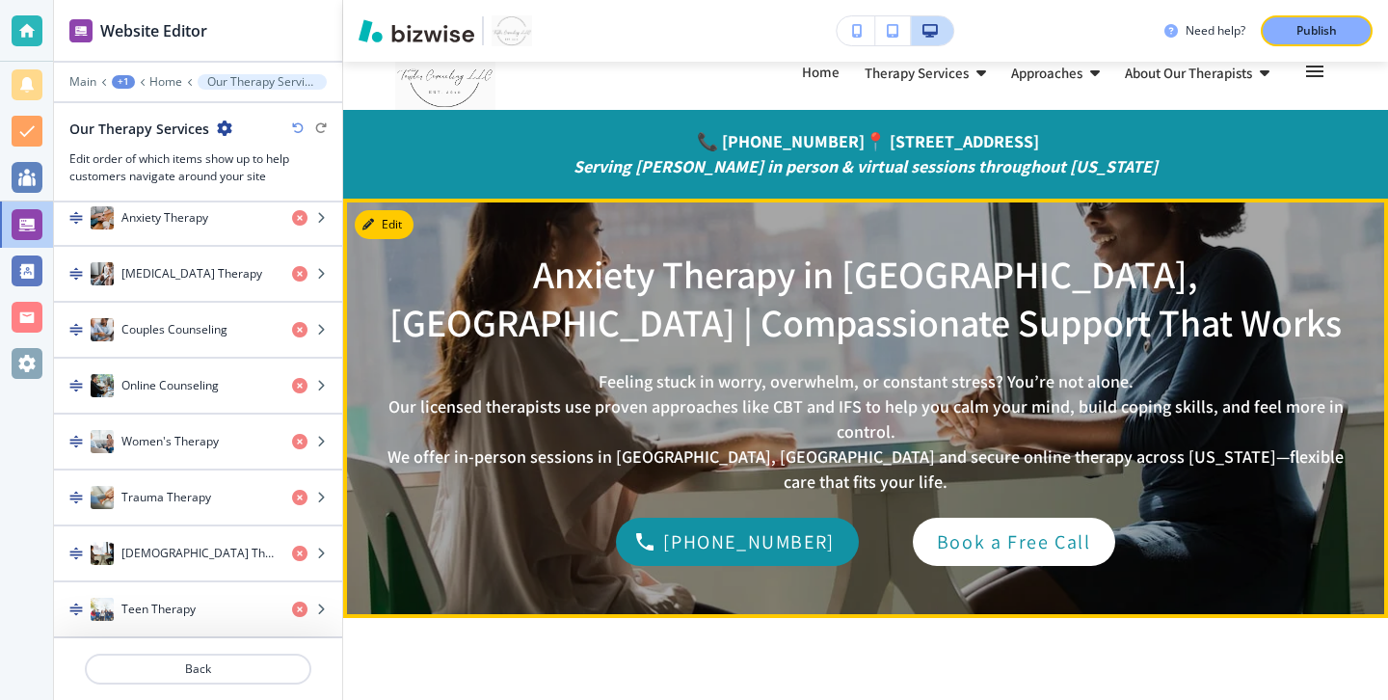
scroll to position [92, 0]
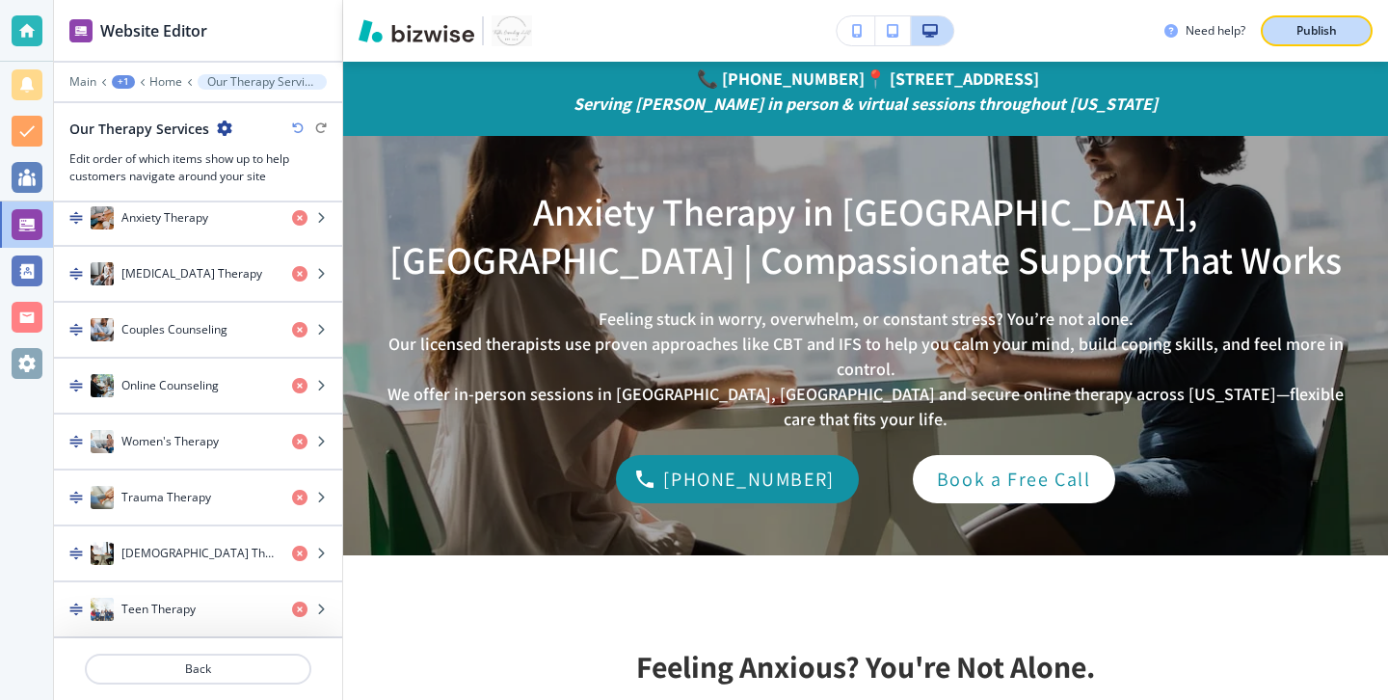
click at [1331, 26] on p "Publish" at bounding box center [1316, 30] width 40 height 17
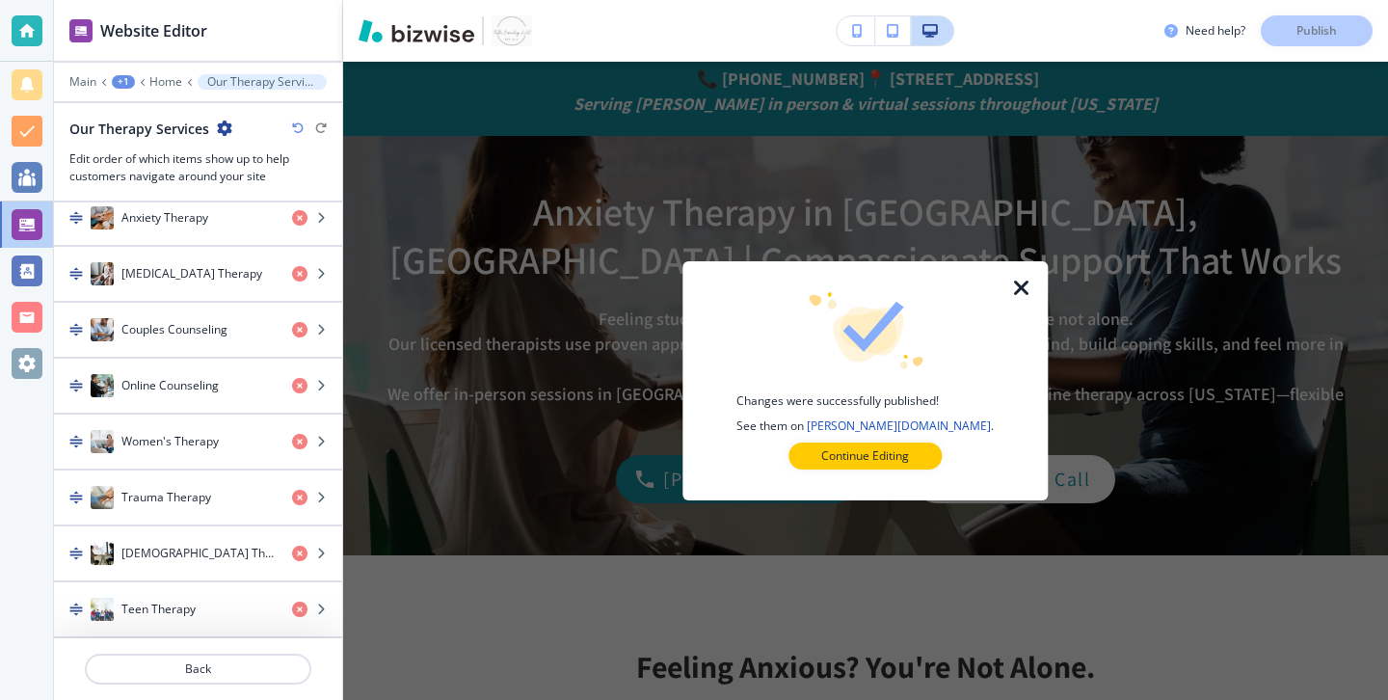
click at [871, 470] on div at bounding box center [865, 484] width 304 height 31
click at [881, 458] on p "Continue Editing" at bounding box center [865, 455] width 88 height 17
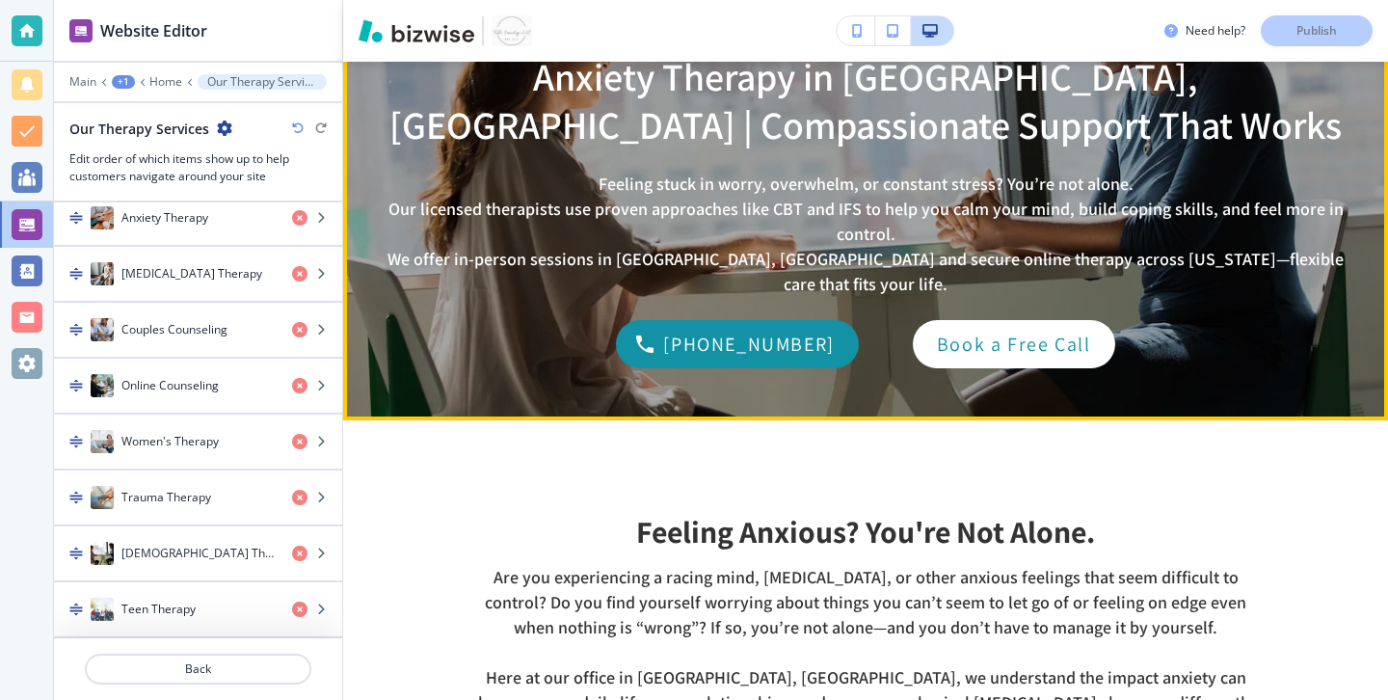
scroll to position [0, 0]
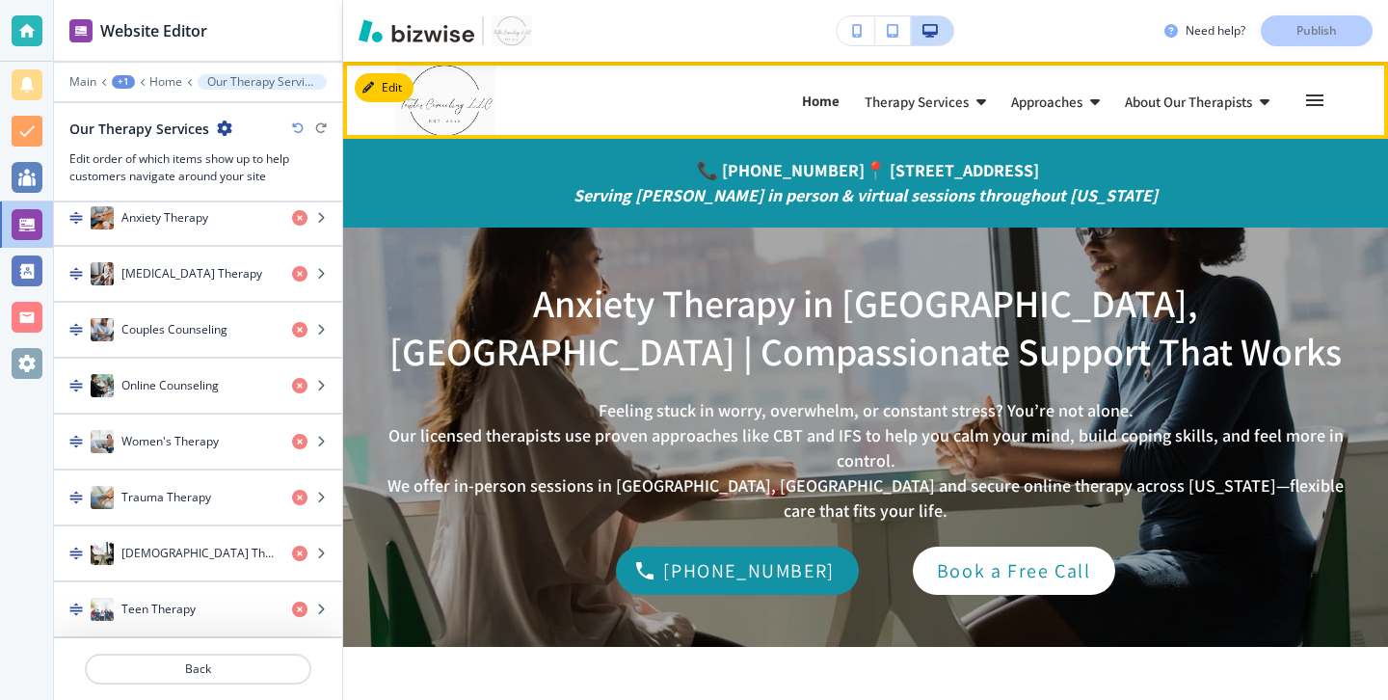
click at [822, 112] on link "Home Home" at bounding box center [821, 100] width 40 height 31
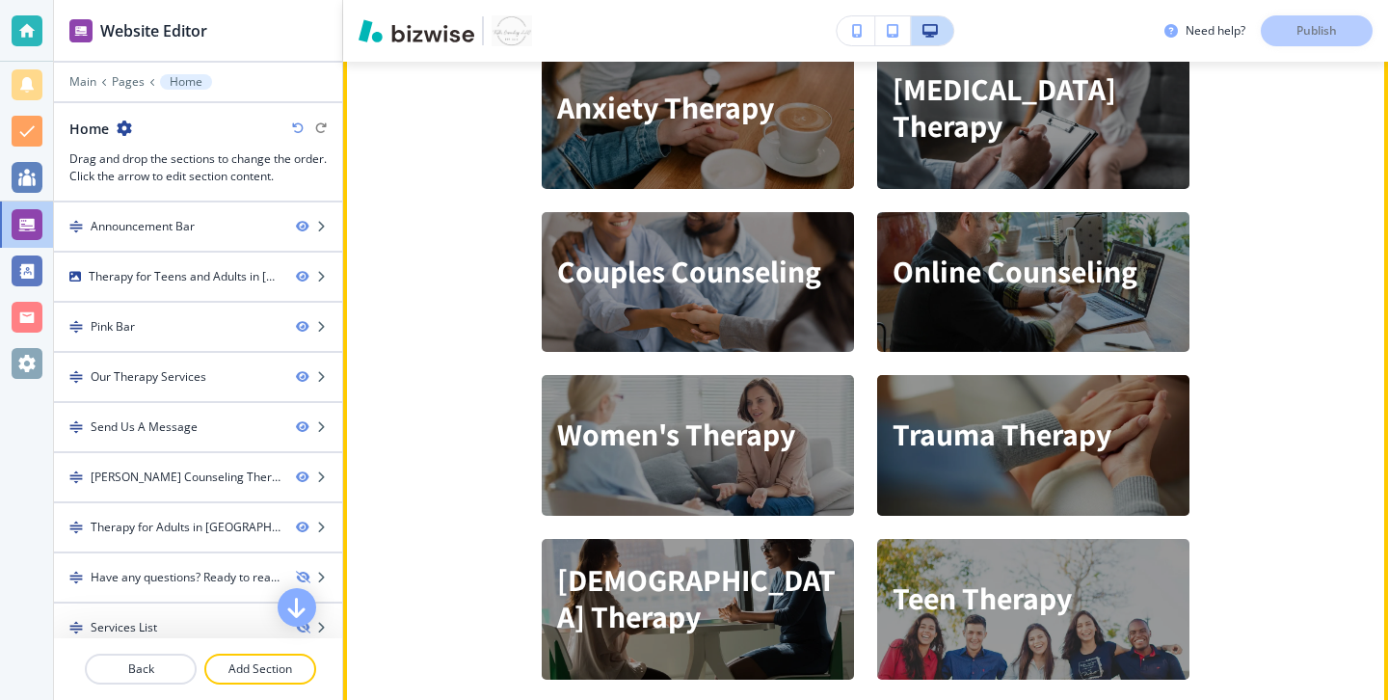
scroll to position [948, 0]
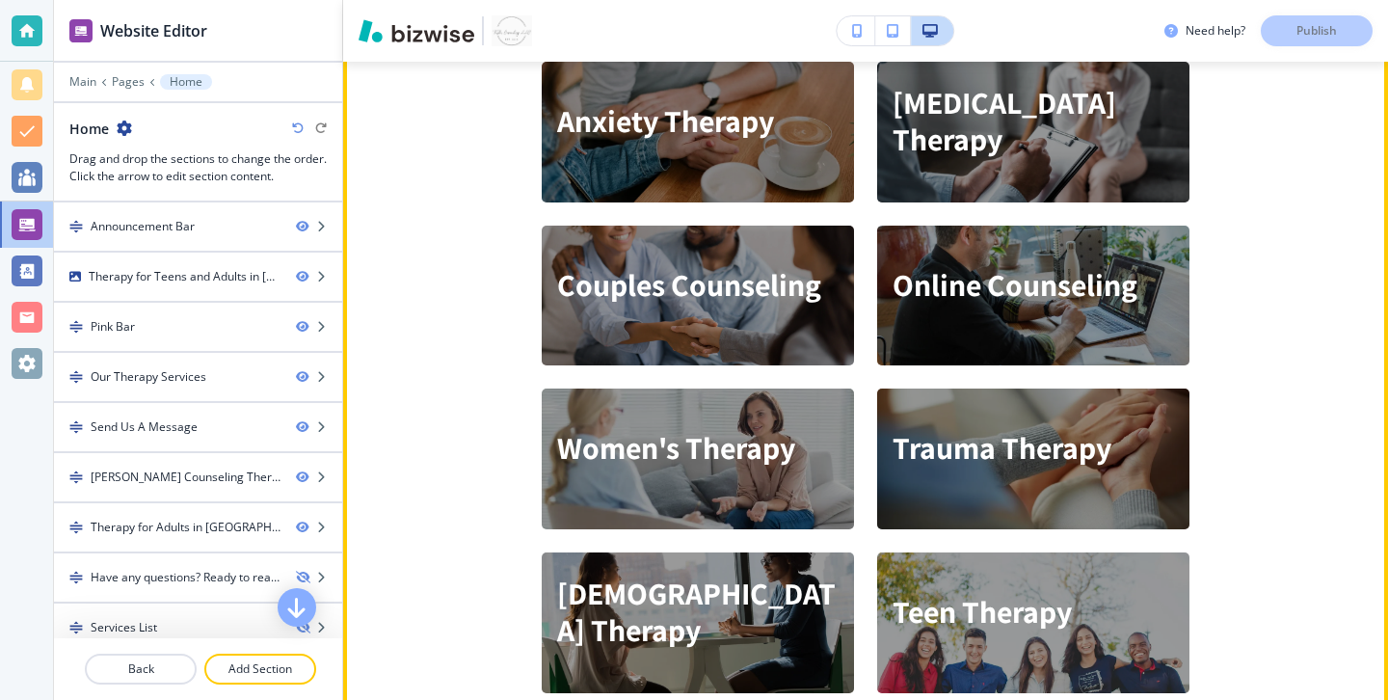
click at [954, 327] on div "Online Counseling" at bounding box center [1015, 296] width 276 height 141
click at [764, 302] on h2 "Couples Counseling" at bounding box center [689, 284] width 264 height 37
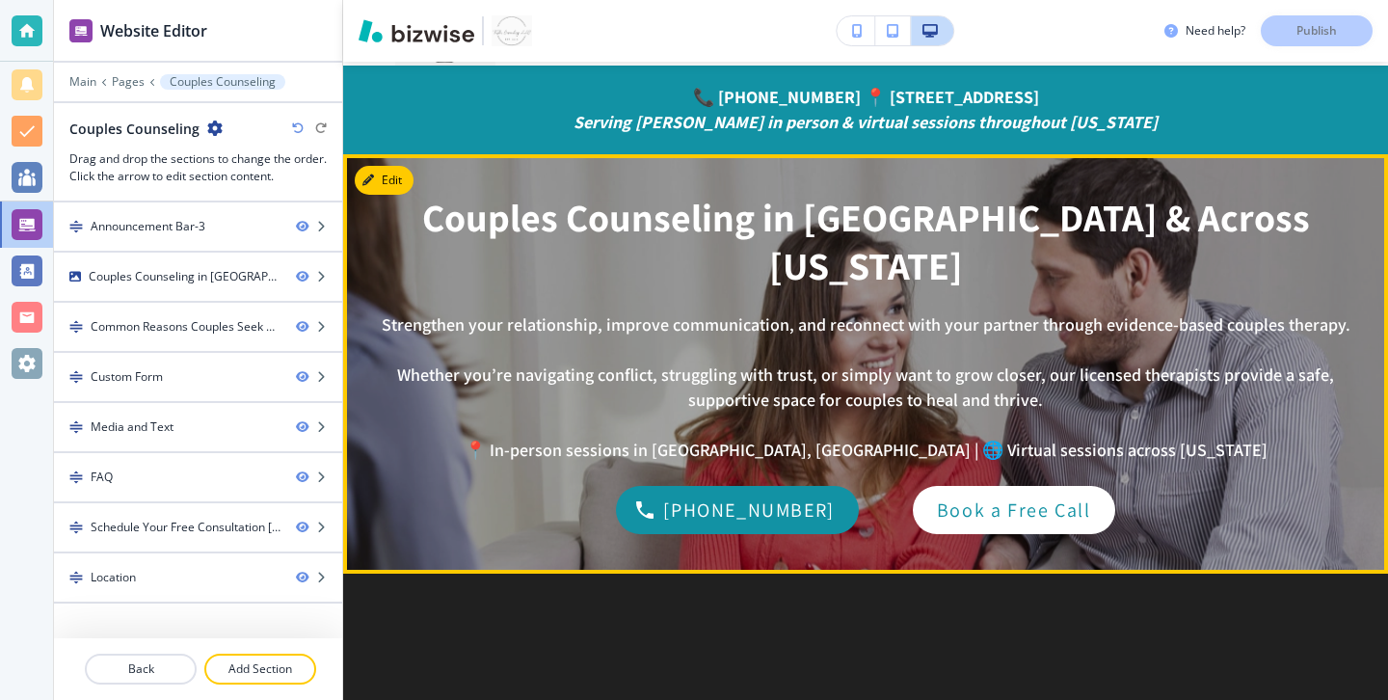
scroll to position [79, 0]
